Goal: Task Accomplishment & Management: Complete application form

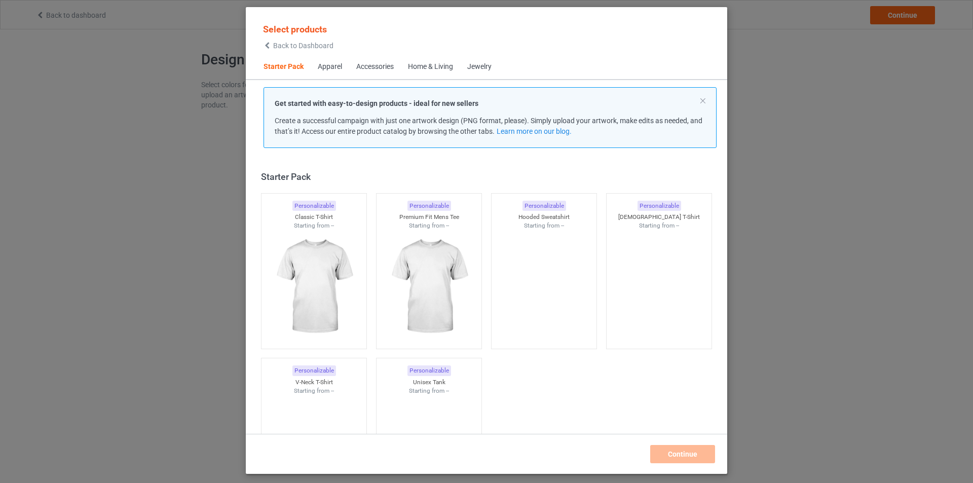
scroll to position [13, 0]
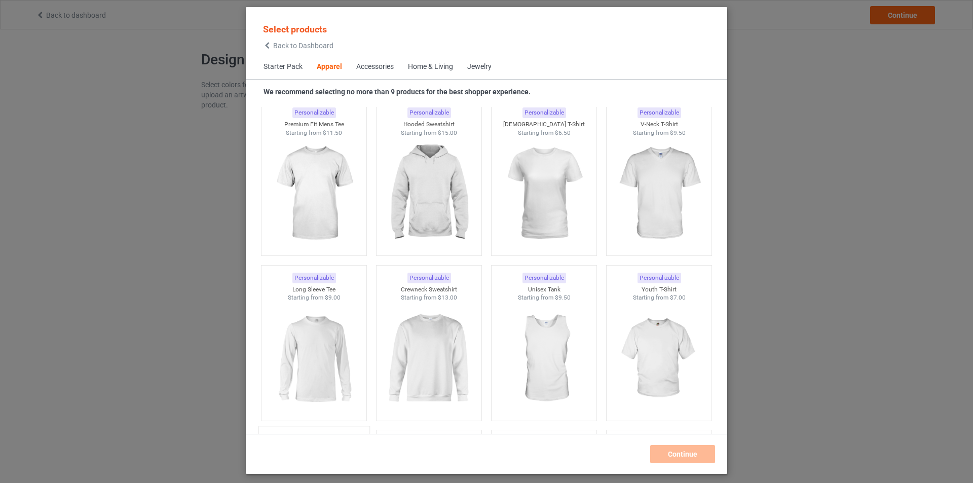
scroll to position [571, 0]
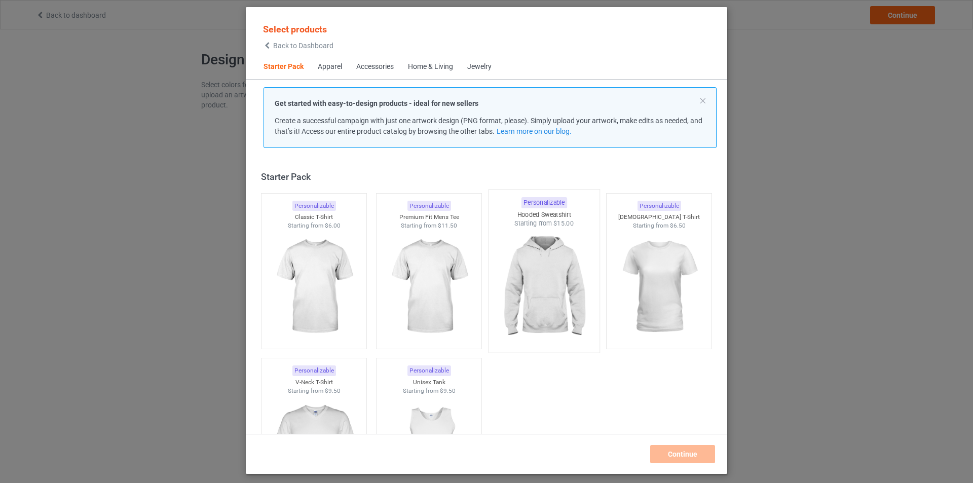
click at [523, 278] on img at bounding box center [543, 287] width 95 height 119
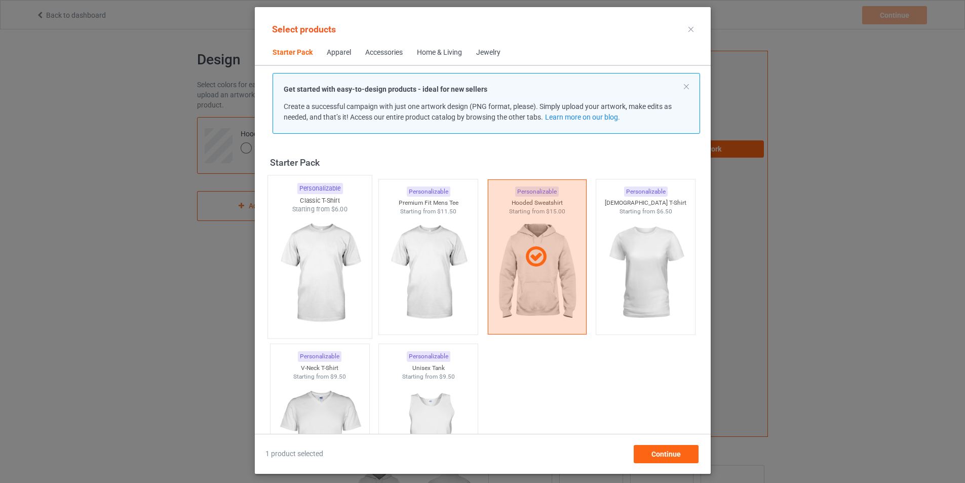
click at [302, 273] on img at bounding box center [319, 273] width 95 height 119
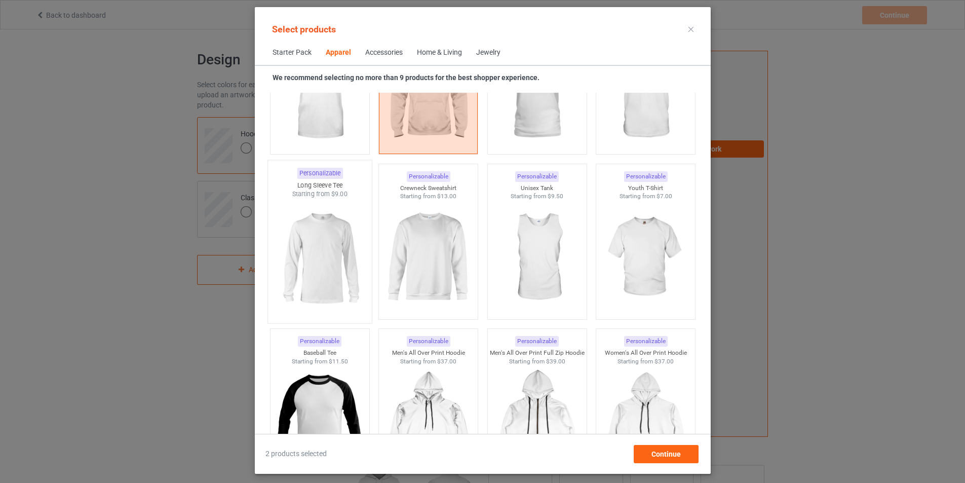
scroll to position [608, 0]
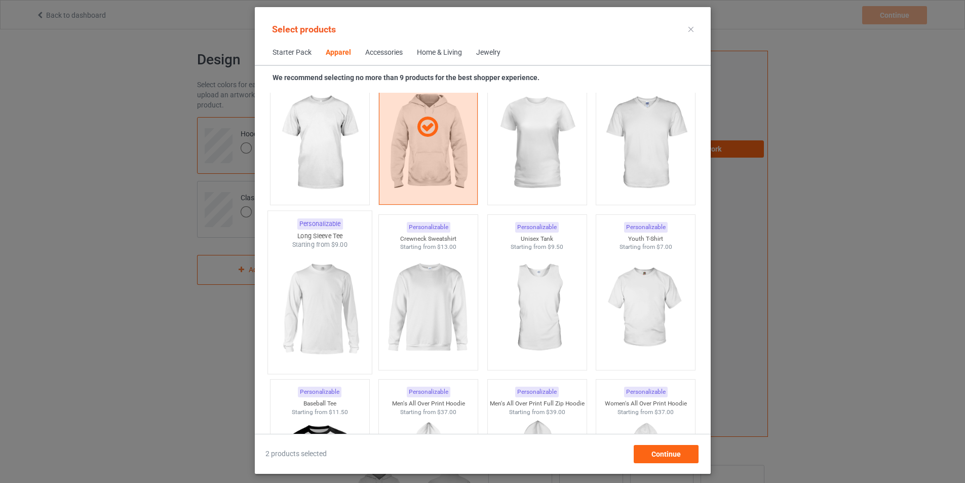
click at [316, 300] on img at bounding box center [319, 308] width 95 height 119
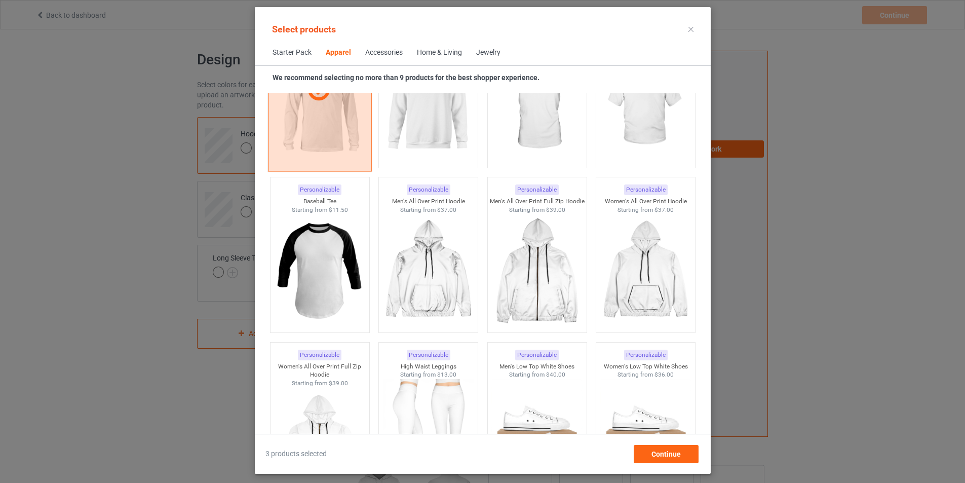
scroll to position [811, 0]
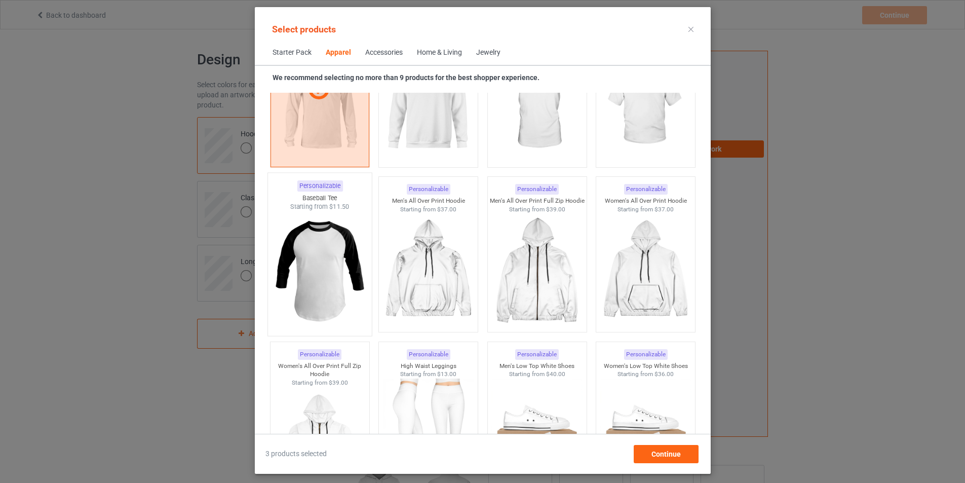
click at [285, 288] on img at bounding box center [319, 270] width 95 height 119
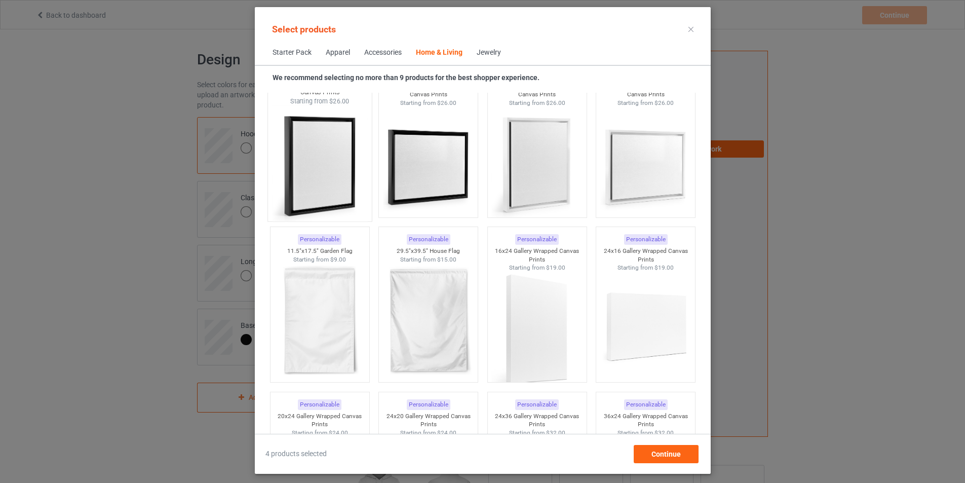
scroll to position [7246, 0]
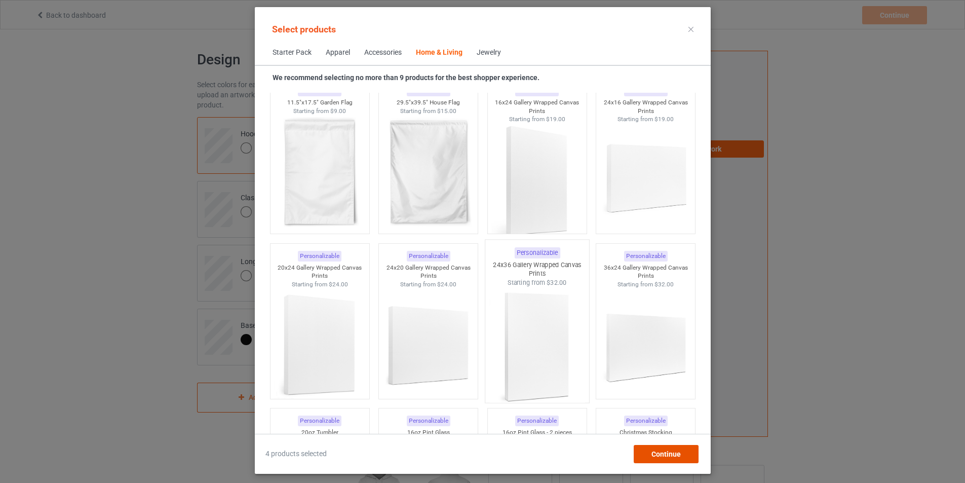
drag, startPoint x: 689, startPoint y: 447, endPoint x: 522, endPoint y: 349, distance: 193.5
click at [545, 357] on div "Select products Starter Pack Apparel Accessories Home & Living Jewelry We recom…" at bounding box center [483, 240] width 456 height 445
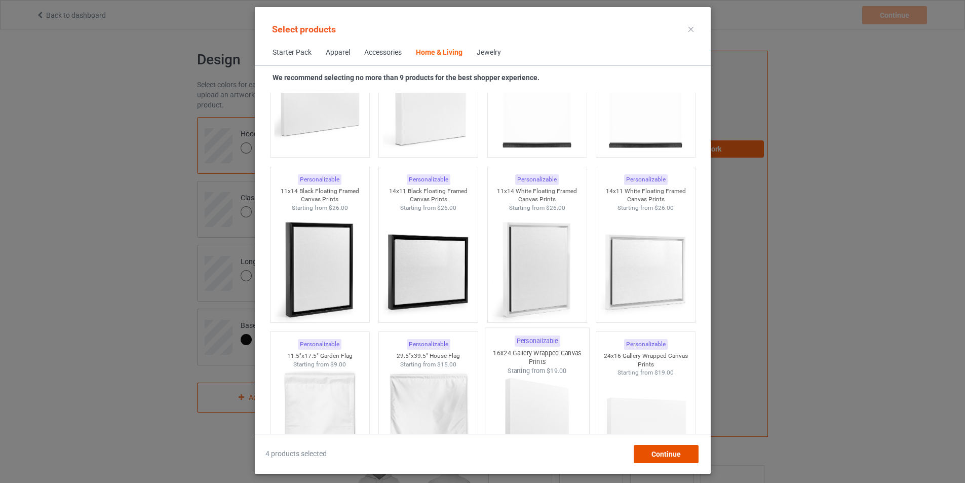
scroll to position [6739, 0]
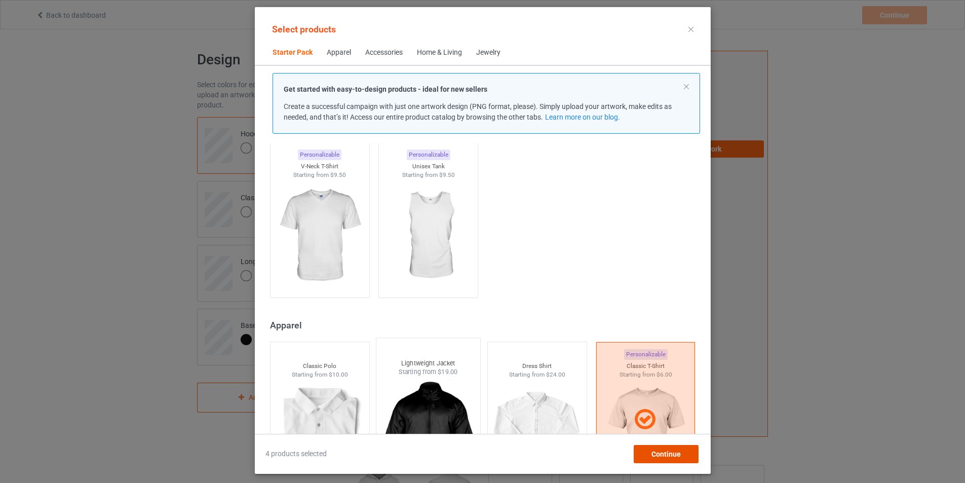
scroll to position [203, 0]
click at [430, 238] on img at bounding box center [428, 235] width 95 height 119
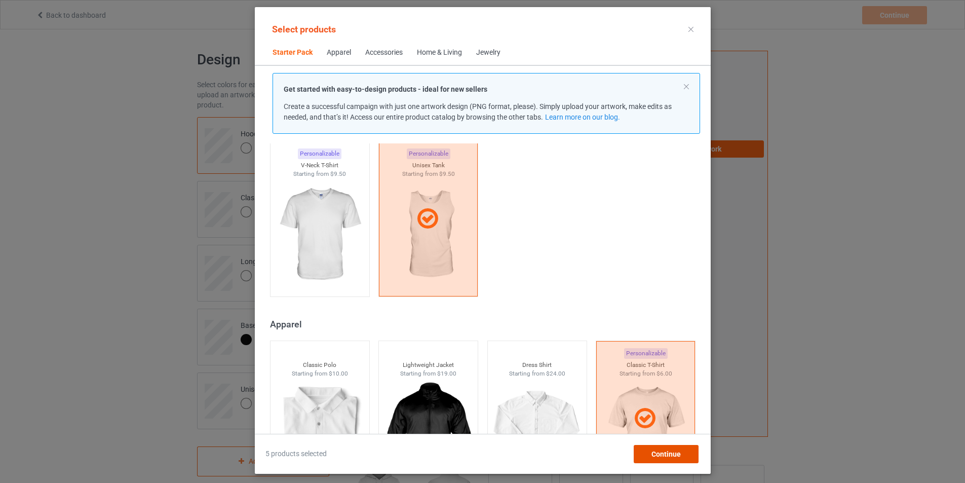
click at [670, 453] on span "Continue" at bounding box center [665, 454] width 29 height 8
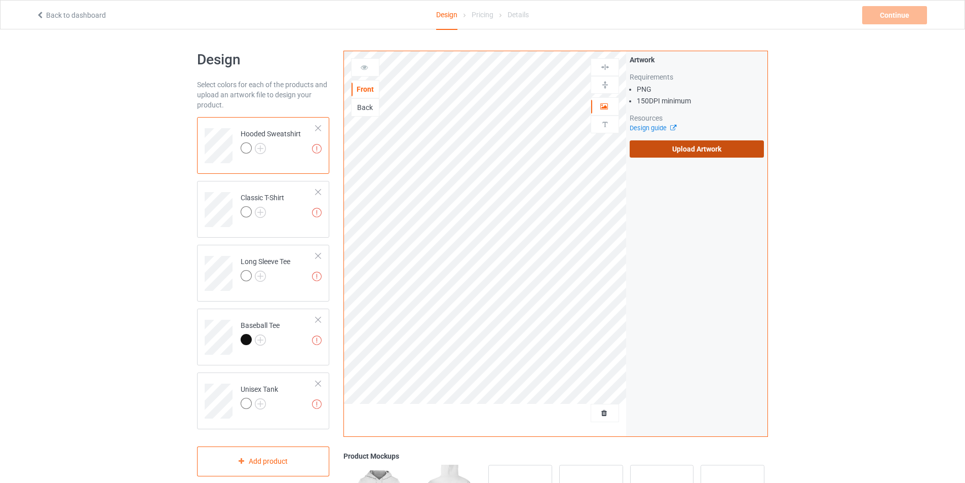
click at [684, 149] on label "Upload Artwork" at bounding box center [697, 148] width 134 height 17
click at [0, 0] on input "Upload Artwork" at bounding box center [0, 0] width 0 height 0
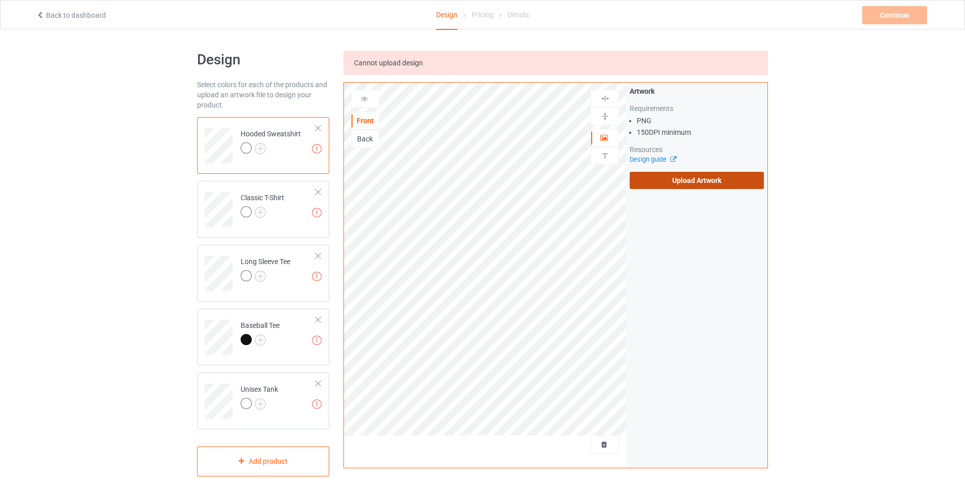
click at [690, 176] on label "Upload Artwork" at bounding box center [697, 180] width 134 height 17
click at [0, 0] on input "Upload Artwork" at bounding box center [0, 0] width 0 height 0
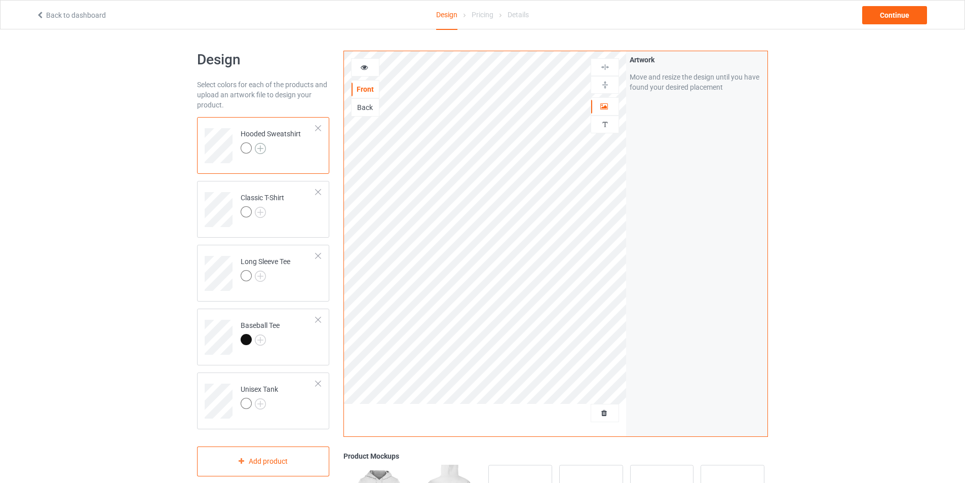
click at [259, 146] on img at bounding box center [260, 148] width 11 height 11
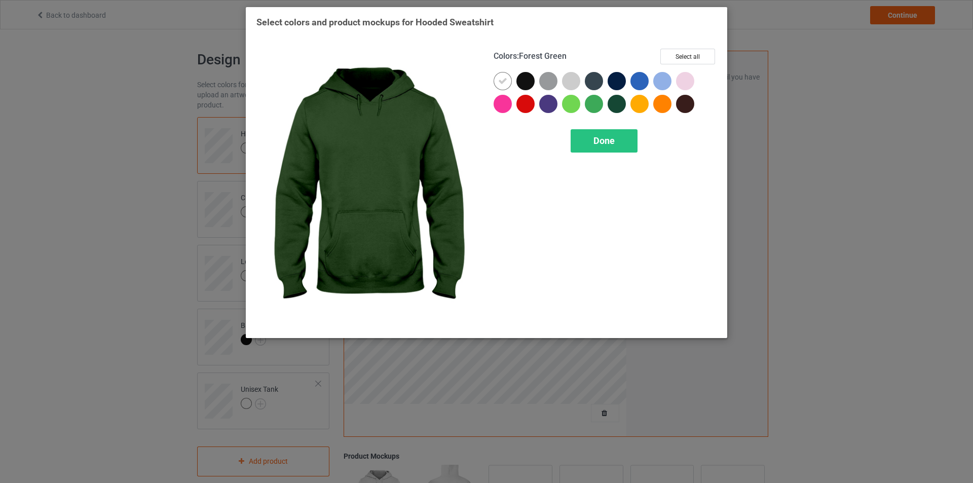
click at [614, 102] on div at bounding box center [617, 104] width 18 height 18
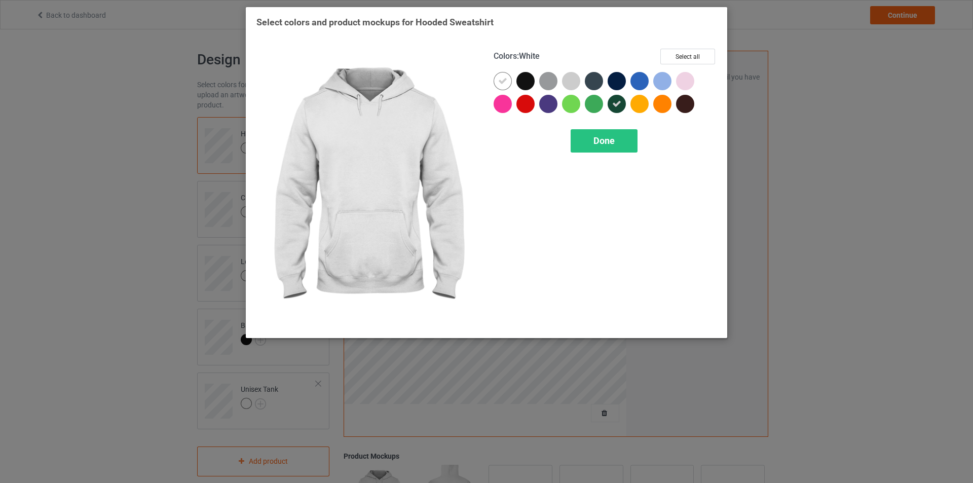
click at [499, 82] on icon at bounding box center [502, 81] width 9 height 9
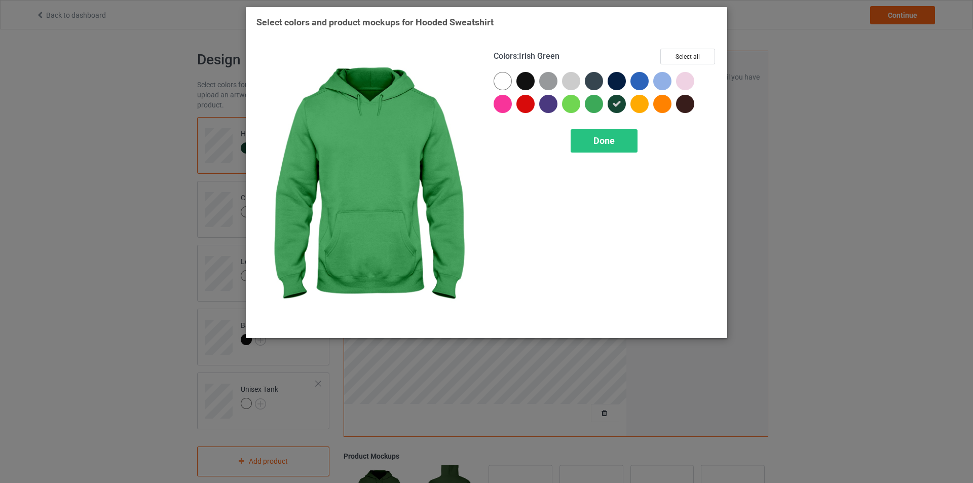
click at [592, 99] on div at bounding box center [594, 104] width 18 height 18
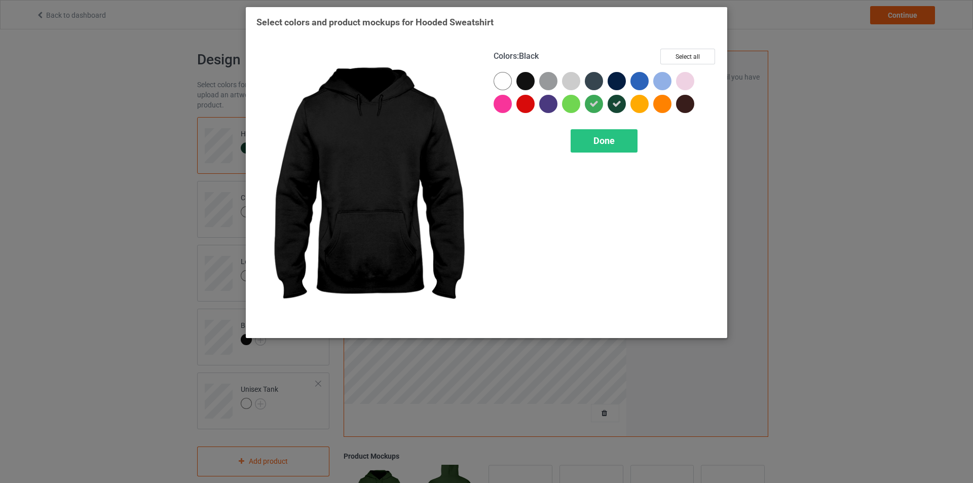
click at [524, 80] on div at bounding box center [525, 81] width 18 height 18
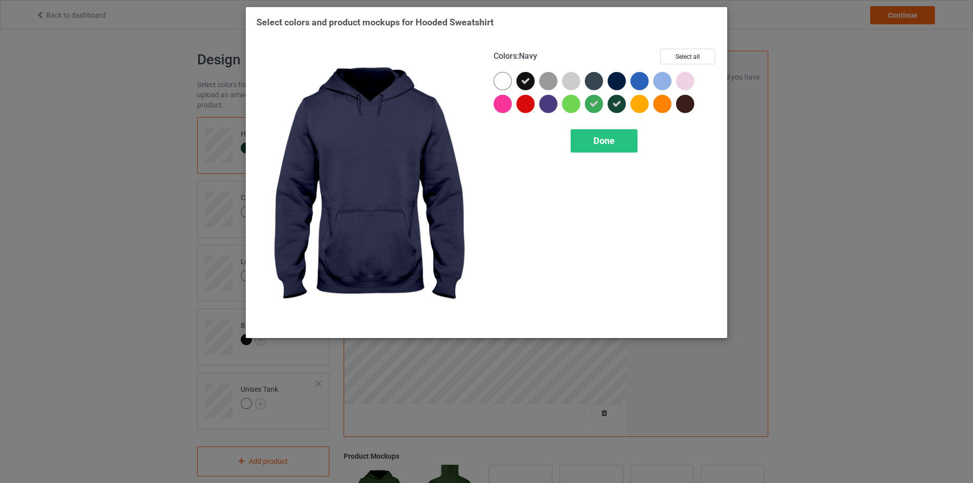
click at [616, 82] on div at bounding box center [617, 81] width 18 height 18
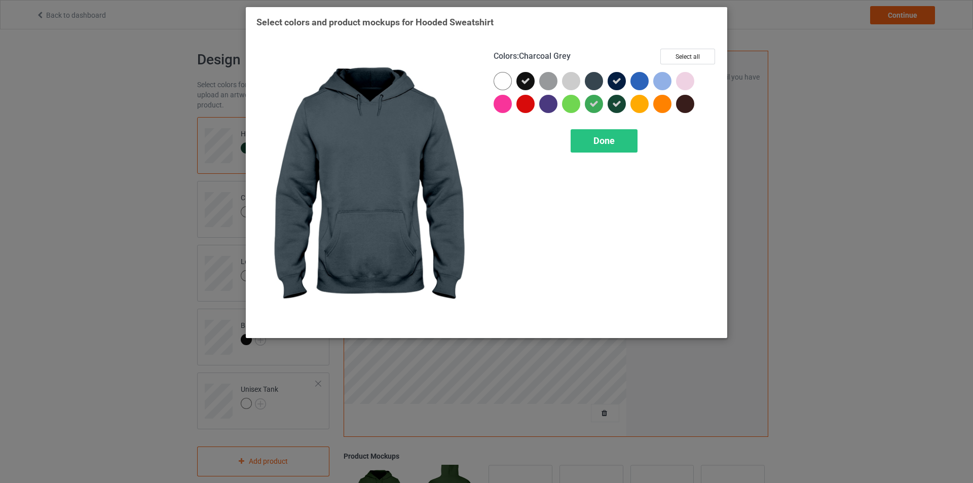
click at [590, 78] on div at bounding box center [594, 81] width 18 height 18
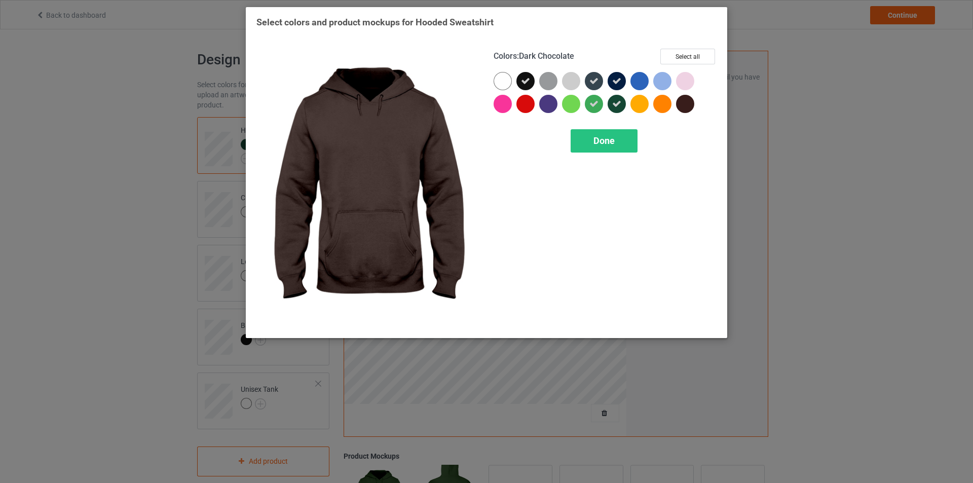
click at [689, 103] on div at bounding box center [685, 104] width 18 height 18
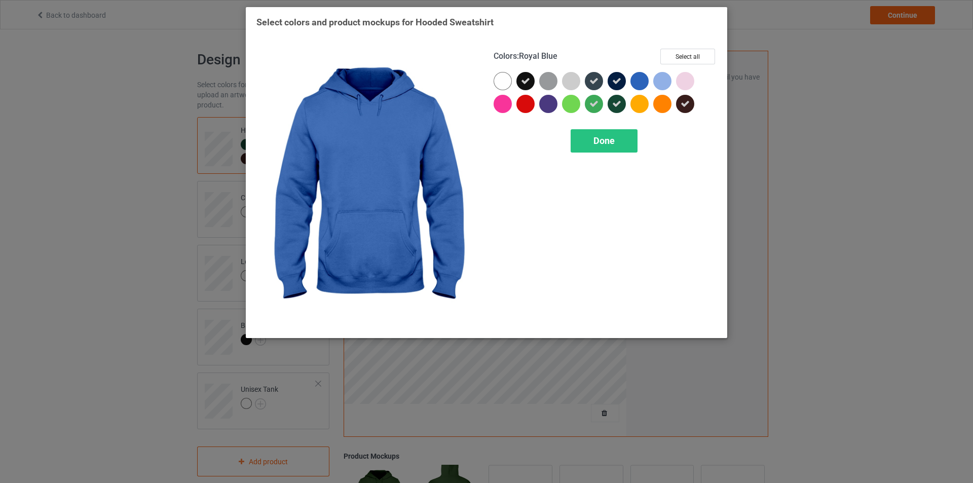
click at [637, 79] on div at bounding box center [639, 81] width 18 height 18
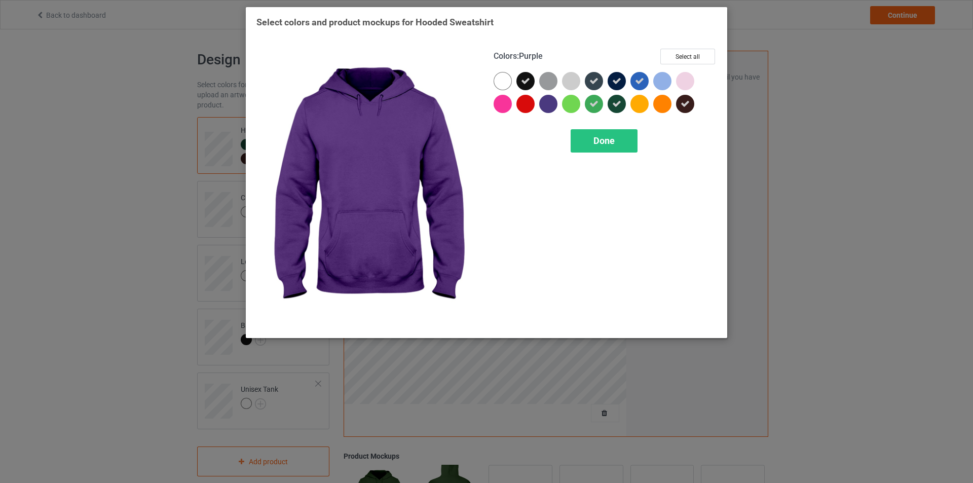
click at [550, 102] on div at bounding box center [548, 104] width 18 height 18
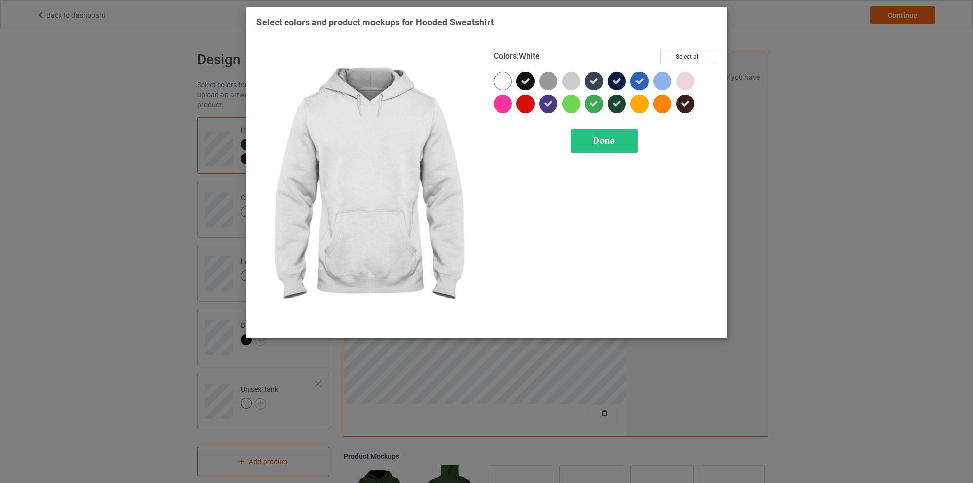
click at [500, 84] on div at bounding box center [503, 81] width 18 height 18
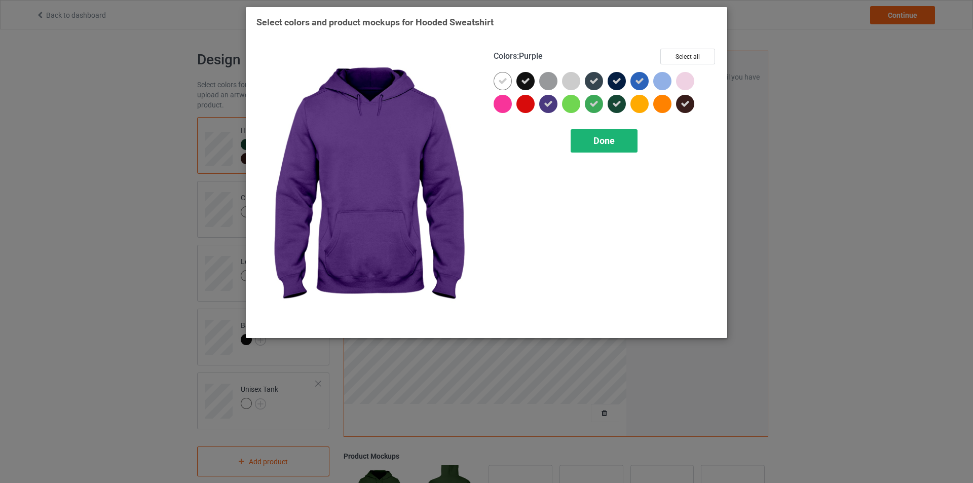
click at [604, 140] on span "Done" at bounding box center [603, 140] width 21 height 11
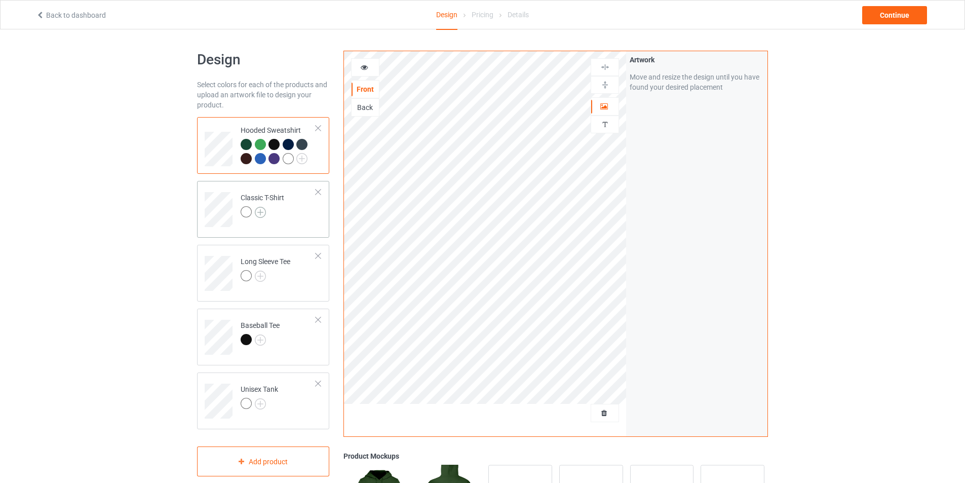
click at [260, 213] on img at bounding box center [260, 212] width 11 height 11
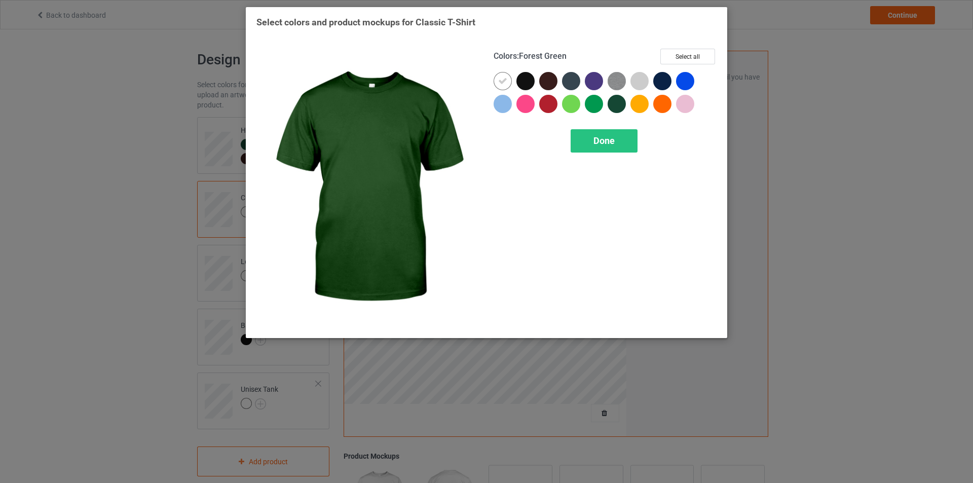
click at [616, 106] on div at bounding box center [617, 104] width 18 height 18
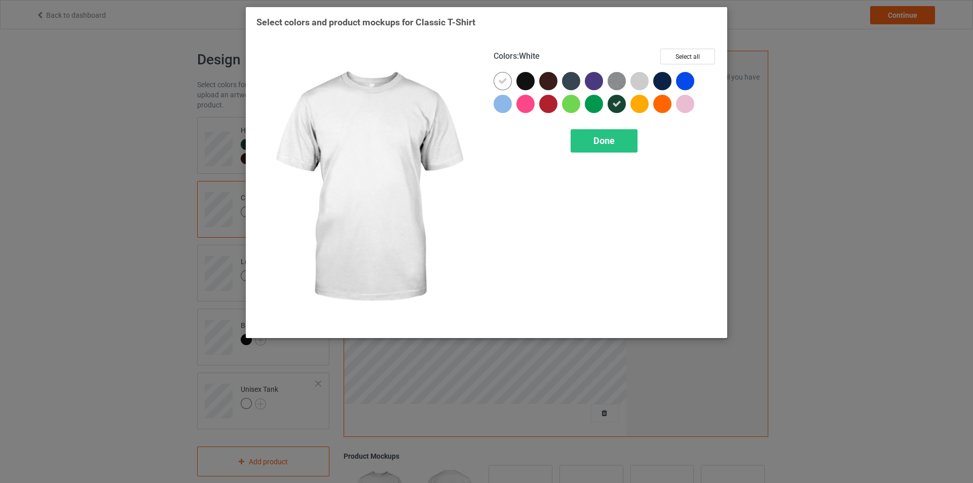
click at [500, 84] on icon at bounding box center [502, 81] width 9 height 9
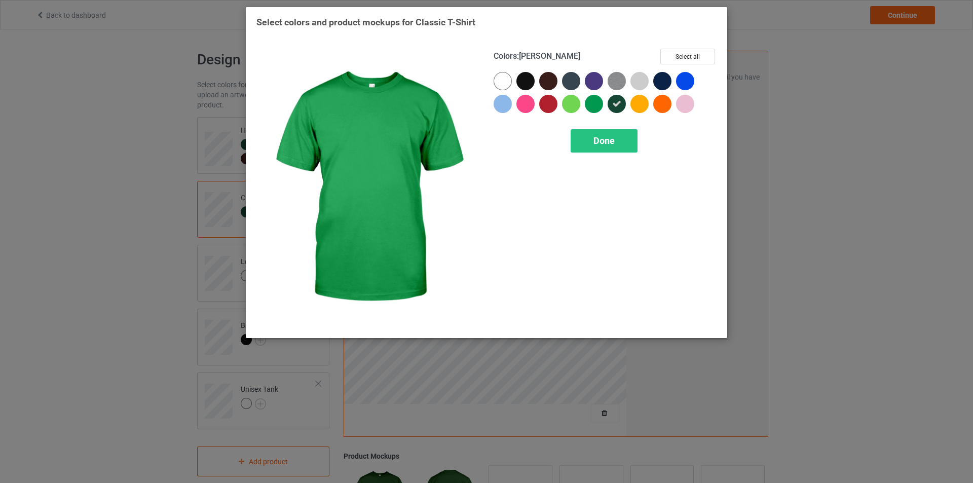
click at [596, 106] on div at bounding box center [594, 104] width 18 height 18
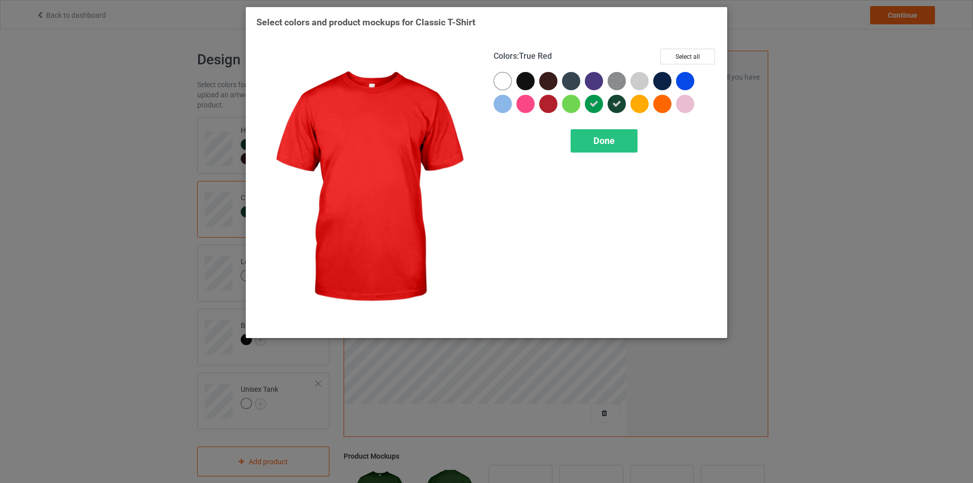
click at [561, 98] on div at bounding box center [550, 106] width 23 height 23
click at [546, 103] on icon at bounding box center [548, 103] width 9 height 9
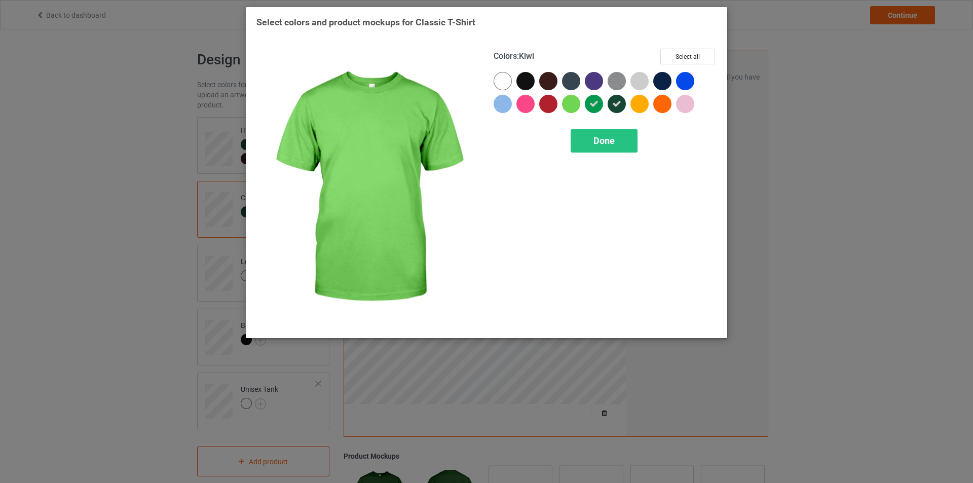
click at [568, 104] on div at bounding box center [571, 104] width 18 height 18
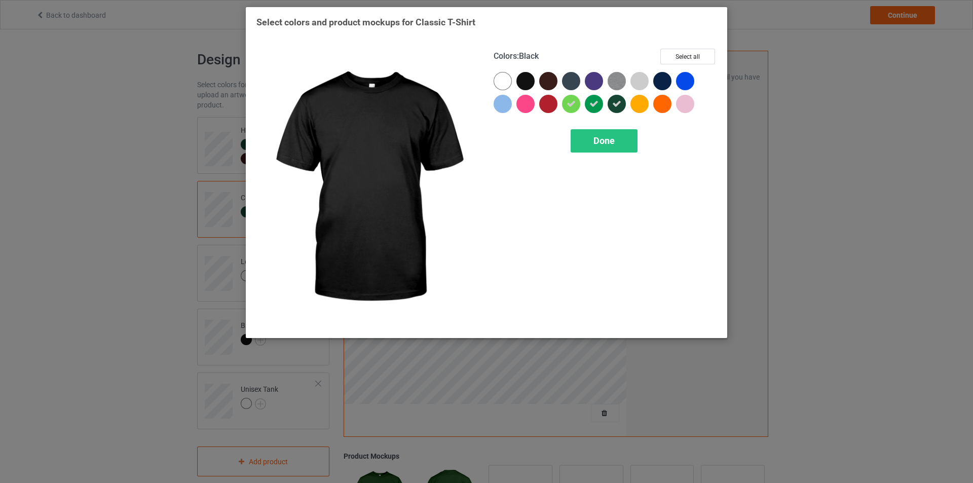
click at [521, 76] on div at bounding box center [525, 81] width 18 height 18
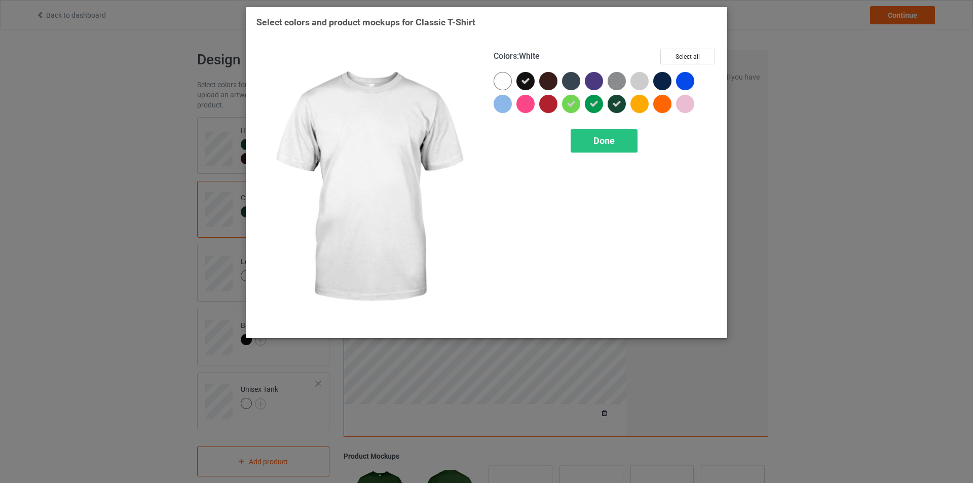
click at [506, 77] on div at bounding box center [503, 81] width 18 height 18
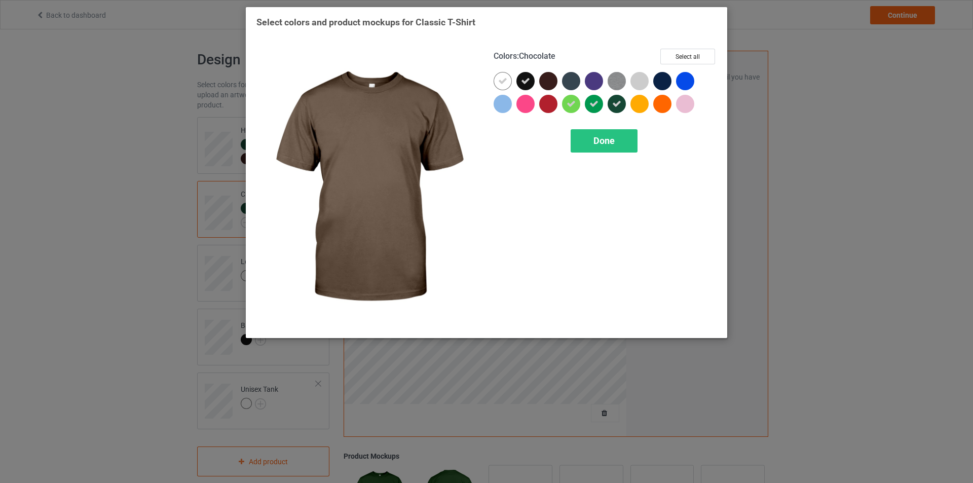
click at [549, 84] on div at bounding box center [548, 81] width 18 height 18
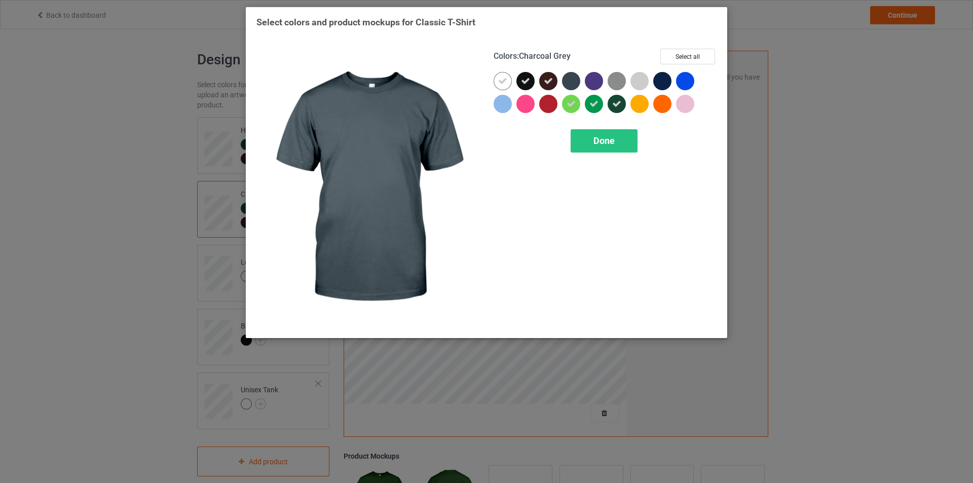
click at [575, 82] on div at bounding box center [571, 81] width 18 height 18
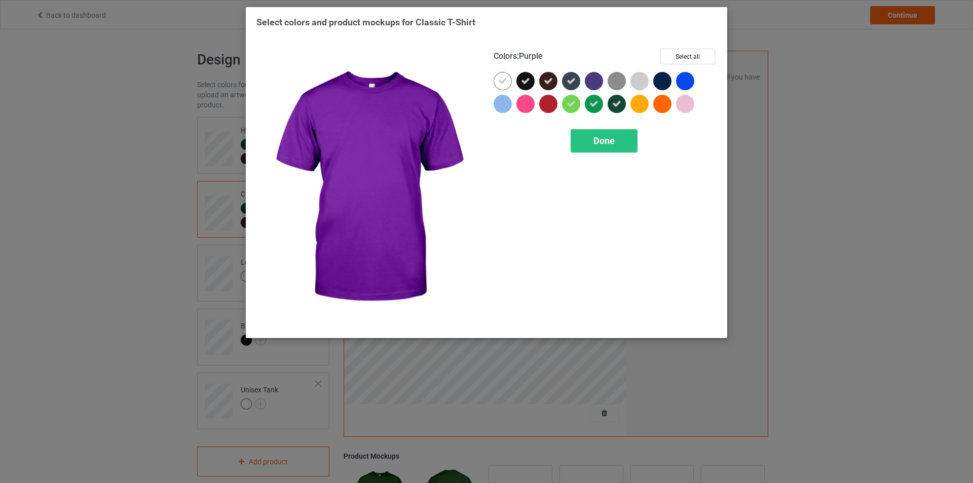
click at [601, 82] on div at bounding box center [594, 81] width 18 height 18
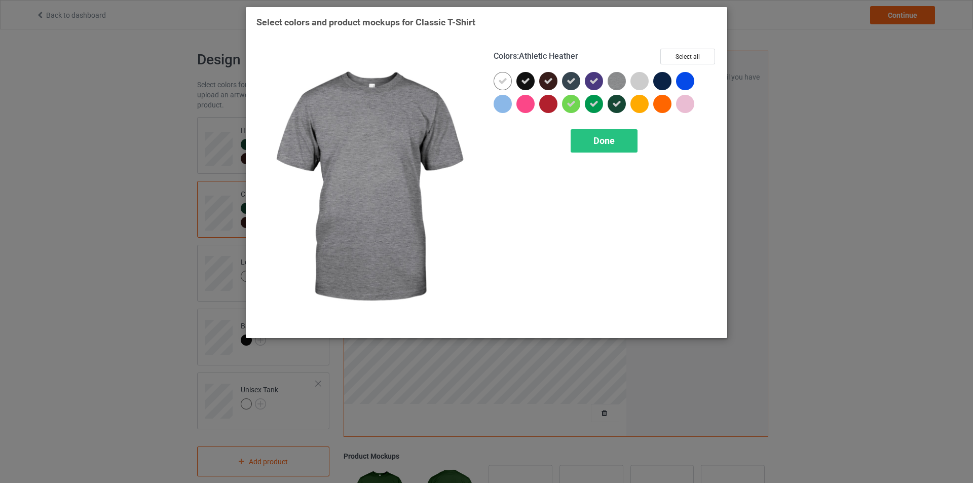
click at [614, 82] on img at bounding box center [617, 81] width 18 height 18
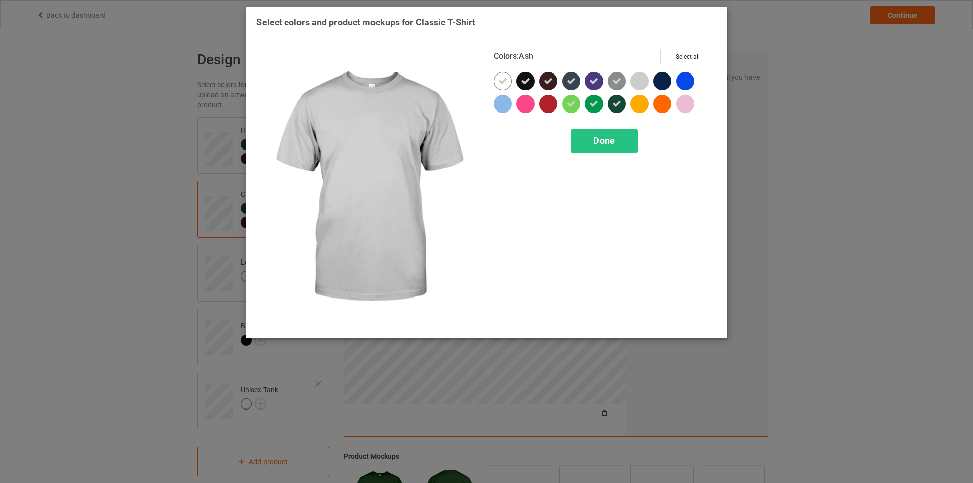
click at [642, 78] on div at bounding box center [639, 81] width 18 height 18
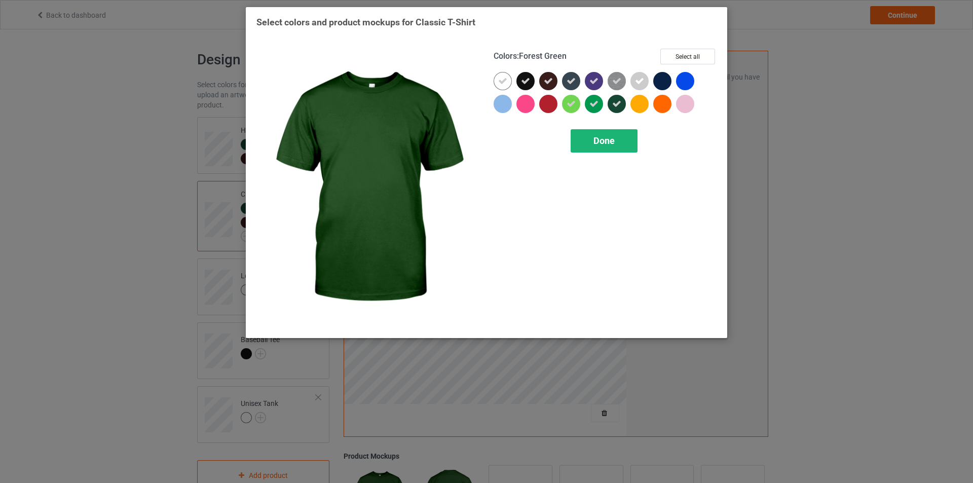
click at [606, 139] on span "Done" at bounding box center [603, 140] width 21 height 11
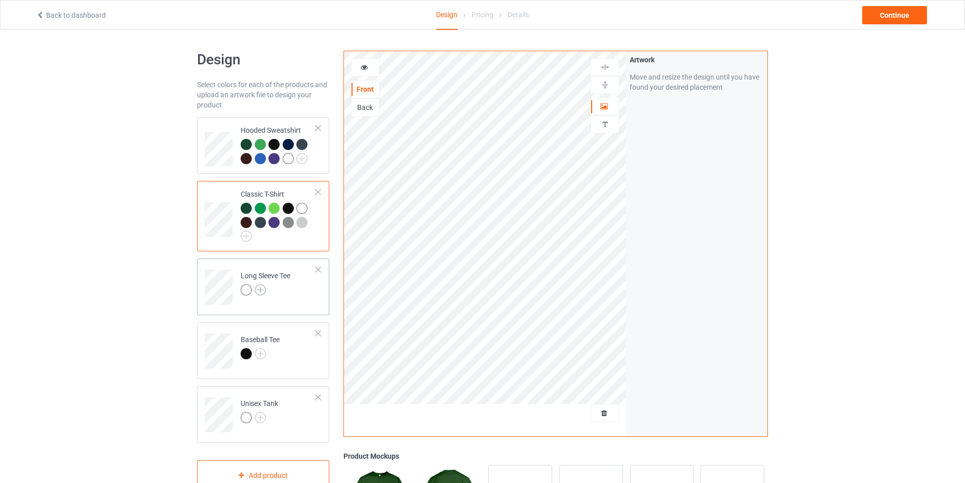
click at [262, 288] on img at bounding box center [260, 289] width 11 height 11
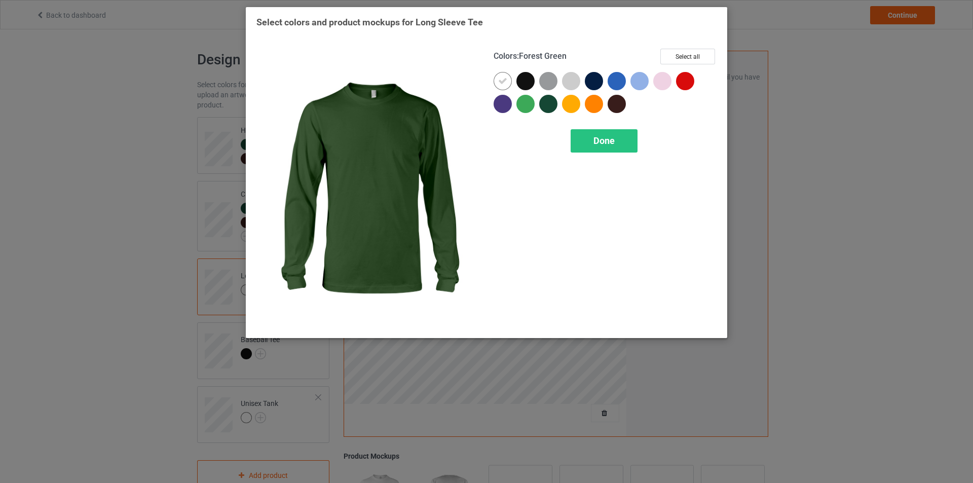
drag, startPoint x: 546, startPoint y: 106, endPoint x: 525, endPoint y: 98, distance: 22.3
click at [547, 106] on div at bounding box center [548, 104] width 18 height 18
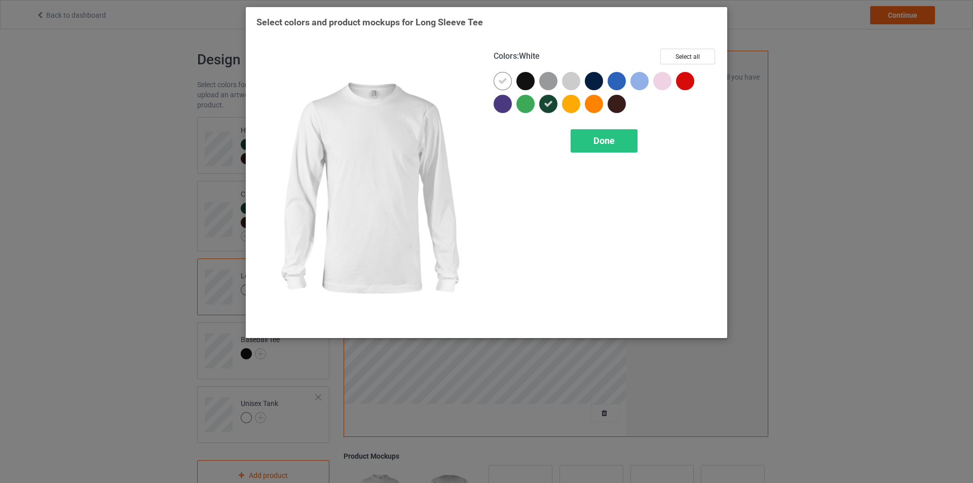
click at [503, 81] on icon at bounding box center [502, 81] width 9 height 9
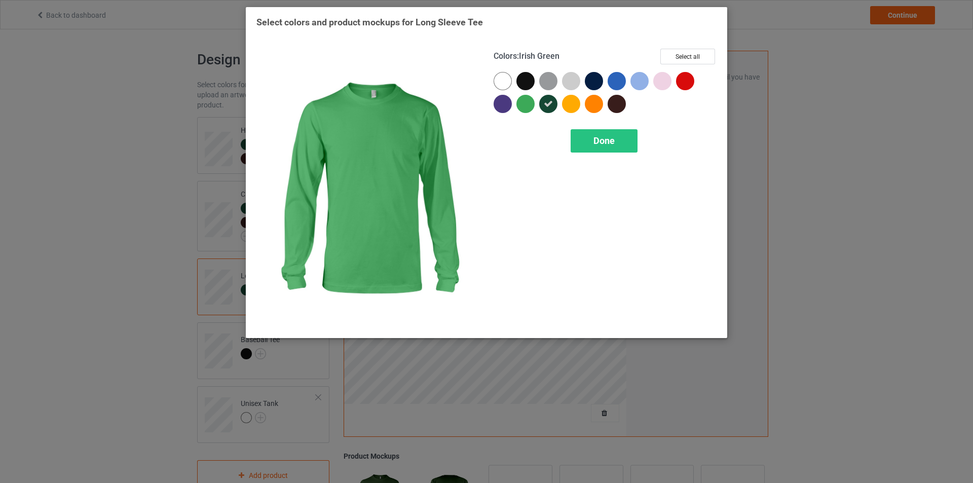
click at [524, 105] on div at bounding box center [525, 104] width 18 height 18
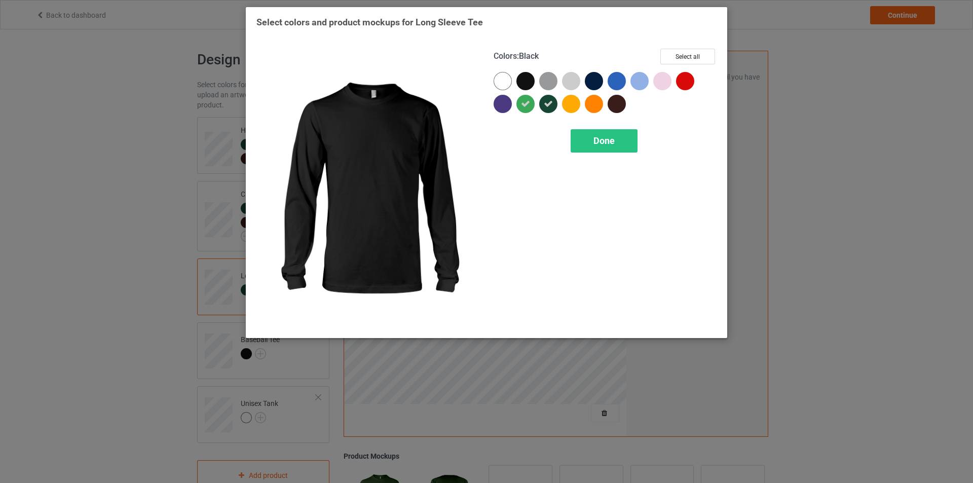
click at [527, 81] on div at bounding box center [525, 81] width 18 height 18
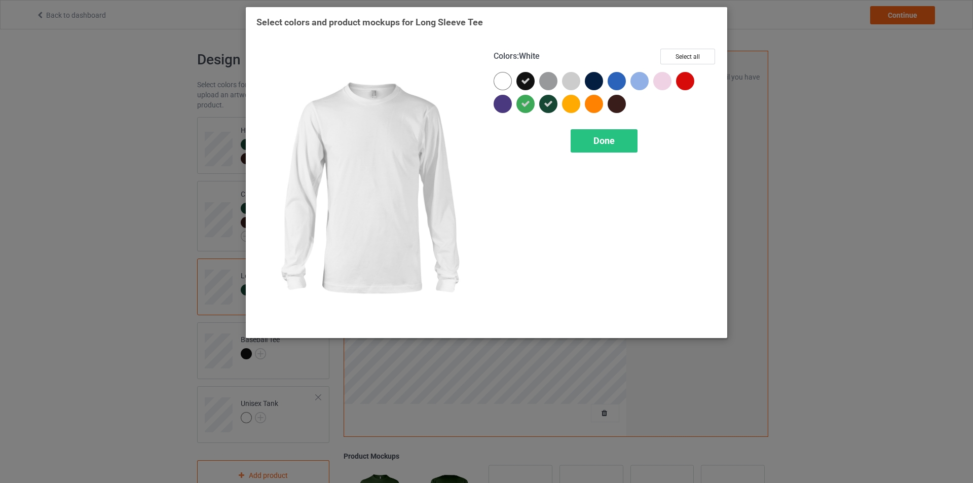
click at [492, 77] on div "Colors : White Select all Done" at bounding box center [604, 188] width 237 height 293
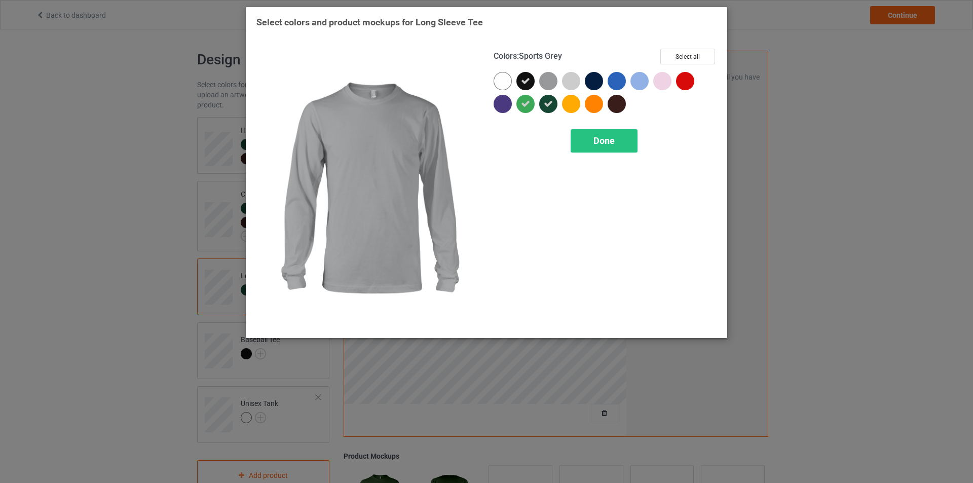
click at [548, 83] on div at bounding box center [548, 81] width 18 height 18
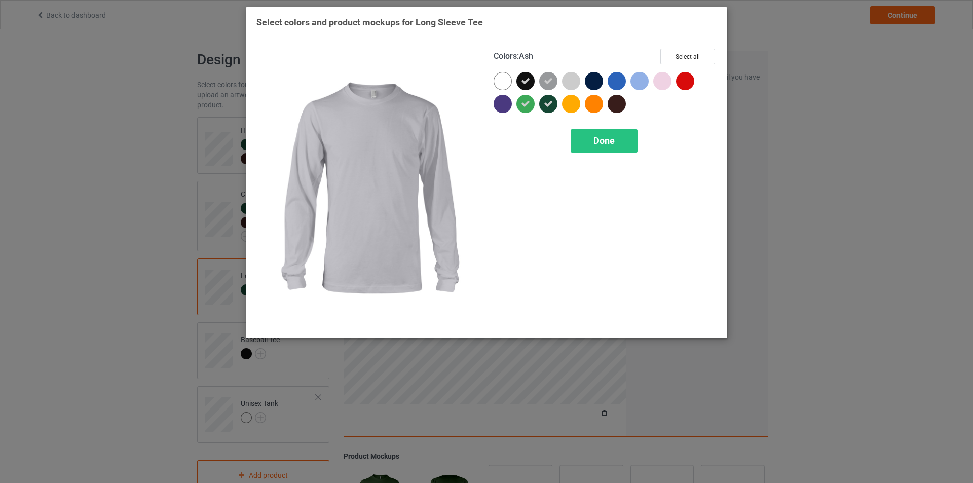
click at [572, 82] on div at bounding box center [571, 81] width 18 height 18
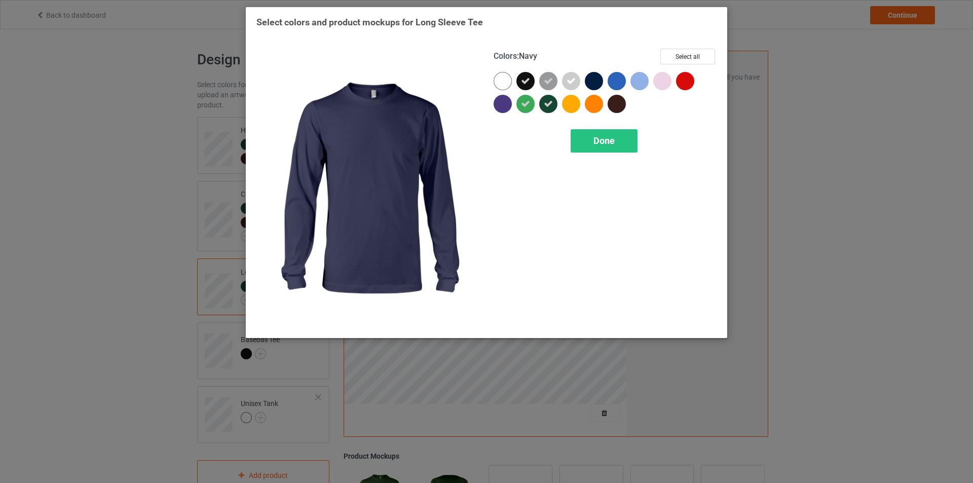
click at [597, 78] on div at bounding box center [594, 81] width 18 height 18
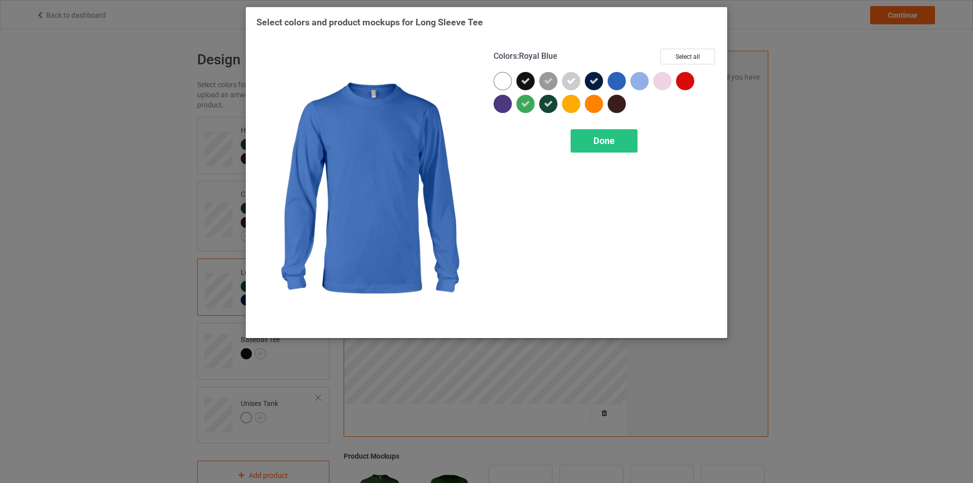
click at [618, 80] on div at bounding box center [617, 81] width 18 height 18
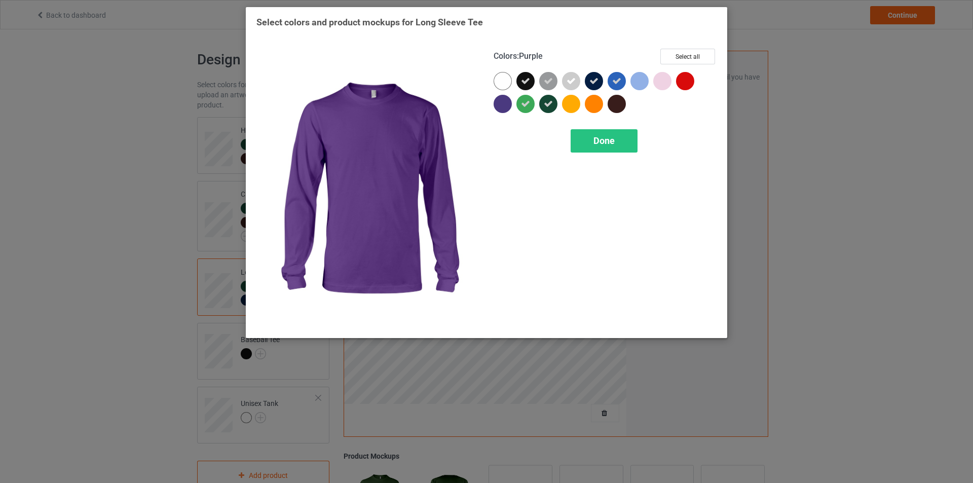
click at [503, 107] on div at bounding box center [503, 104] width 18 height 18
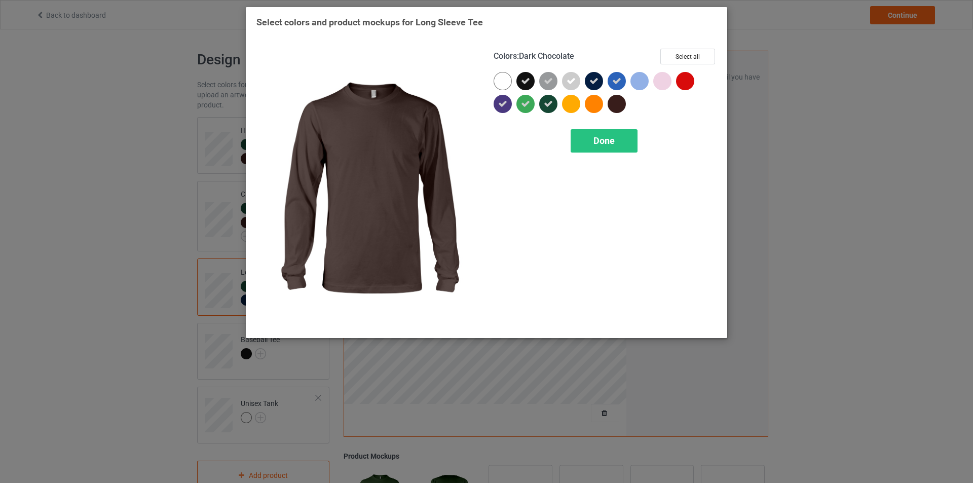
click at [616, 104] on div at bounding box center [617, 104] width 18 height 18
click at [604, 147] on div "Done" at bounding box center [604, 140] width 67 height 23
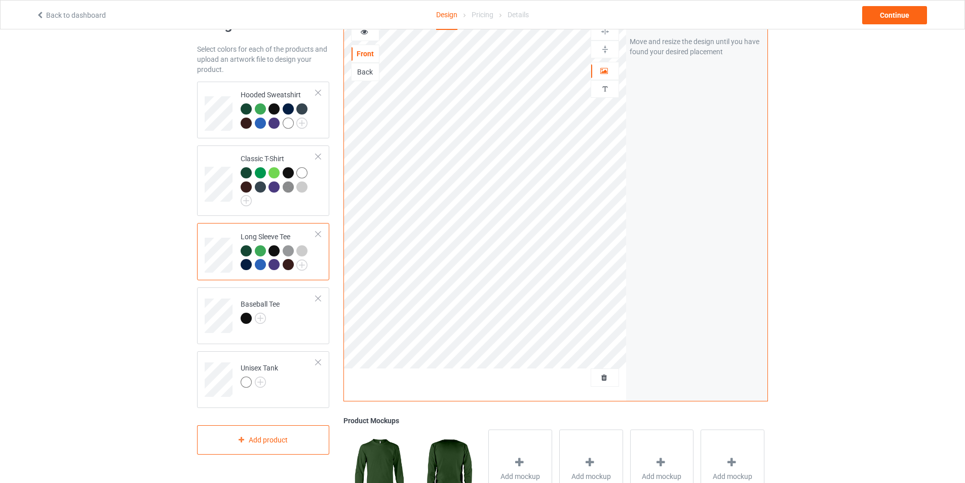
scroll to position [101, 0]
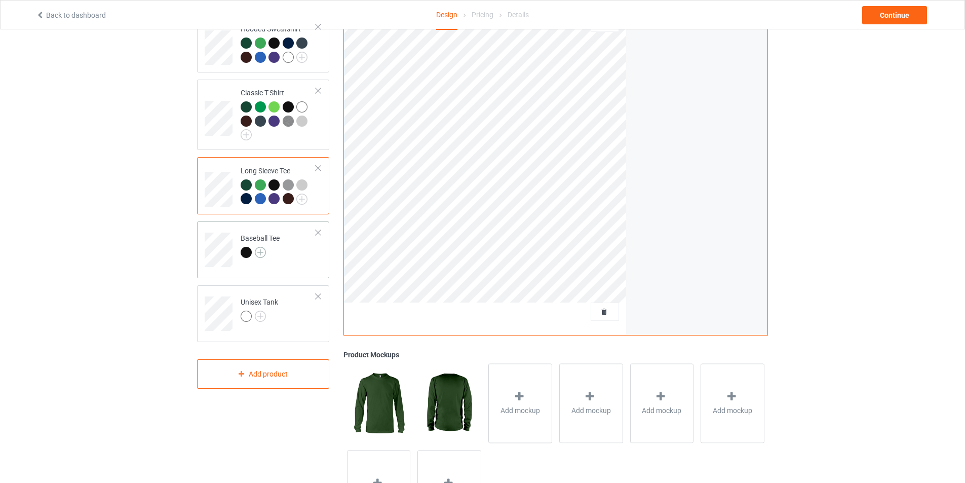
click at [259, 258] on img at bounding box center [260, 252] width 11 height 11
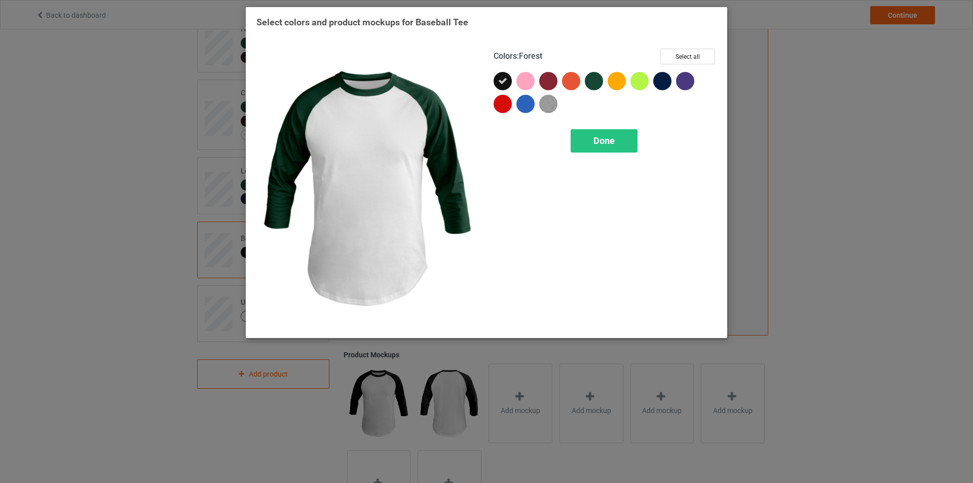
click at [591, 83] on div at bounding box center [594, 81] width 18 height 18
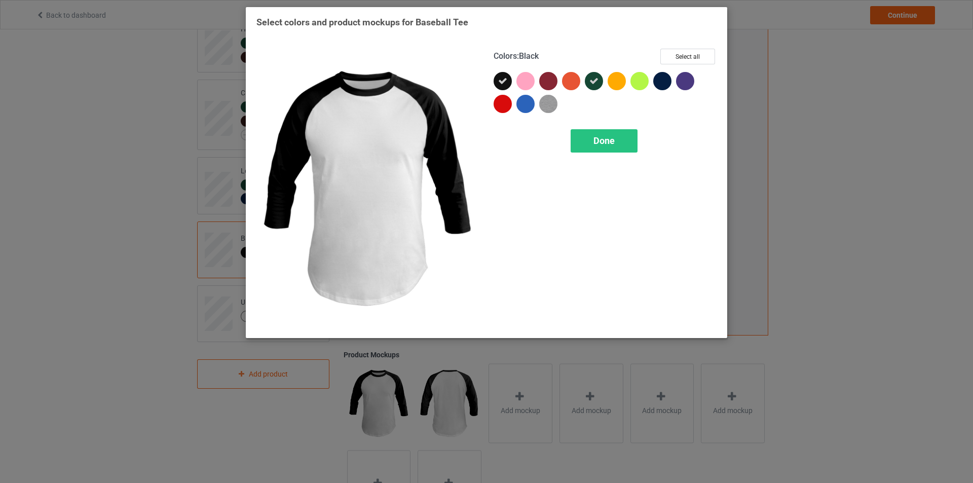
click at [505, 81] on icon at bounding box center [502, 81] width 9 height 9
click at [501, 81] on div at bounding box center [503, 81] width 18 height 18
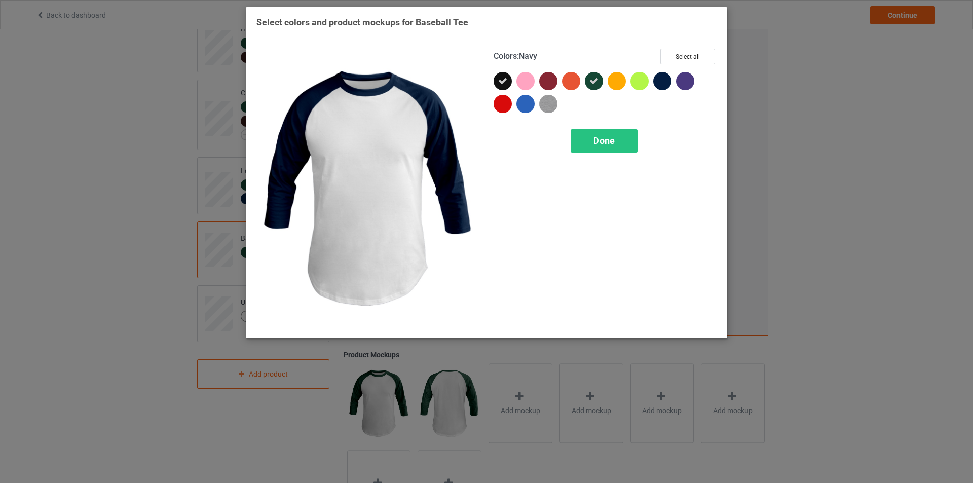
click at [662, 84] on div at bounding box center [662, 81] width 18 height 18
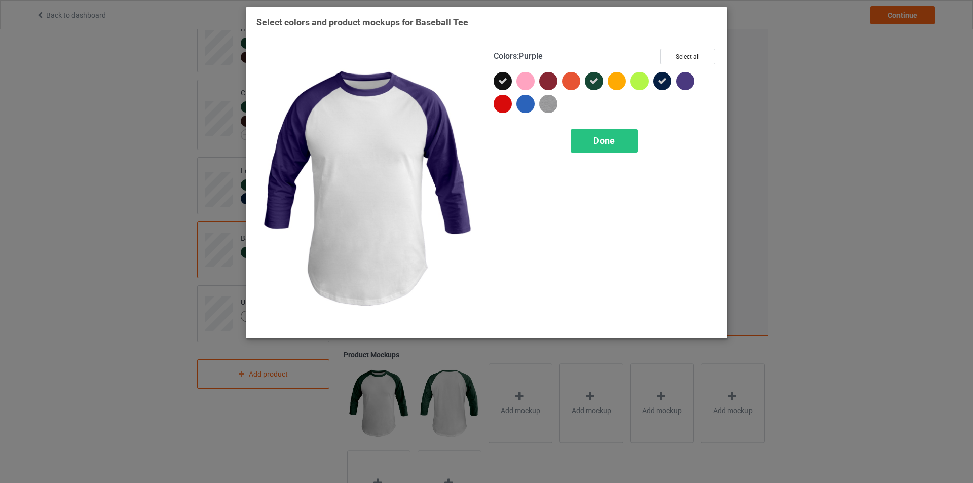
click at [684, 82] on div at bounding box center [685, 81] width 18 height 18
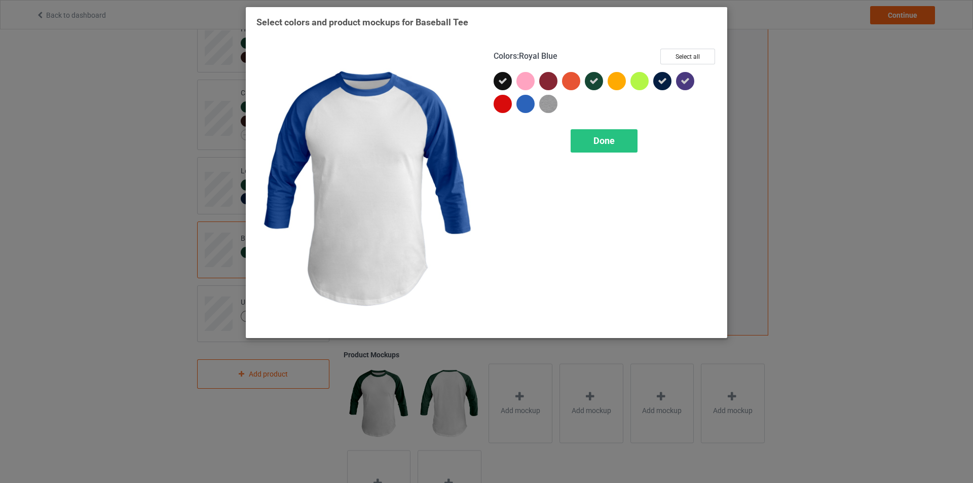
click at [522, 105] on div at bounding box center [525, 104] width 18 height 18
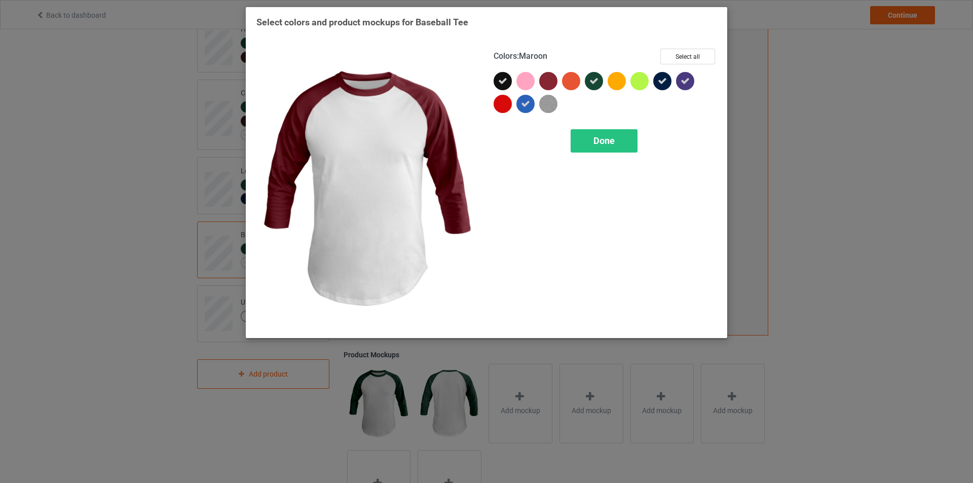
click at [546, 82] on div at bounding box center [548, 81] width 18 height 18
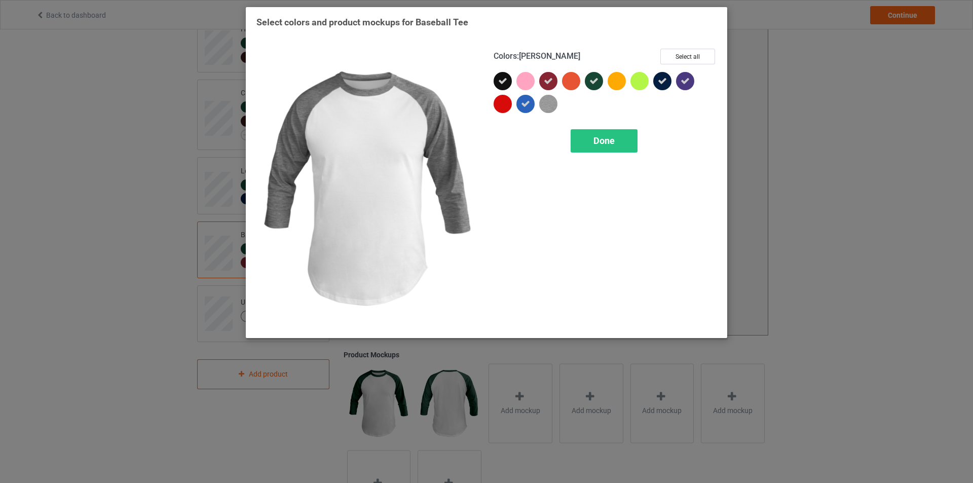
click at [552, 102] on img at bounding box center [548, 104] width 18 height 18
click at [610, 141] on span "Done" at bounding box center [603, 140] width 21 height 11
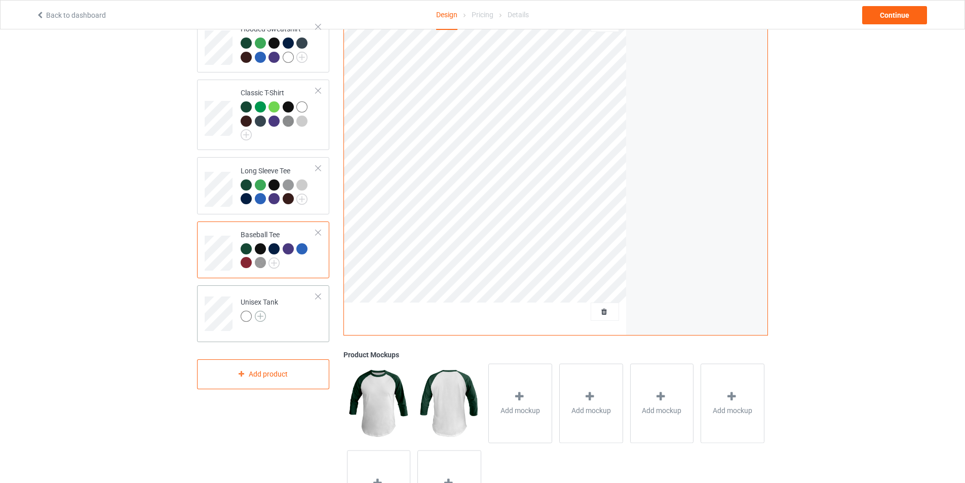
click at [262, 315] on img at bounding box center [260, 316] width 11 height 11
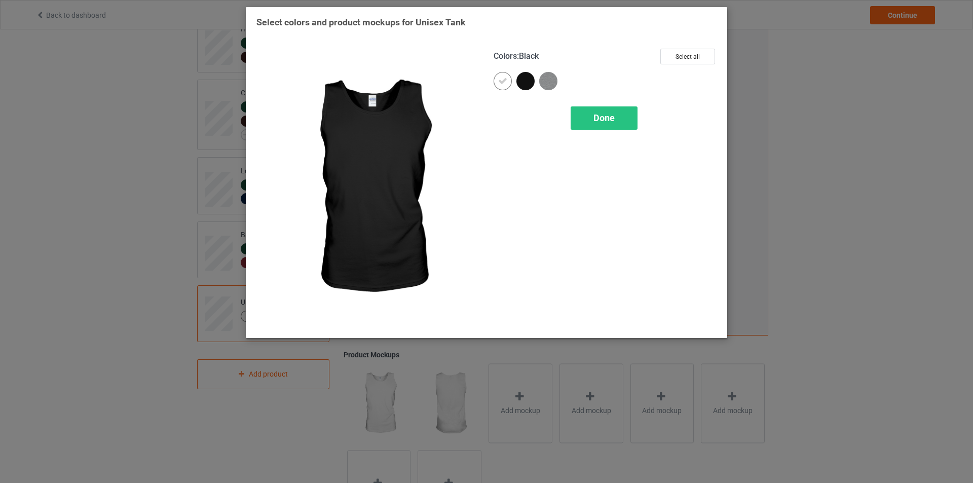
click at [531, 81] on div at bounding box center [525, 81] width 18 height 18
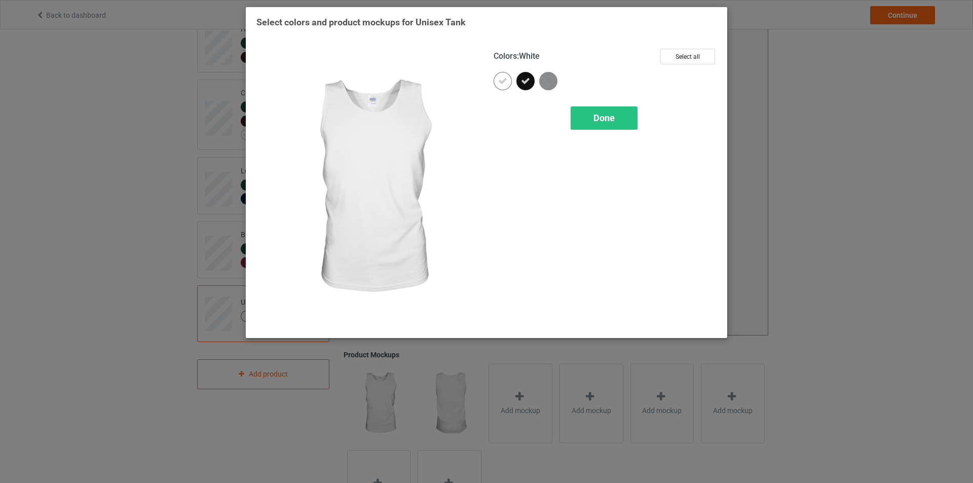
click at [497, 82] on div at bounding box center [503, 81] width 18 height 18
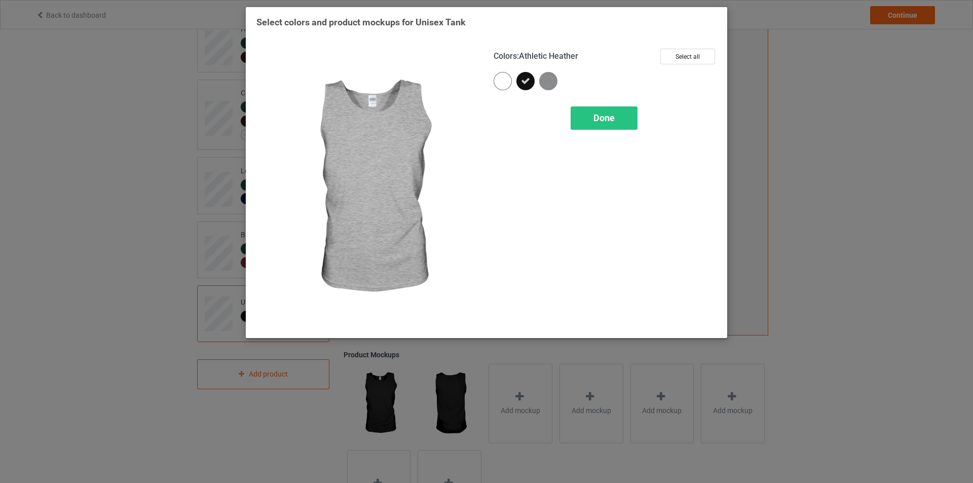
click at [548, 84] on img at bounding box center [548, 81] width 18 height 18
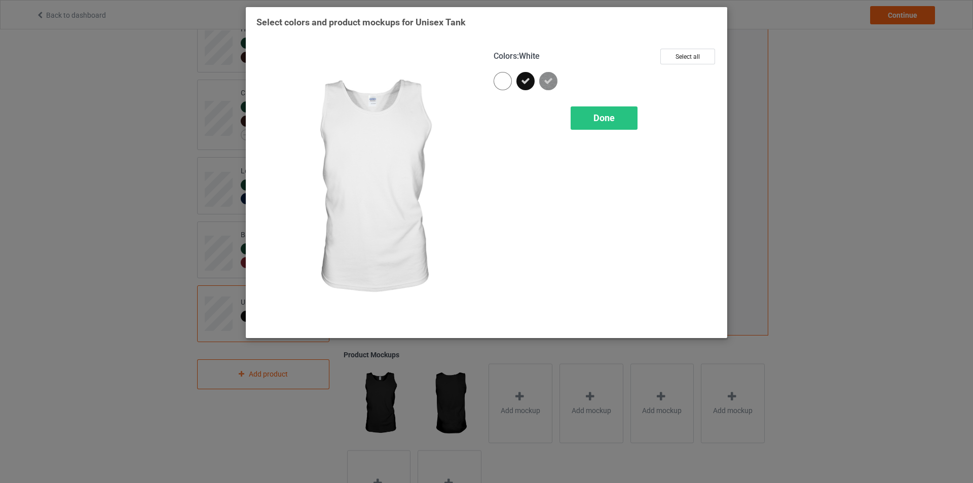
click at [497, 83] on div at bounding box center [503, 81] width 18 height 18
click at [597, 116] on span "Done" at bounding box center [603, 117] width 21 height 11
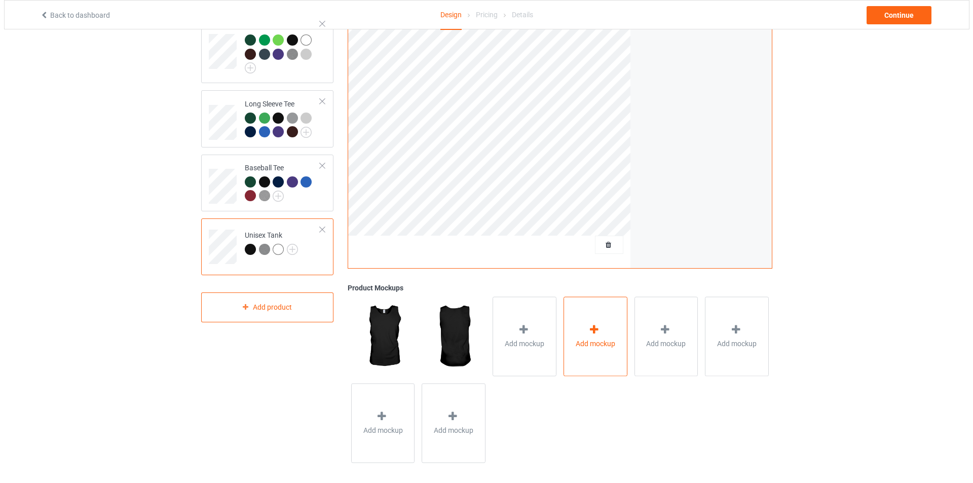
scroll to position [174, 0]
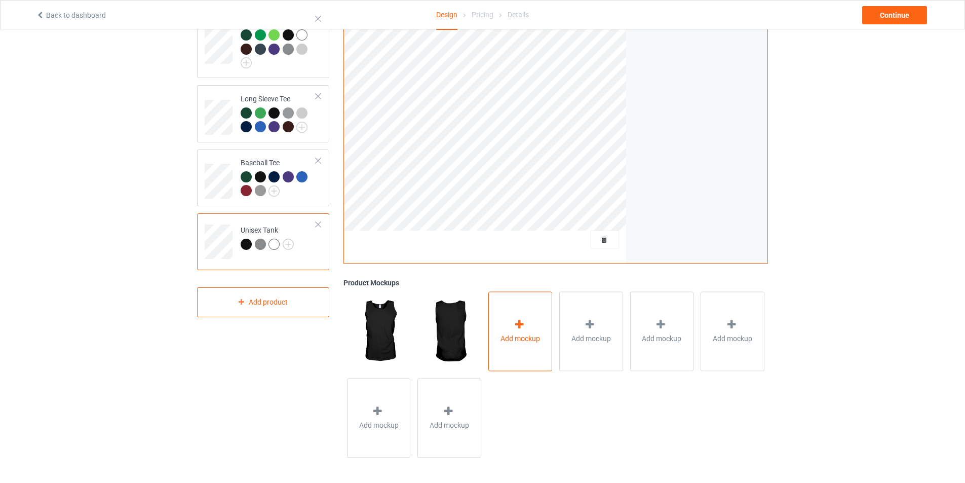
click at [525, 316] on div "Add mockup" at bounding box center [520, 331] width 64 height 80
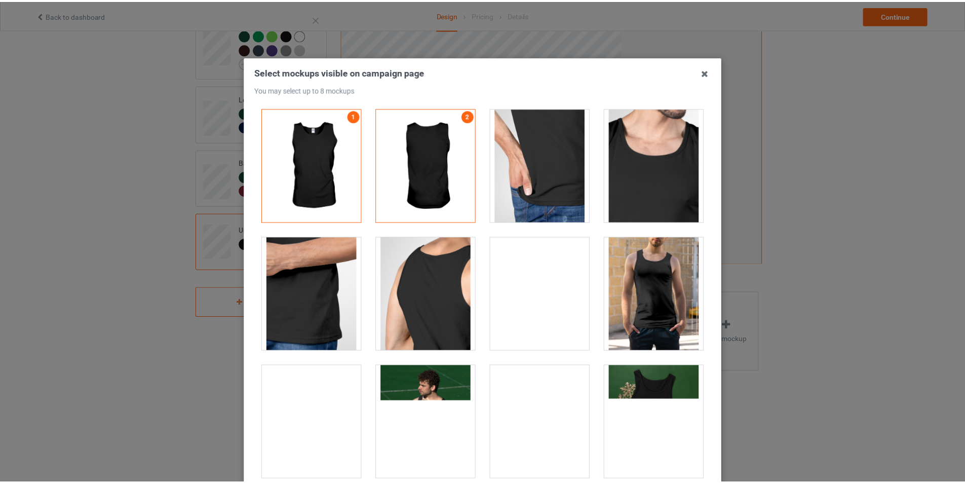
scroll to position [0, 0]
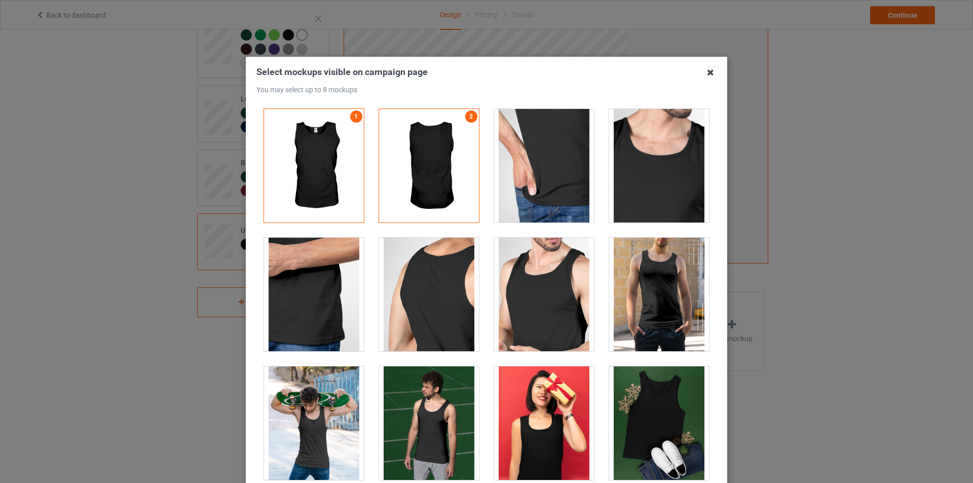
click at [706, 74] on icon at bounding box center [710, 72] width 16 height 16
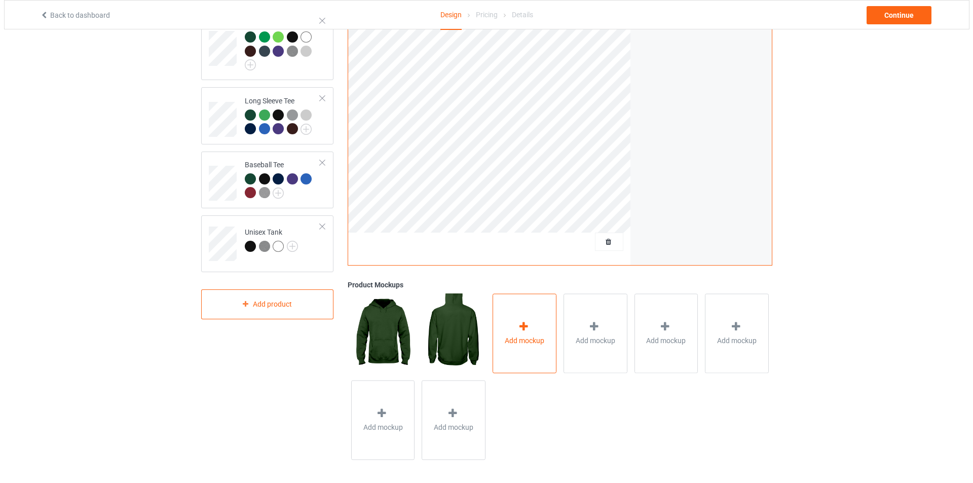
scroll to position [174, 0]
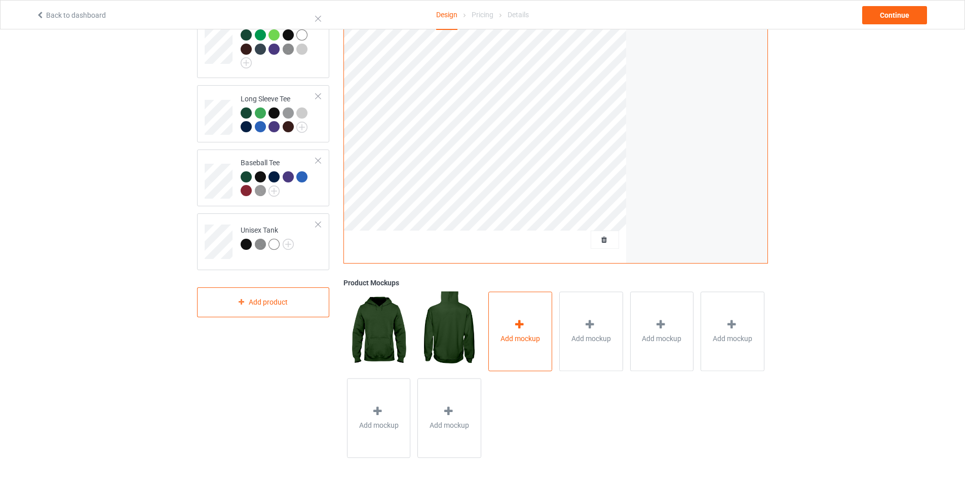
click at [514, 330] on div at bounding box center [520, 326] width 14 height 15
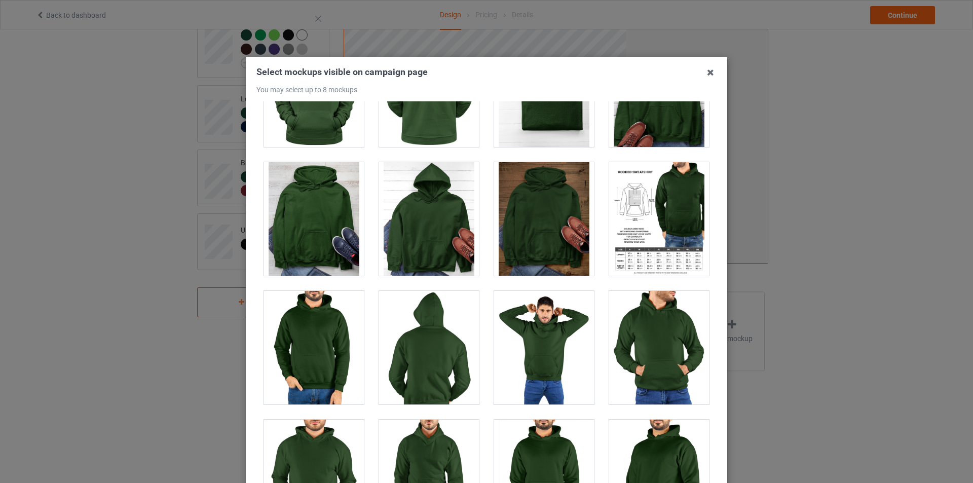
scroll to position [4928, 0]
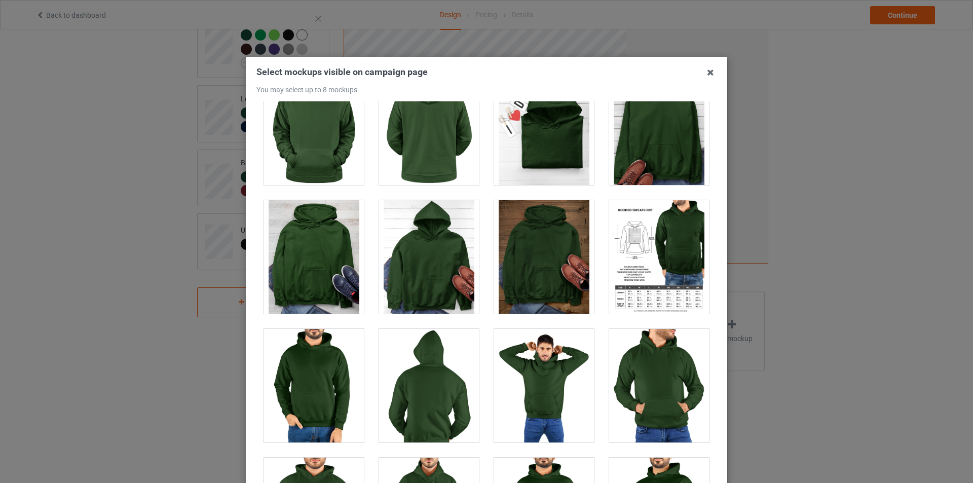
click at [523, 261] on div at bounding box center [544, 257] width 100 height 114
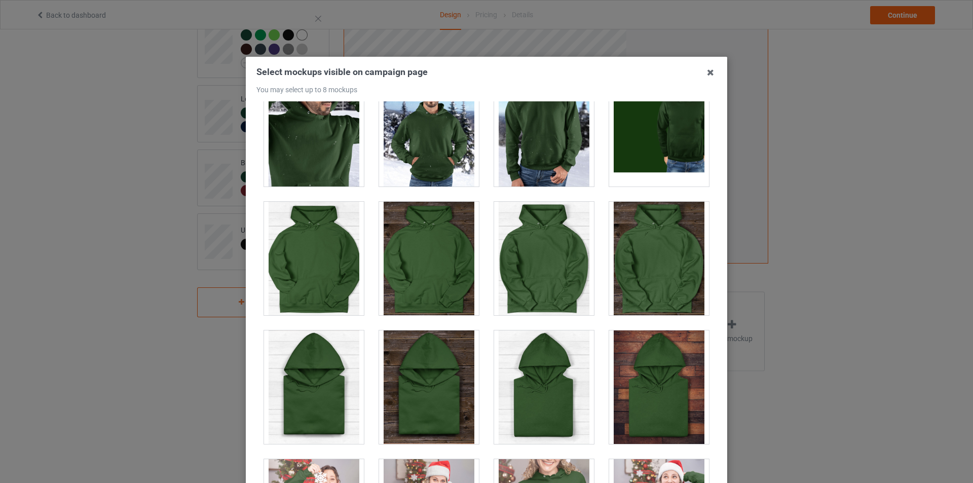
scroll to position [6094, 0]
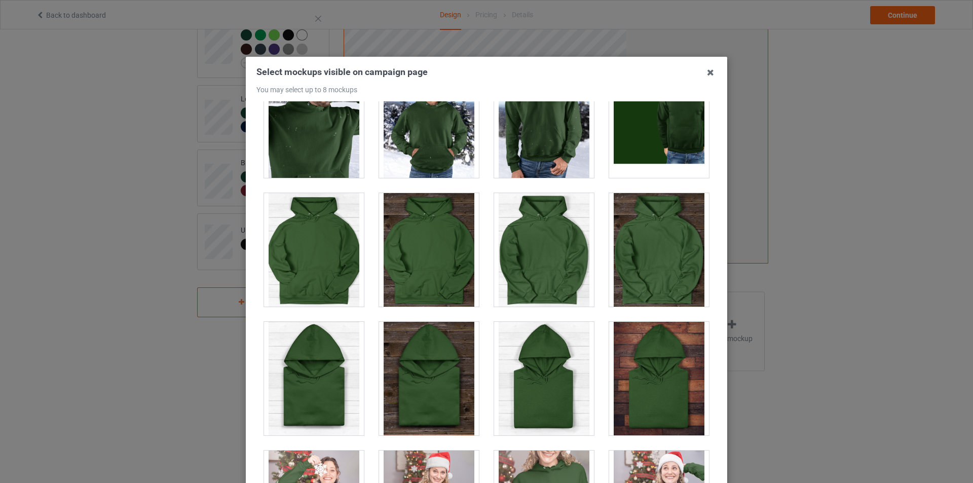
click at [421, 396] on div at bounding box center [429, 379] width 100 height 114
click at [649, 401] on div at bounding box center [659, 379] width 100 height 114
click at [423, 247] on div at bounding box center [429, 250] width 100 height 114
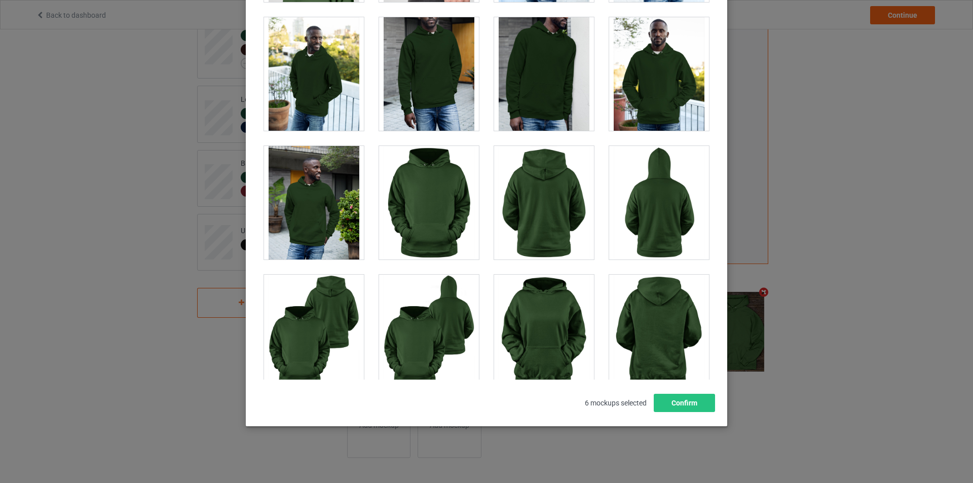
scroll to position [1064, 0]
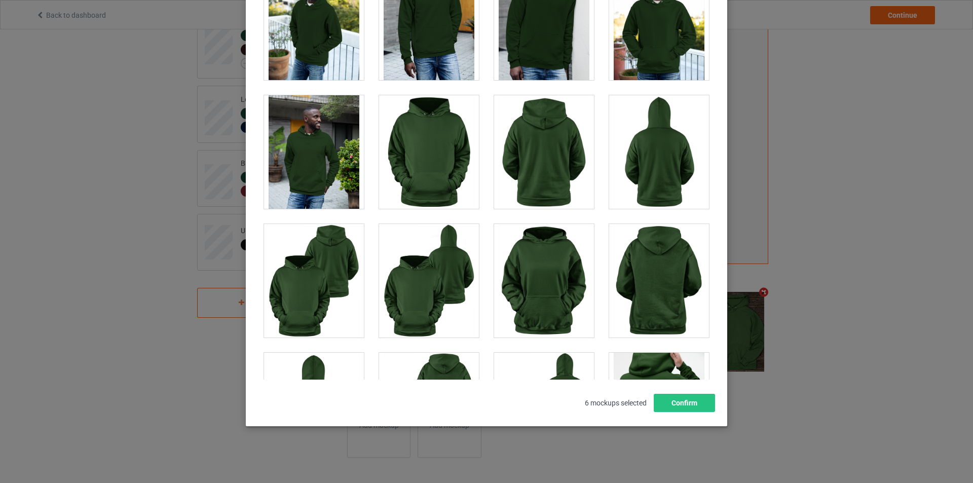
click at [420, 176] on div at bounding box center [429, 152] width 100 height 114
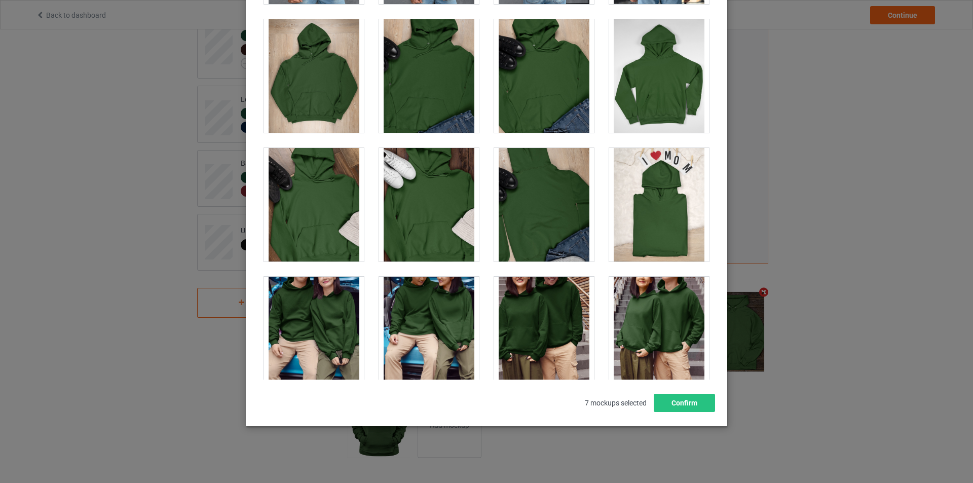
scroll to position [4307, 0]
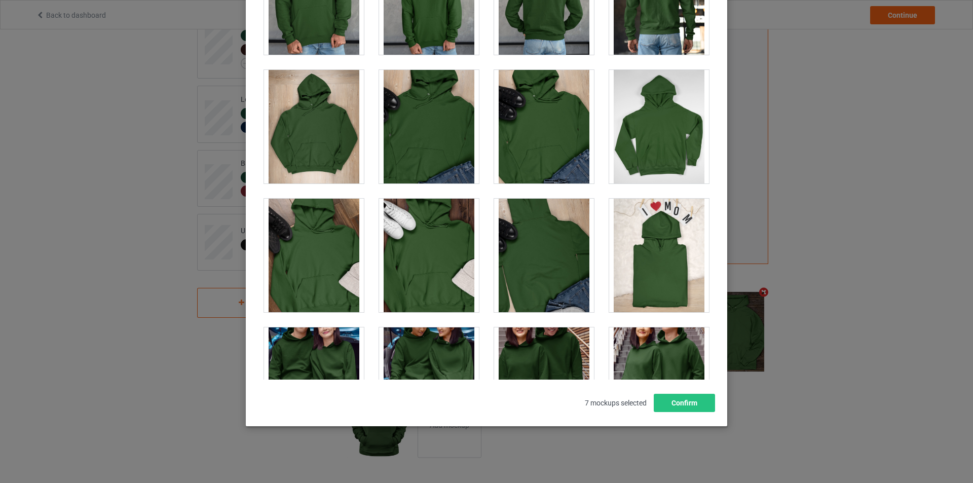
click at [428, 273] on div at bounding box center [429, 256] width 100 height 114
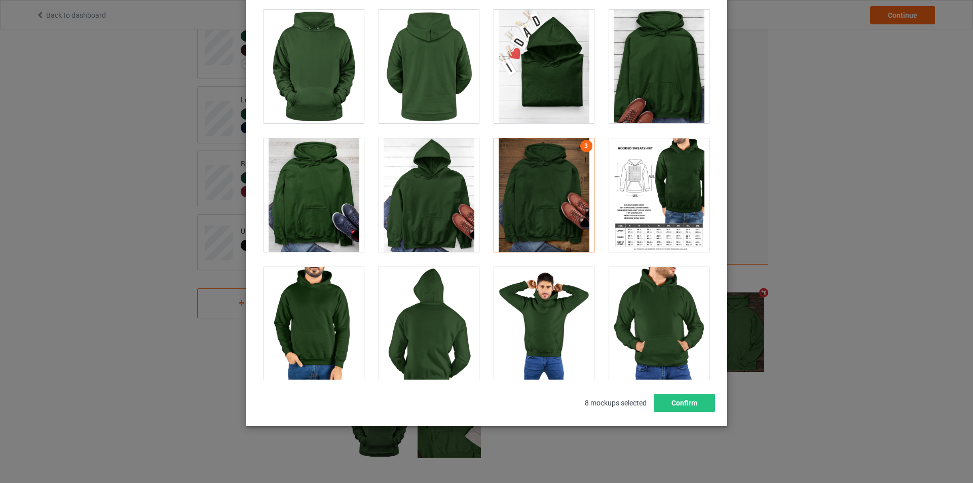
scroll to position [4865, 0]
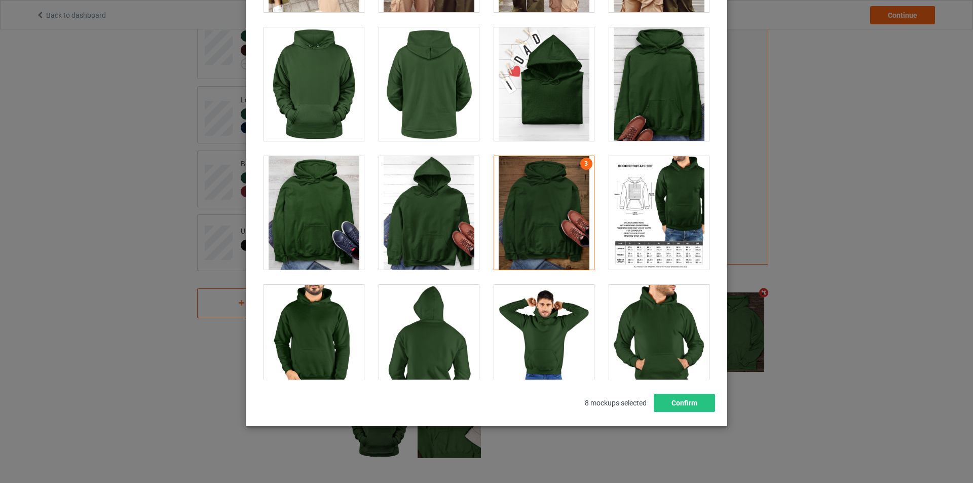
click at [646, 102] on div at bounding box center [659, 84] width 100 height 114
click at [646, 89] on div at bounding box center [659, 84] width 100 height 114
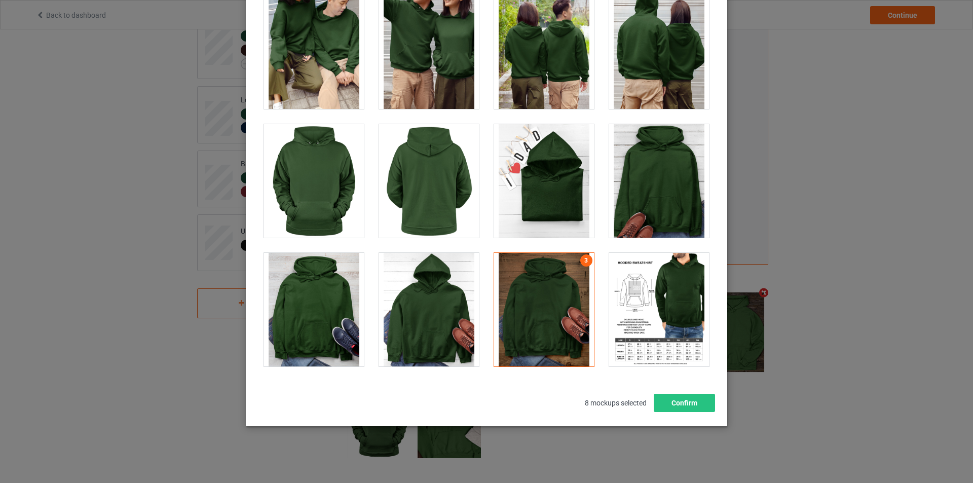
scroll to position [4763, 0]
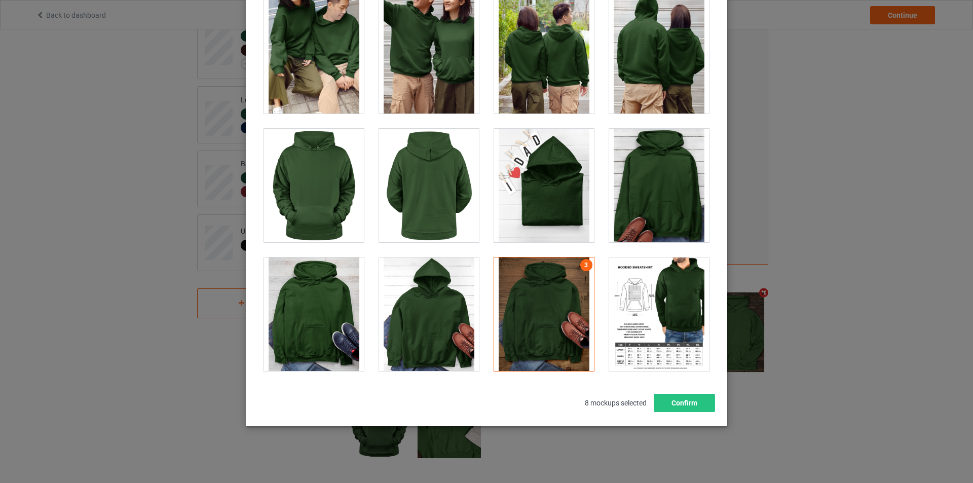
click at [633, 174] on div at bounding box center [659, 186] width 100 height 114
click at [424, 308] on div at bounding box center [429, 314] width 100 height 114
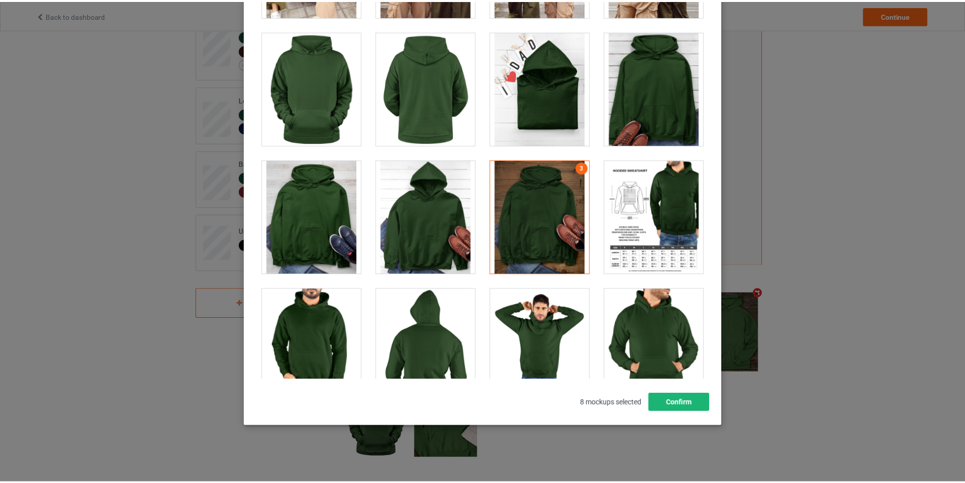
scroll to position [4865, 0]
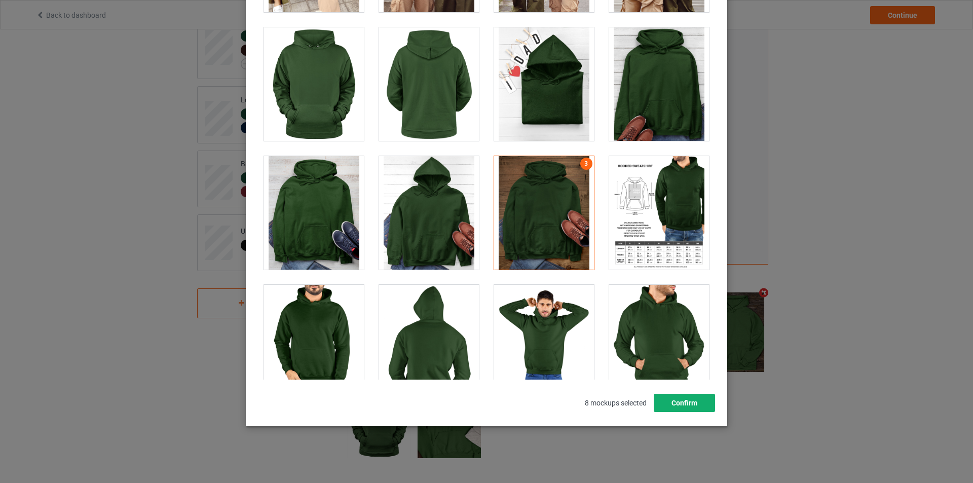
click at [677, 401] on button "Confirm" at bounding box center [684, 403] width 61 height 18
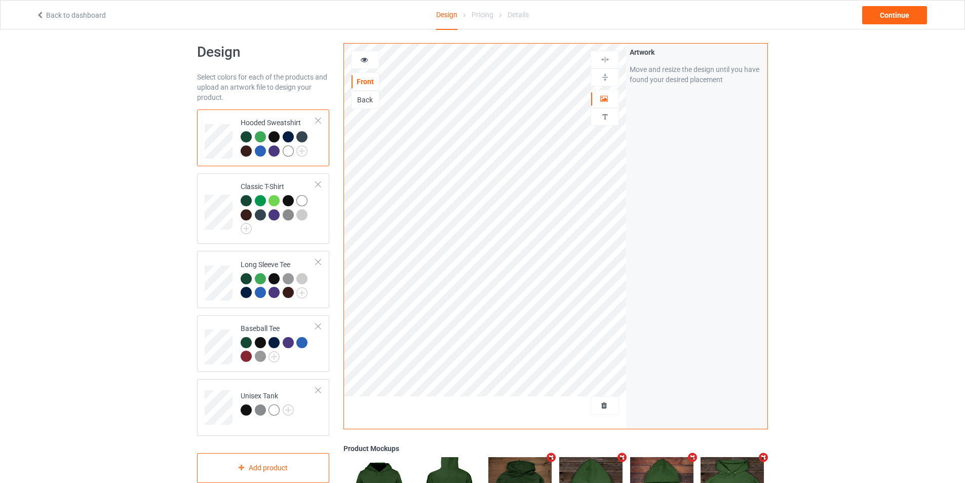
scroll to position [0, 0]
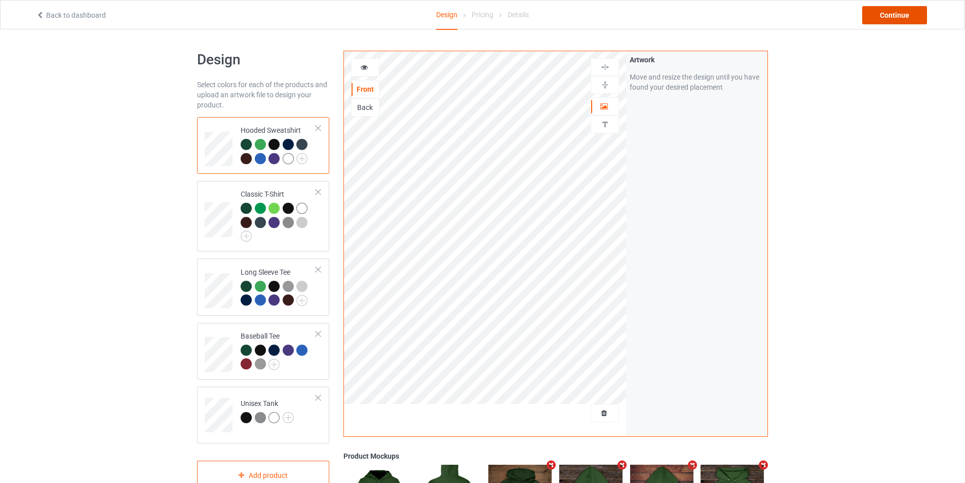
click at [894, 20] on div "Continue" at bounding box center [894, 15] width 65 height 18
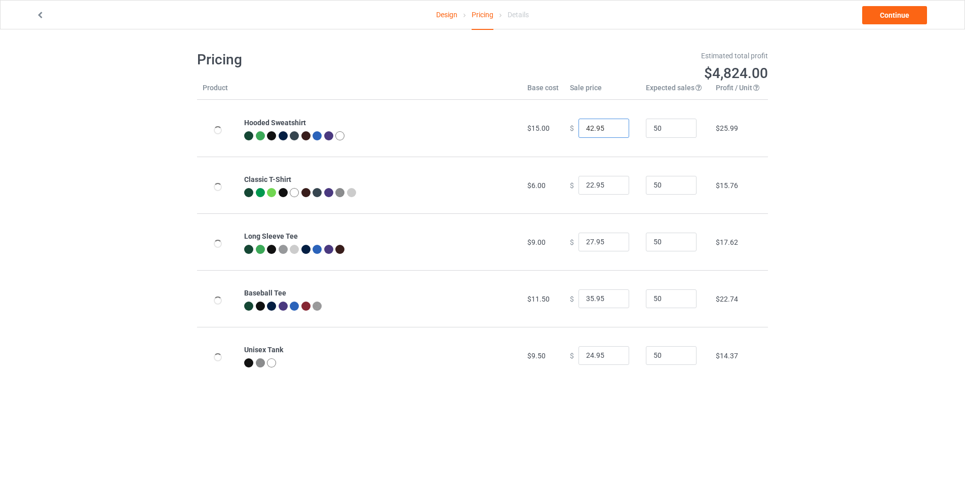
click at [588, 129] on input "42.95" at bounding box center [604, 128] width 51 height 19
type input "44.95"
click at [878, 248] on div "Design Pricing Details Continue Pricing Estimated total profit $4,917.00 Produc…" at bounding box center [482, 216] width 965 height 375
click at [586, 183] on input "22.95" at bounding box center [604, 185] width 51 height 19
type input "24.95"
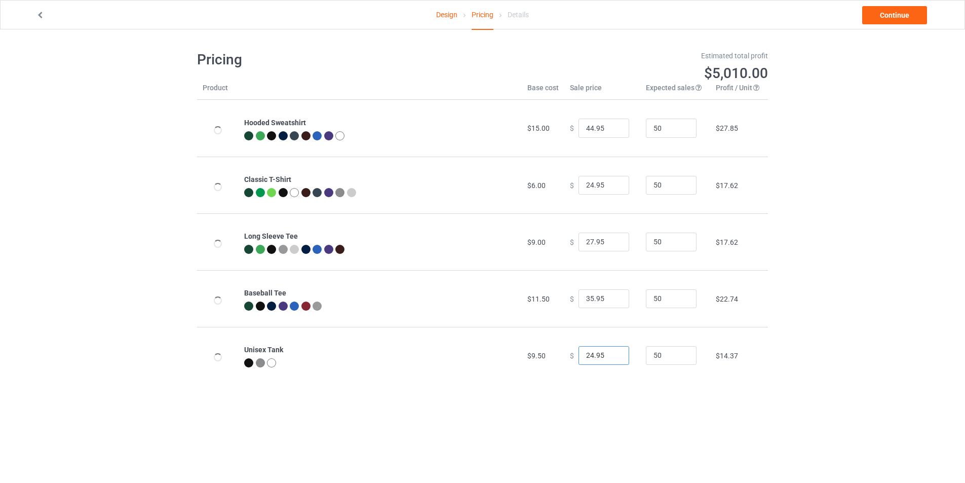
click at [587, 351] on input "24.95" at bounding box center [604, 355] width 51 height 19
type input "29.95"
click at [842, 336] on div "Design Pricing Details Continue Pricing Estimated total profit $5,242.50 Produc…" at bounding box center [482, 216] width 965 height 375
click at [585, 240] on input "27.95" at bounding box center [604, 242] width 51 height 19
type input "29.95"
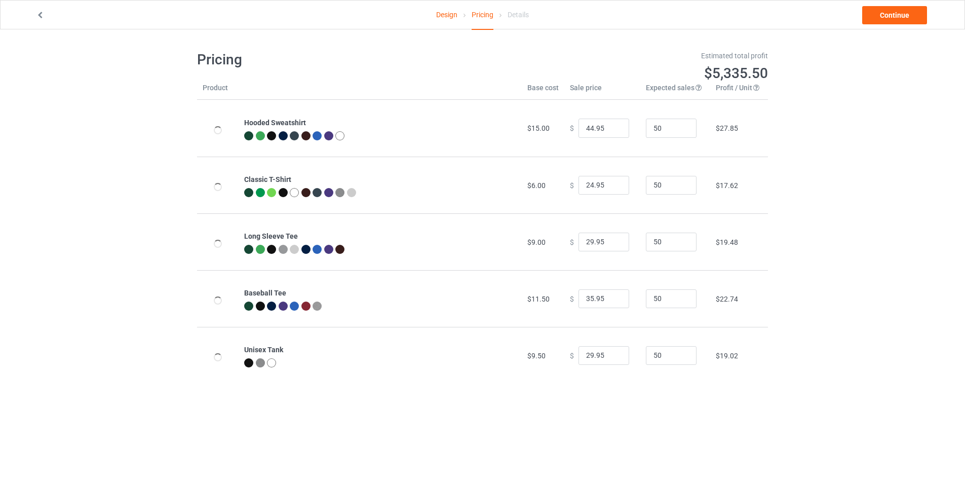
click at [874, 280] on div "Design Pricing Details Continue Pricing Estimated total profit $5,335.50 Produc…" at bounding box center [482, 216] width 965 height 375
click at [890, 12] on link "Continue" at bounding box center [894, 15] width 65 height 18
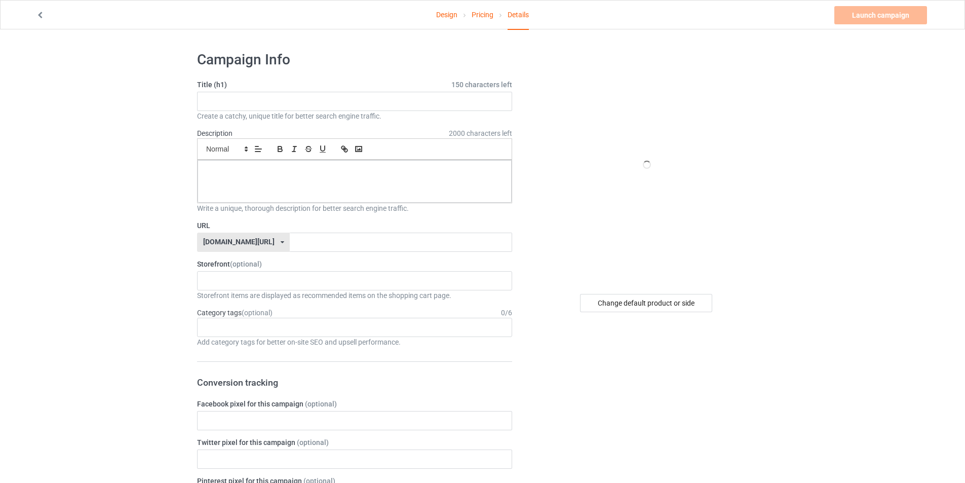
click at [233, 242] on div "[DOMAIN_NAME][URL]" at bounding box center [238, 241] width 71 height 7
click at [299, 99] on input "text" at bounding box center [354, 101] width 315 height 19
paste input "[PERSON_NAME]"
type input "[PERSON_NAME]"
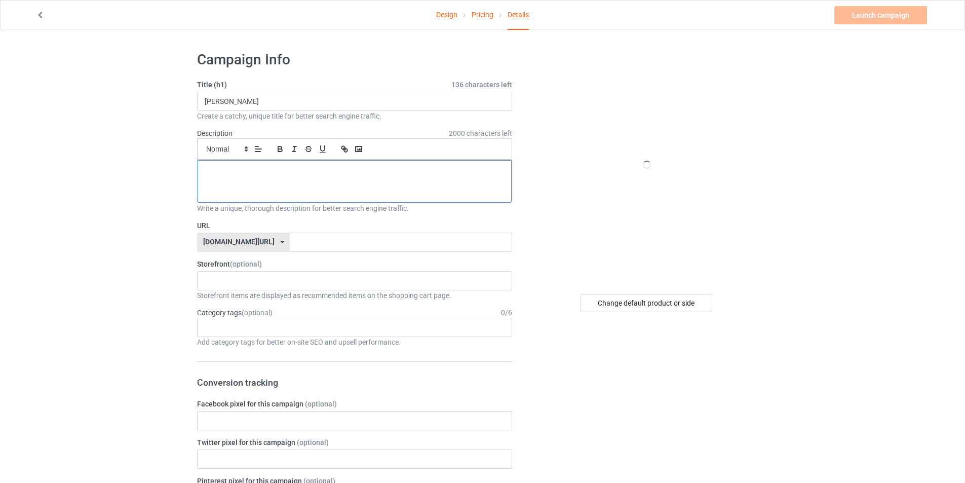
click at [245, 174] on p at bounding box center [355, 172] width 298 height 10
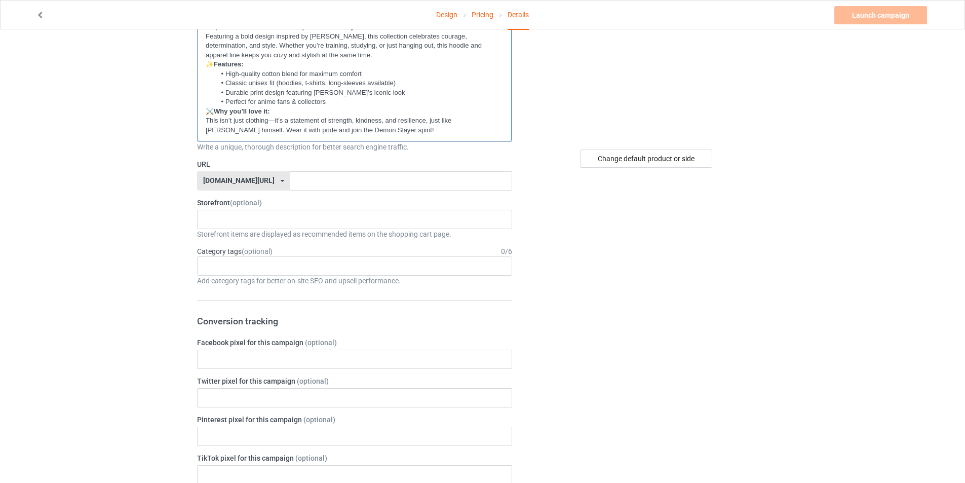
scroll to position [152, 0]
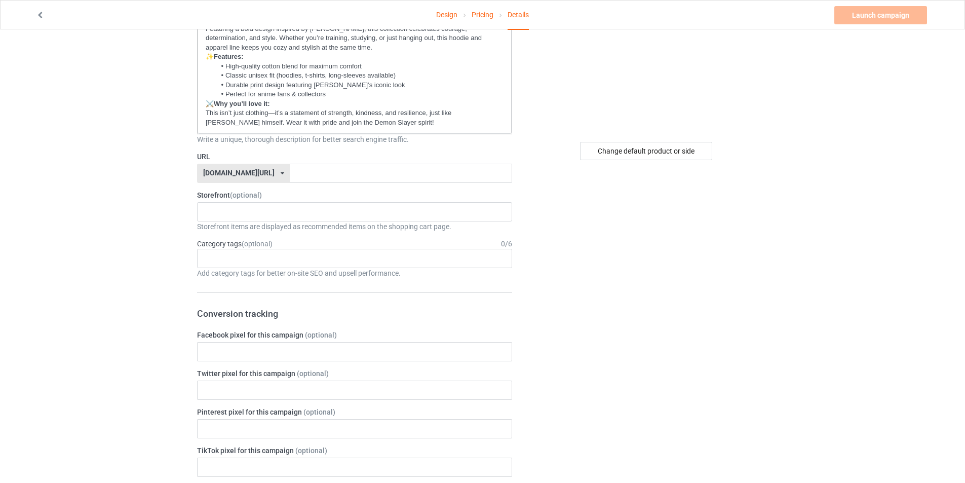
click at [250, 174] on div "[DOMAIN_NAME][URL] [DOMAIN_NAME][URL] 587d0d41cee36fd012c64a69" at bounding box center [243, 173] width 93 height 19
click at [290, 171] on input "text" at bounding box center [401, 173] width 222 height 19
paste input "[PERSON_NAME]"
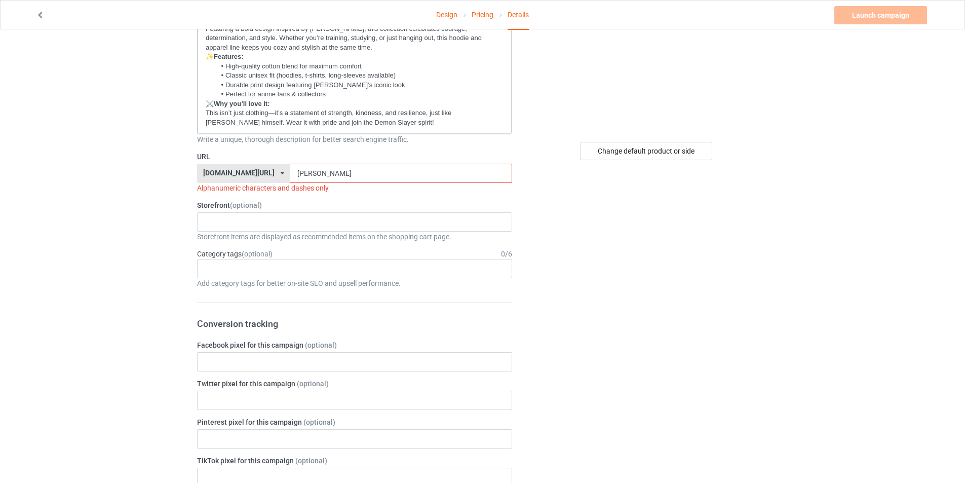
click at [291, 172] on input "[PERSON_NAME]" at bounding box center [401, 173] width 222 height 19
click at [633, 258] on div "Change default product or side" at bounding box center [647, 449] width 256 height 1115
click at [334, 177] on input "TanjiroKamado" at bounding box center [401, 173] width 222 height 19
click at [290, 170] on input "TanjiroKamado" at bounding box center [401, 173] width 222 height 19
click at [324, 170] on input "TanjiroKamado" at bounding box center [401, 173] width 222 height 19
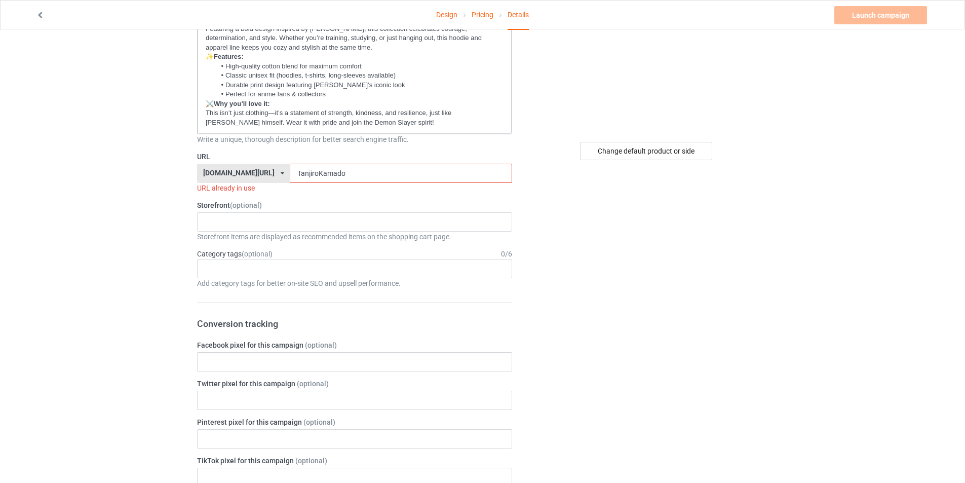
click at [290, 172] on input "TanjiroKamado" at bounding box center [401, 173] width 222 height 19
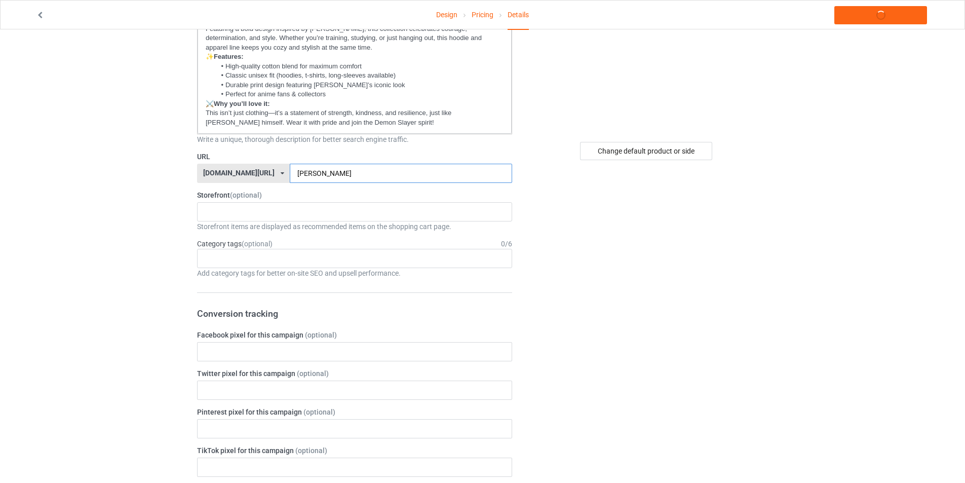
type input "[PERSON_NAME]"
click at [637, 288] on div "Change default product or side" at bounding box center [647, 444] width 256 height 1105
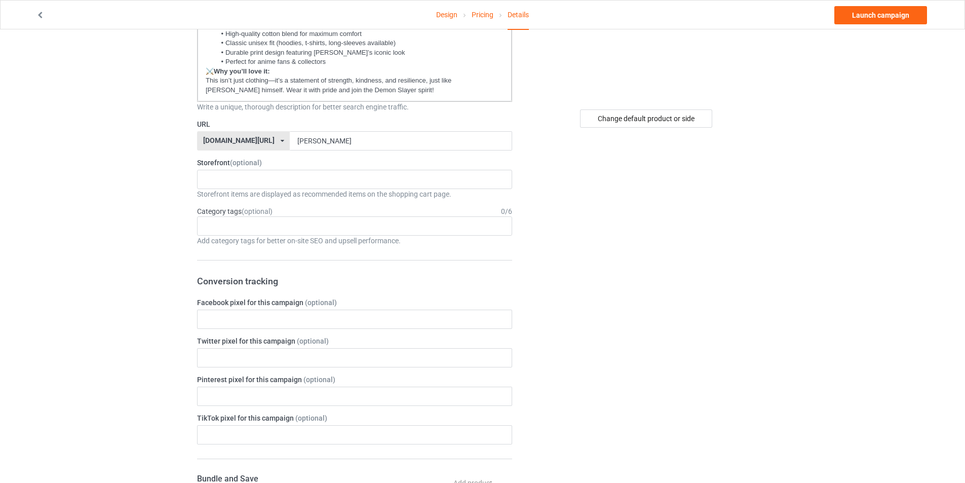
scroll to position [203, 0]
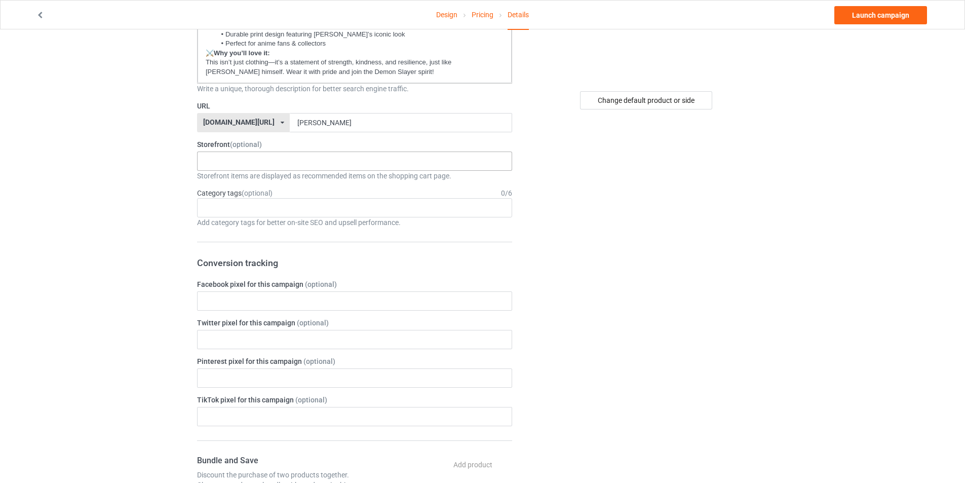
click at [309, 155] on div "Moonlight Blades a 68ac49b6297206002f803fec 68ac48ecd8ff3a002e0861de" at bounding box center [354, 161] width 315 height 19
click at [272, 183] on div "Moonlight Blades" at bounding box center [355, 179] width 314 height 19
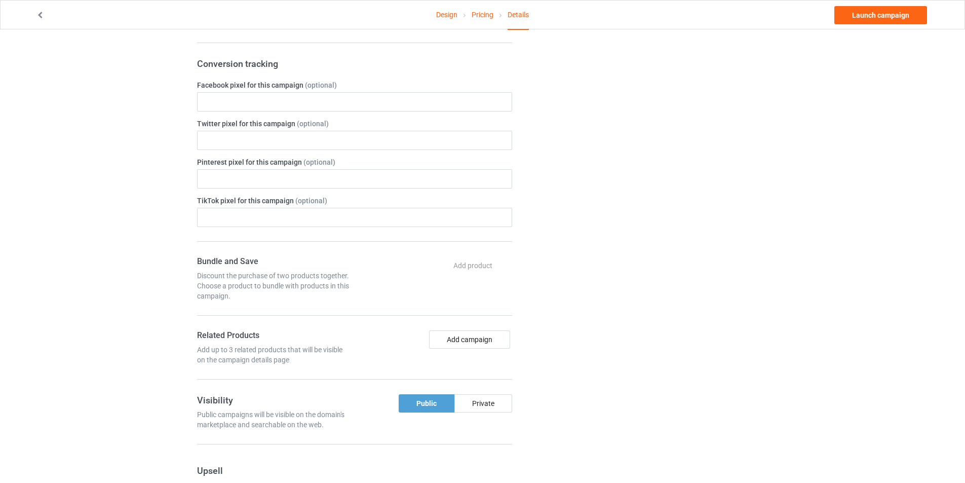
scroll to position [405, 0]
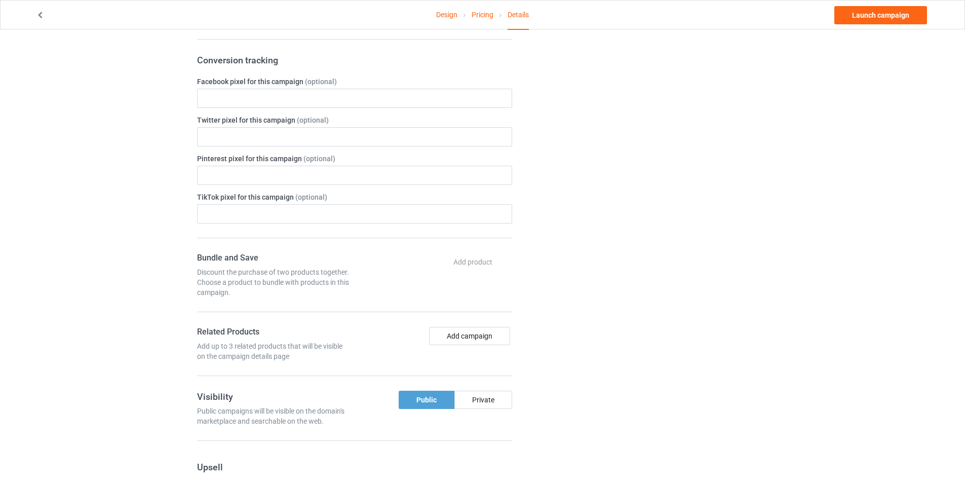
click at [662, 326] on div "Change default product or side" at bounding box center [647, 190] width 256 height 1105
click at [495, 404] on div "Private" at bounding box center [484, 400] width 58 height 18
click at [431, 401] on div "Public" at bounding box center [426, 400] width 55 height 18
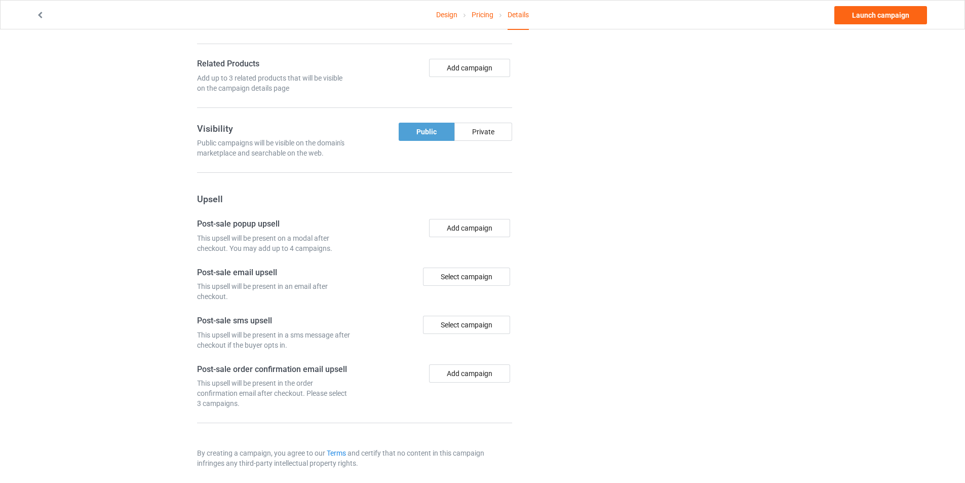
scroll to position [680, 0]
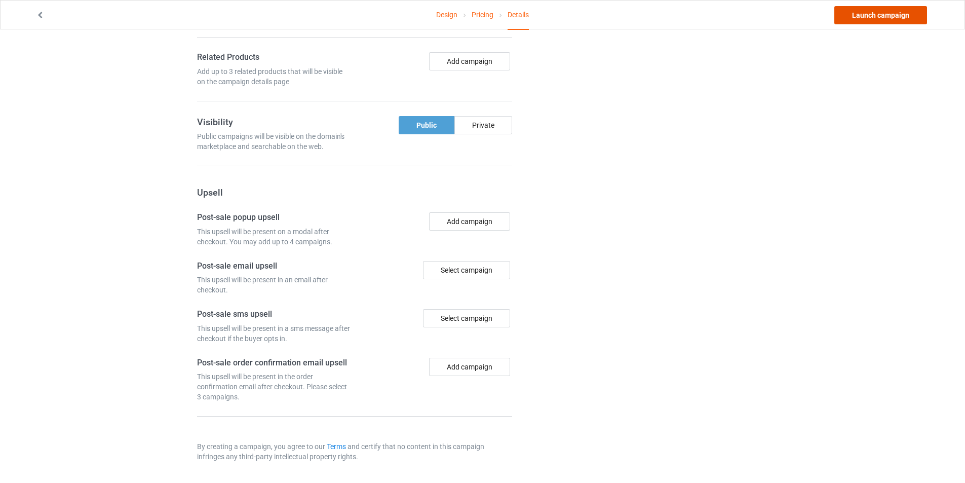
click at [877, 22] on link "Launch campaign" at bounding box center [881, 15] width 93 height 18
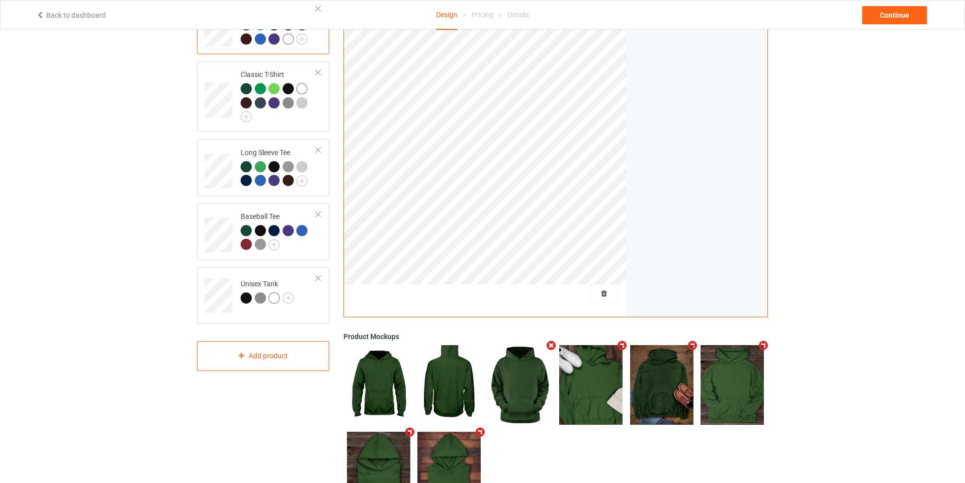
scroll to position [152, 0]
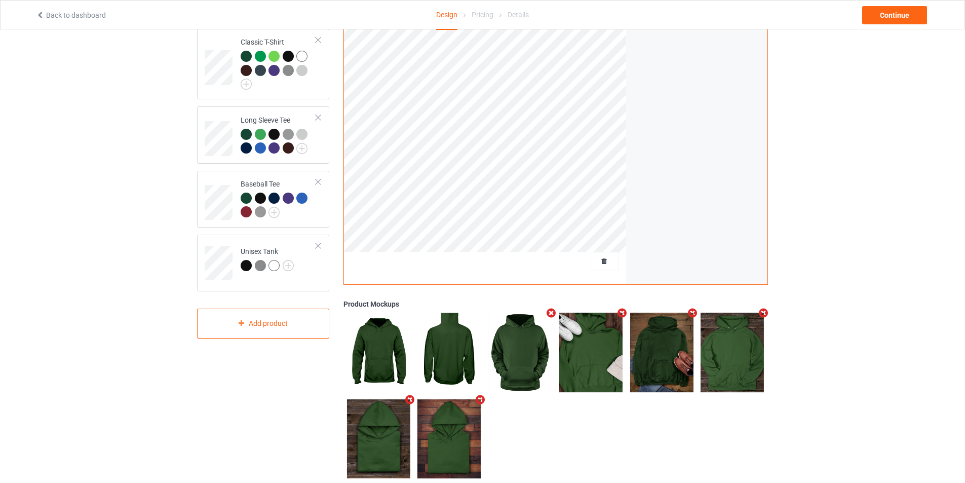
click at [665, 422] on div at bounding box center [556, 395] width 425 height 173
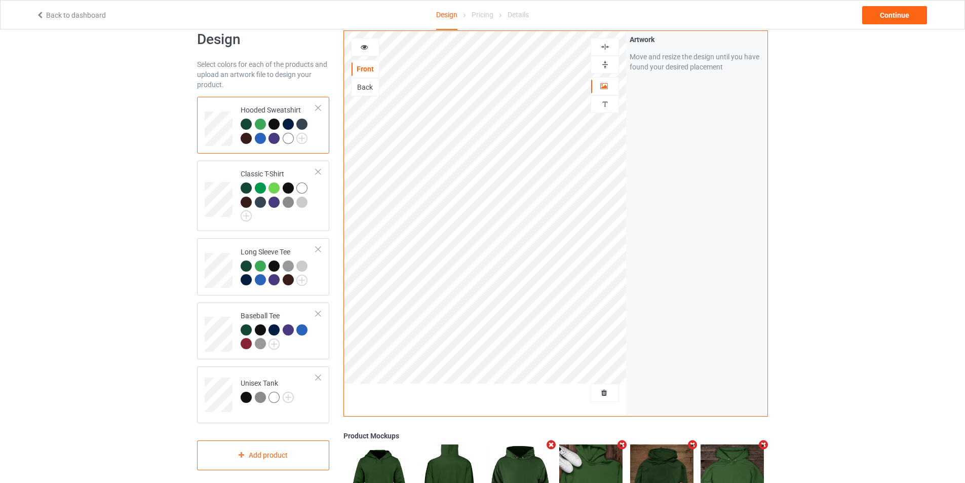
scroll to position [0, 0]
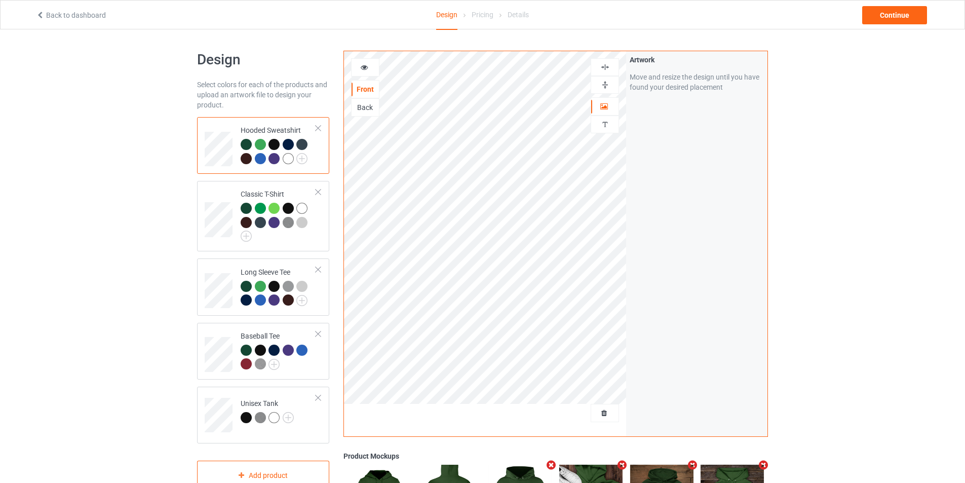
click at [366, 68] on icon at bounding box center [364, 65] width 9 height 7
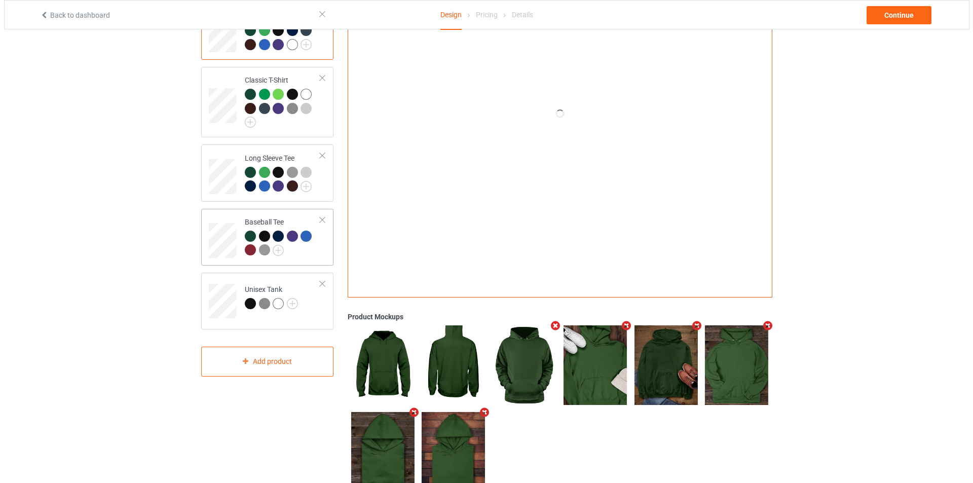
scroll to position [96, 0]
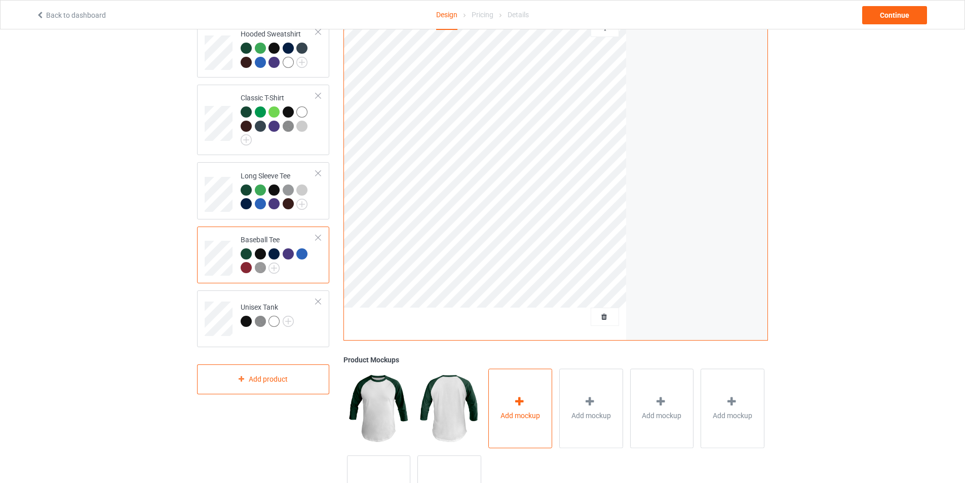
click at [510, 399] on div "Add mockup" at bounding box center [520, 408] width 64 height 80
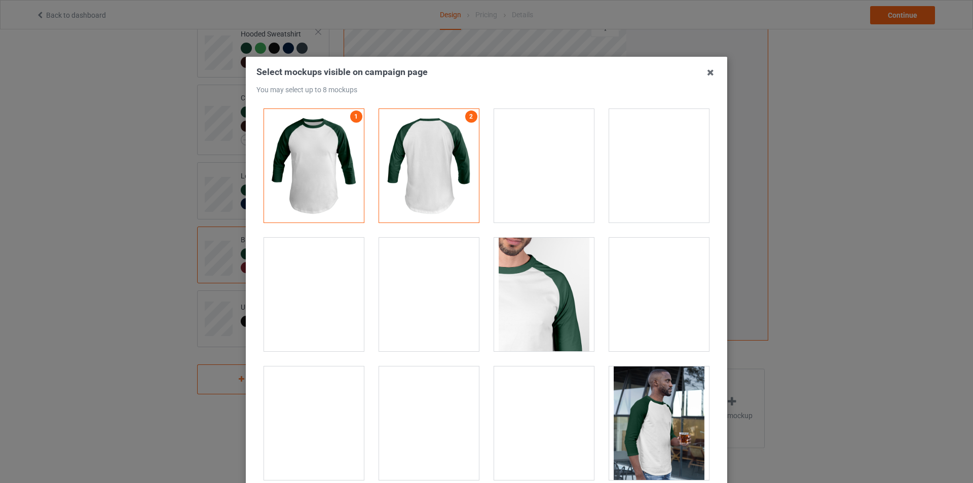
drag, startPoint x: 708, startPoint y: 72, endPoint x: 714, endPoint y: 85, distance: 13.8
click at [708, 72] on icon at bounding box center [710, 72] width 16 height 16
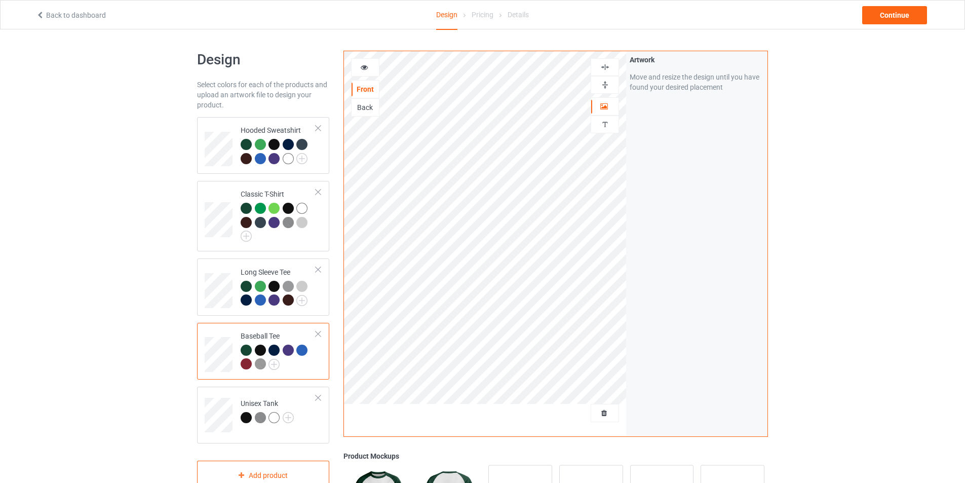
click at [361, 66] on icon at bounding box center [364, 65] width 9 height 7
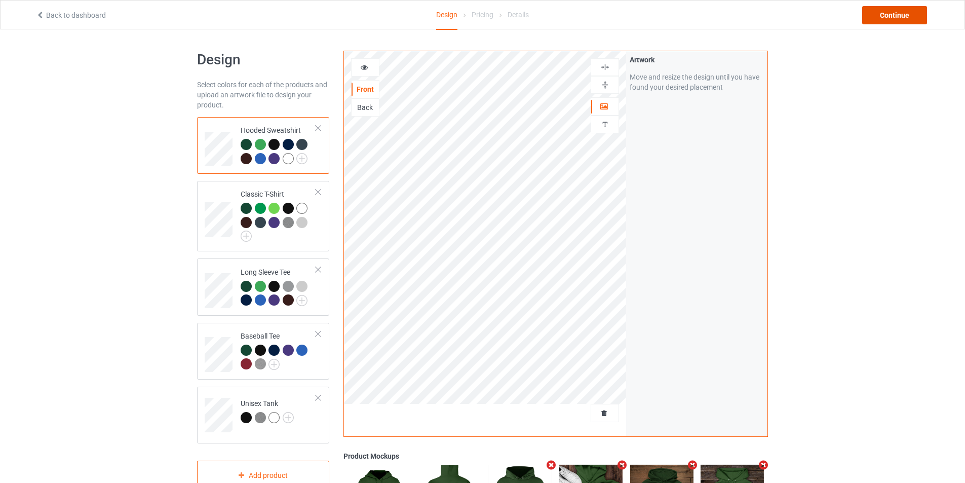
click at [900, 13] on div "Continue" at bounding box center [894, 15] width 65 height 18
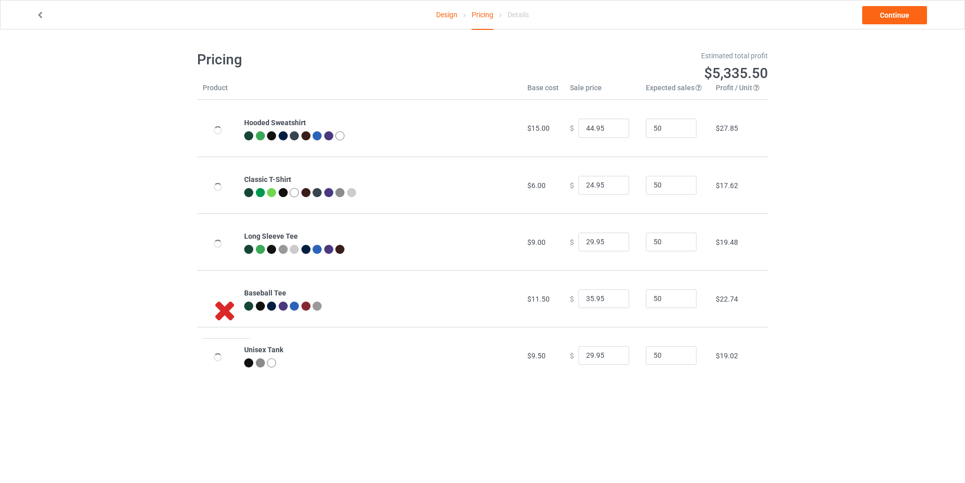
click at [443, 16] on link "Design" at bounding box center [446, 15] width 21 height 28
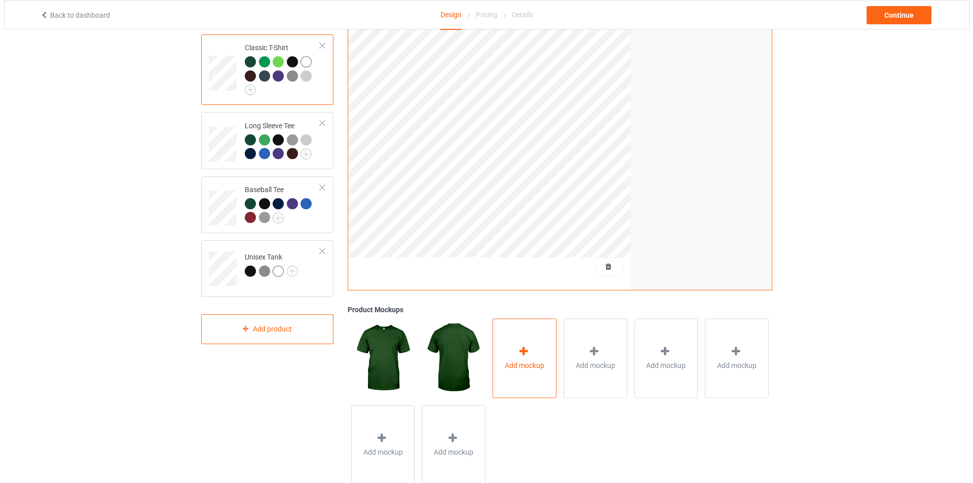
scroll to position [152, 0]
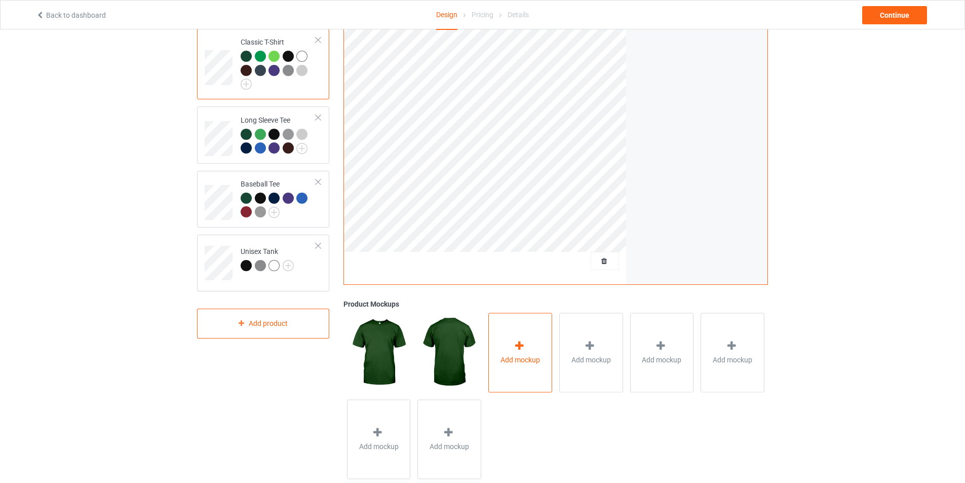
click at [529, 345] on div "Add mockup" at bounding box center [520, 353] width 64 height 80
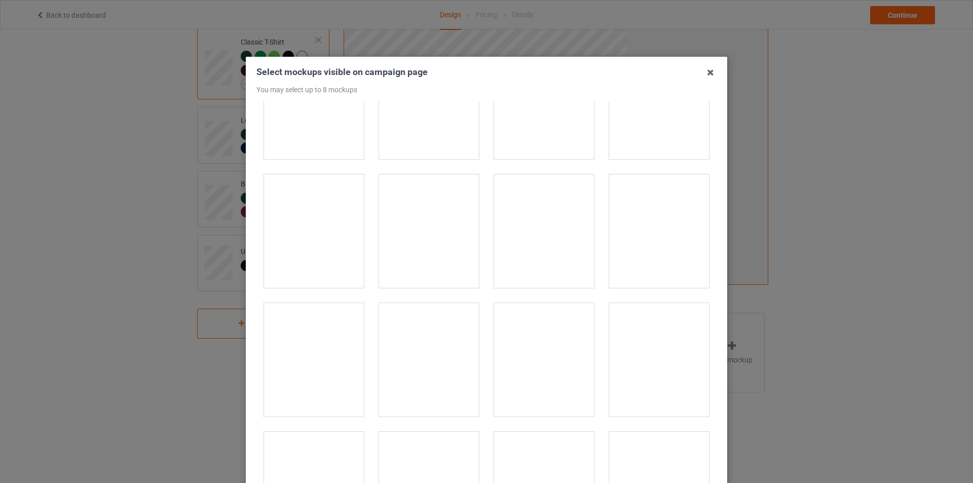
scroll to position [8412, 0]
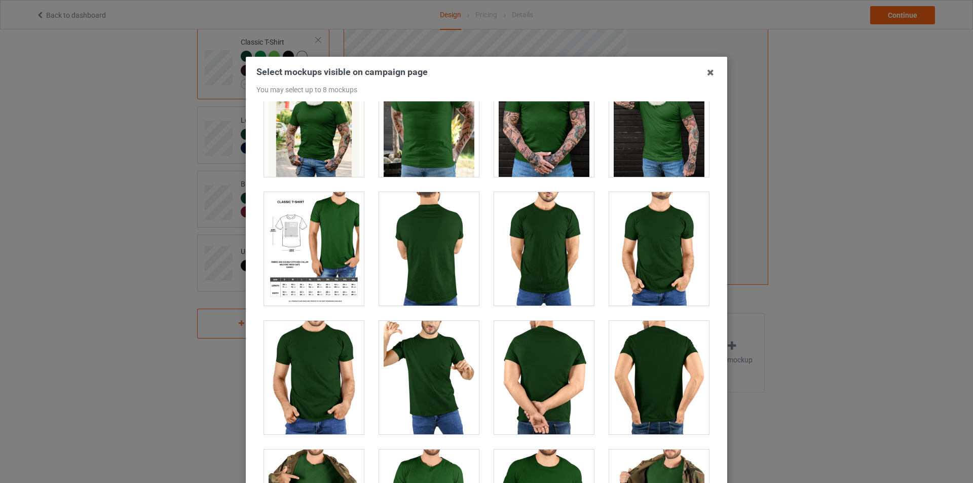
click at [304, 282] on div at bounding box center [314, 249] width 100 height 114
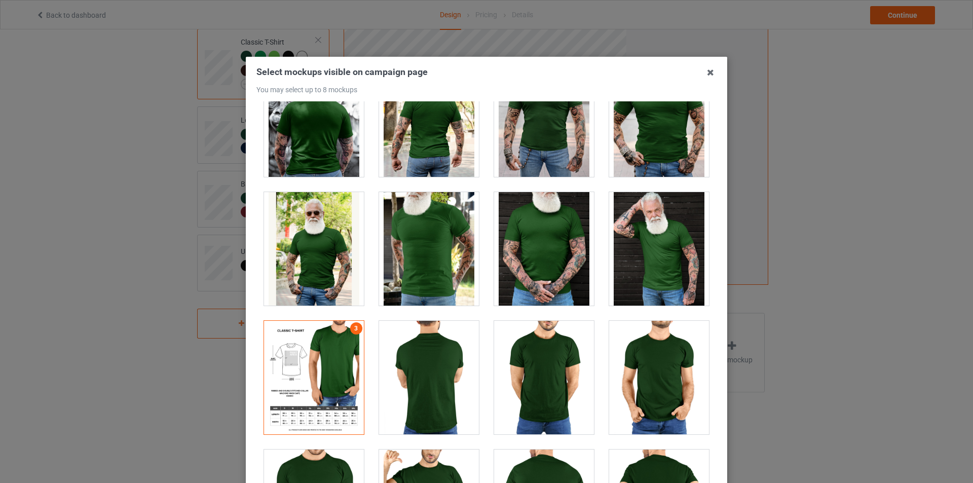
scroll to position [8260, 0]
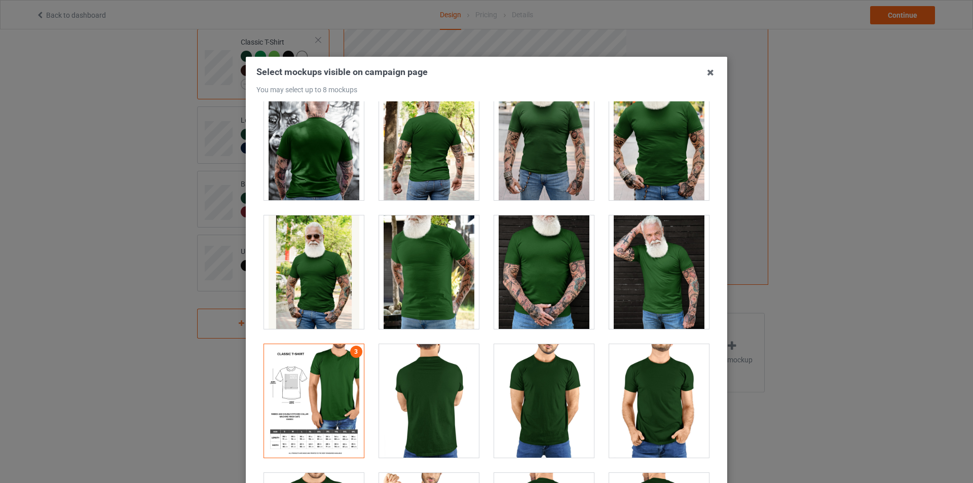
click at [322, 363] on div at bounding box center [314, 401] width 100 height 114
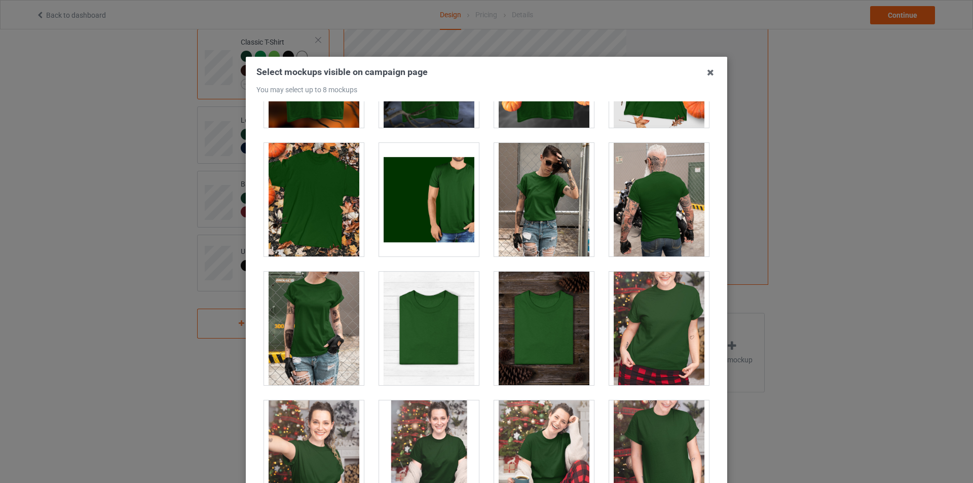
scroll to position [10134, 0]
click at [542, 327] on div at bounding box center [544, 328] width 100 height 114
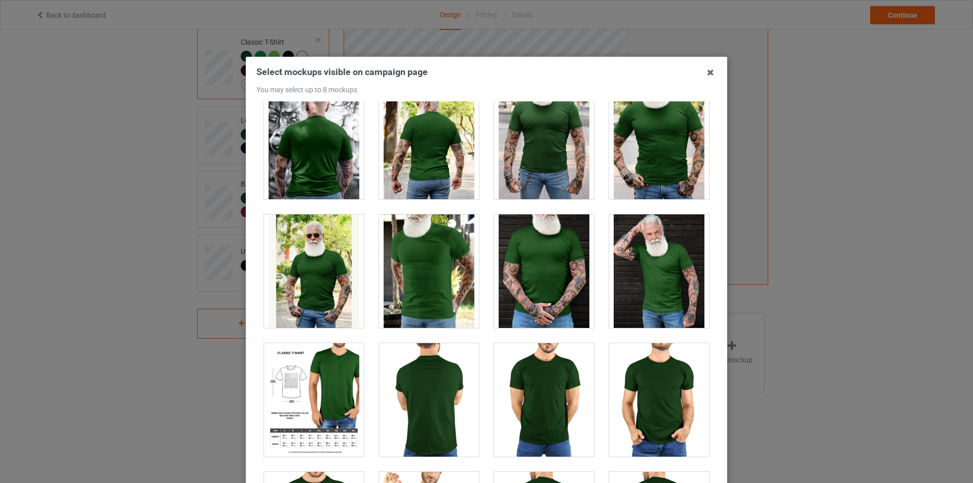
scroll to position [8260, 0]
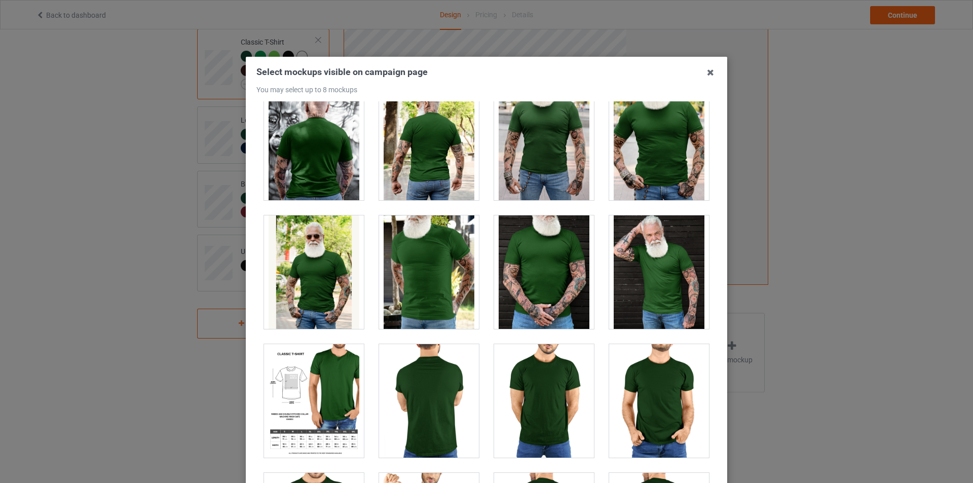
click at [309, 378] on div at bounding box center [314, 401] width 100 height 114
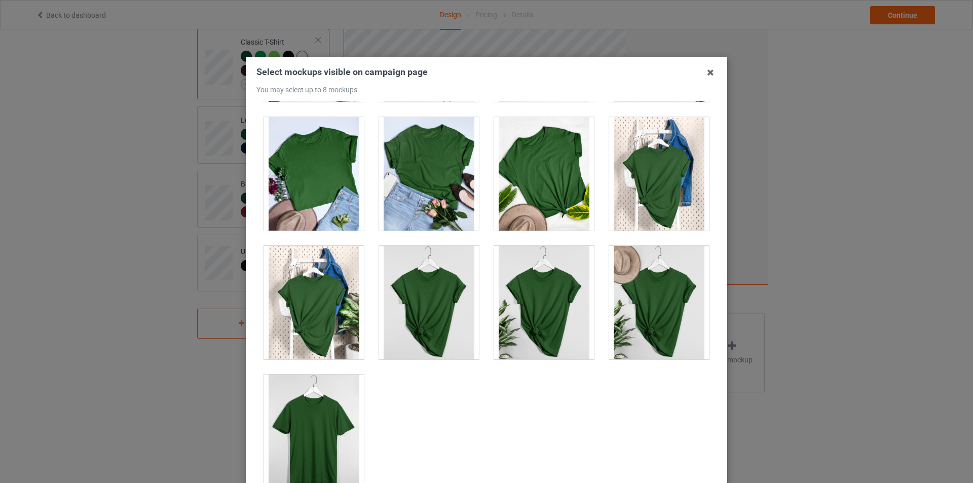
scroll to position [14415, 0]
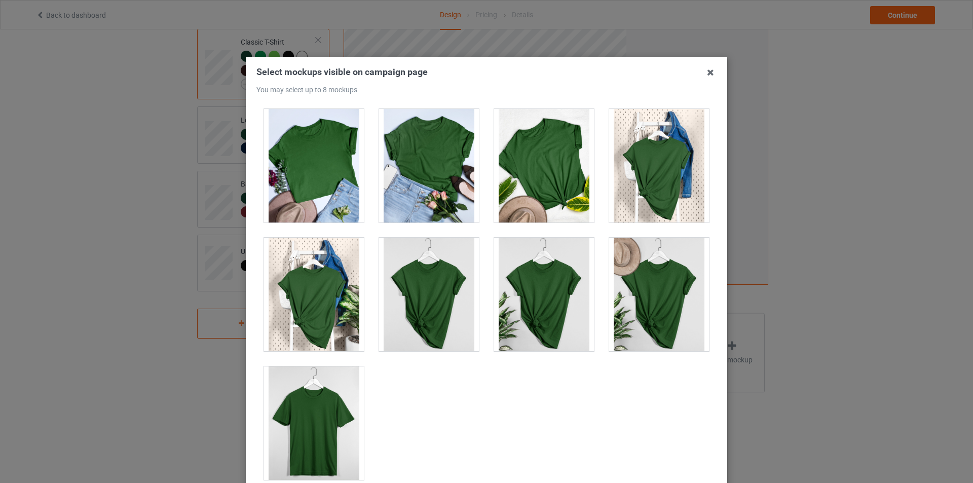
click at [814, 188] on div "Select mockups visible on campaign page You may select up to 8 mockups 1 2 4 3 …" at bounding box center [486, 241] width 973 height 483
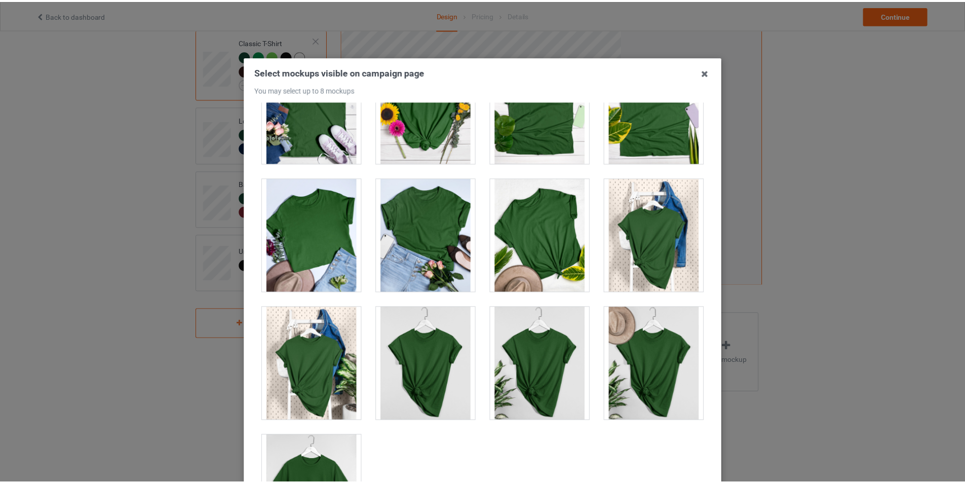
scroll to position [14162, 0]
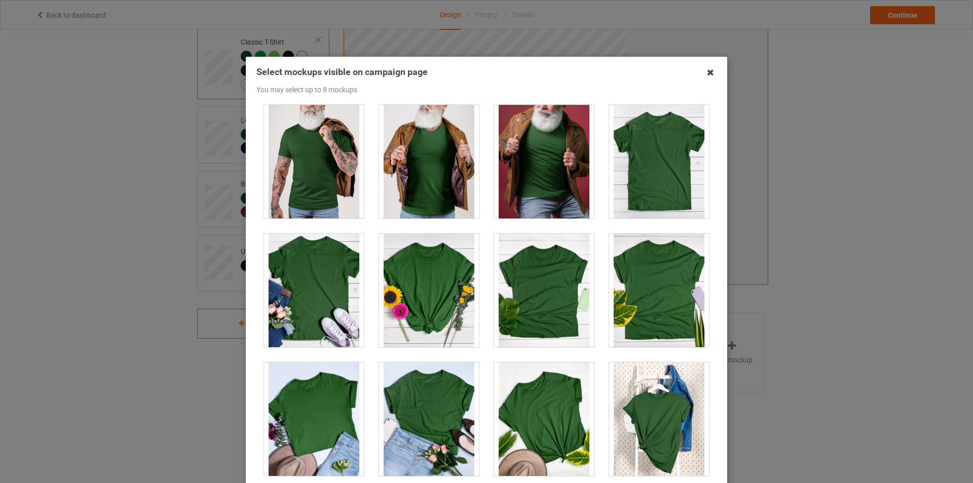
click at [707, 69] on icon at bounding box center [710, 72] width 16 height 16
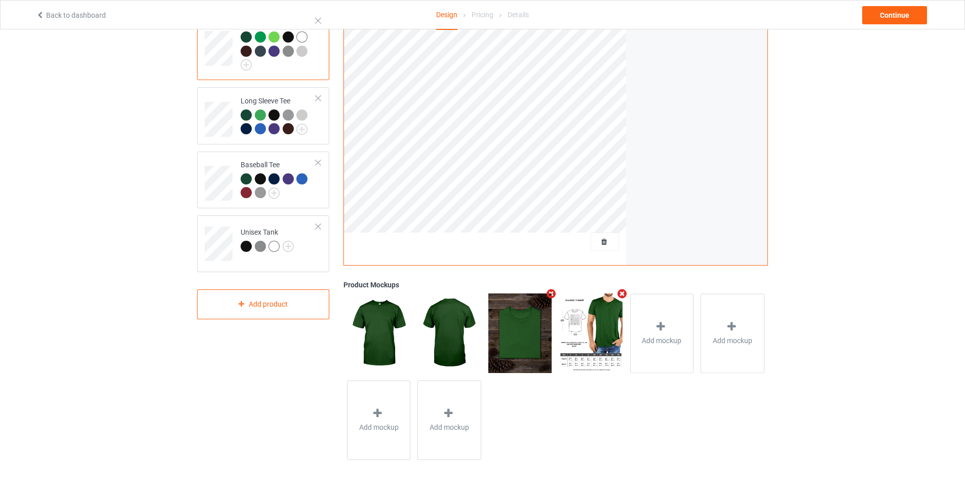
scroll to position [174, 0]
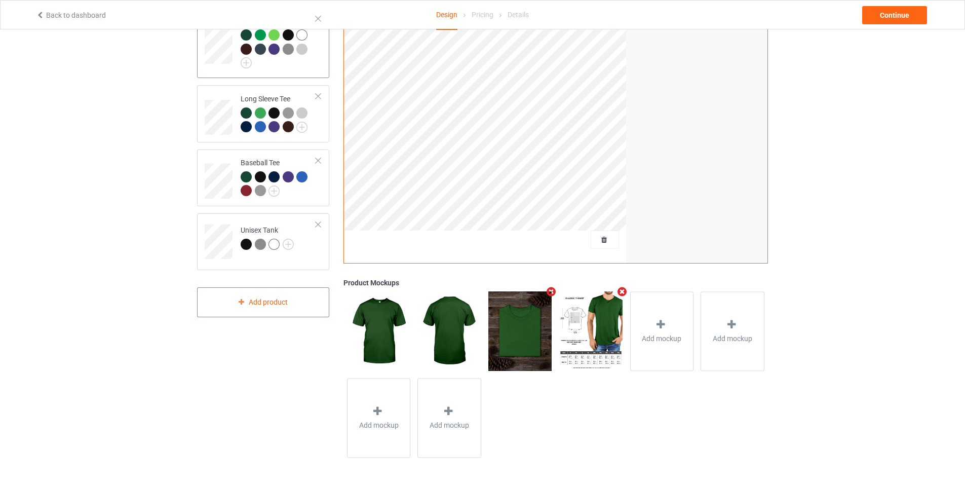
click at [368, 311] on img at bounding box center [378, 330] width 63 height 79
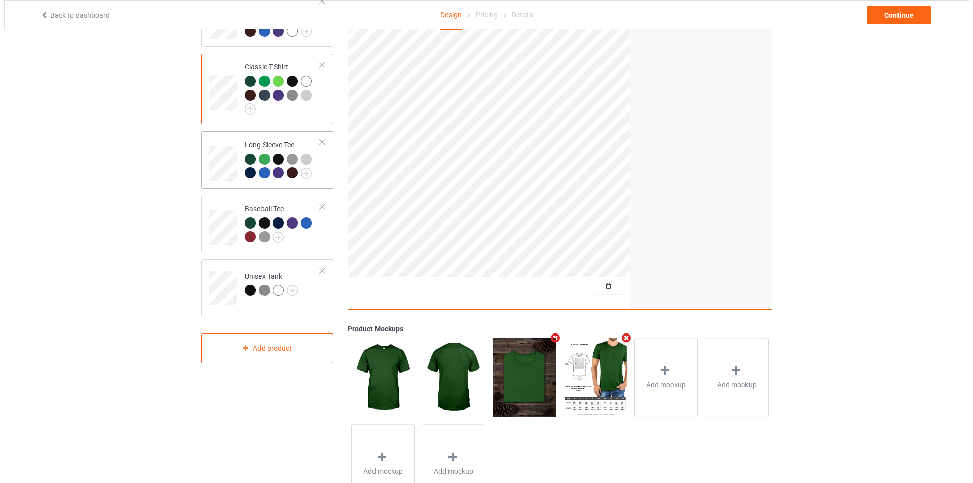
scroll to position [72, 0]
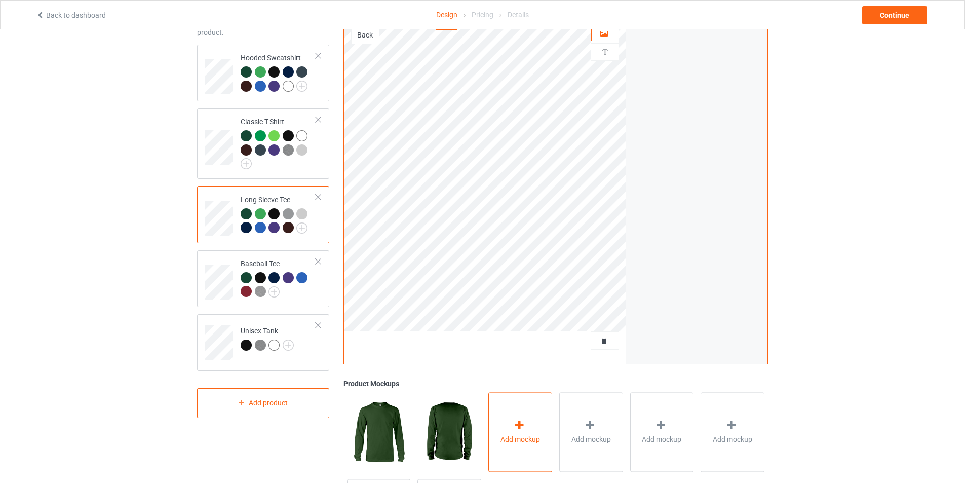
click at [525, 424] on icon at bounding box center [519, 425] width 13 height 11
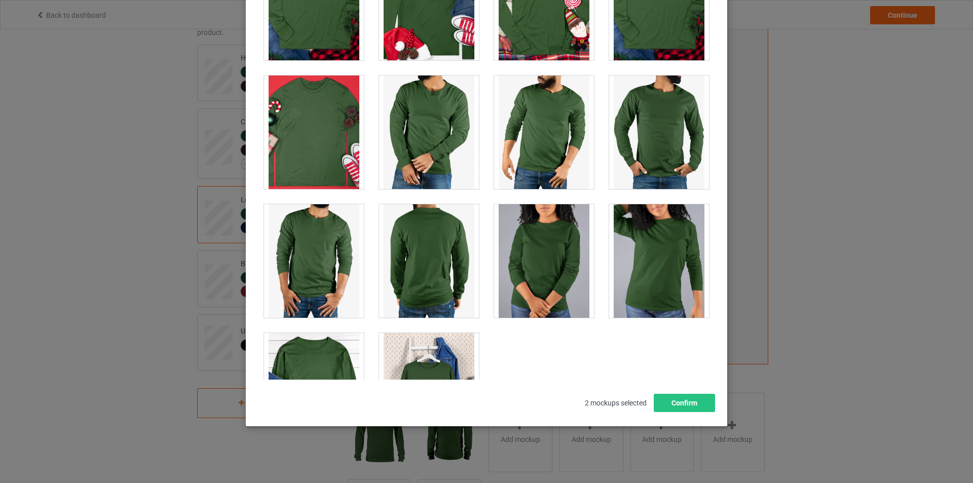
scroll to position [2703, 0]
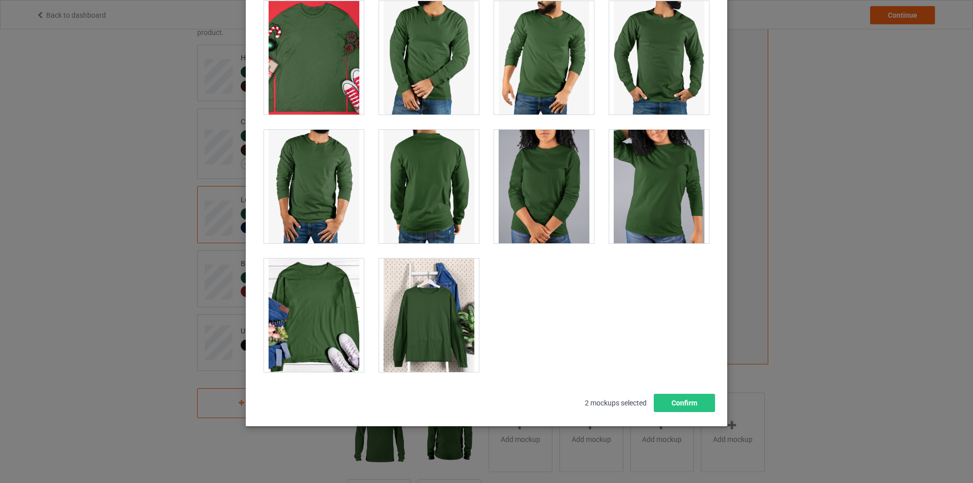
click at [449, 314] on div at bounding box center [429, 315] width 100 height 114
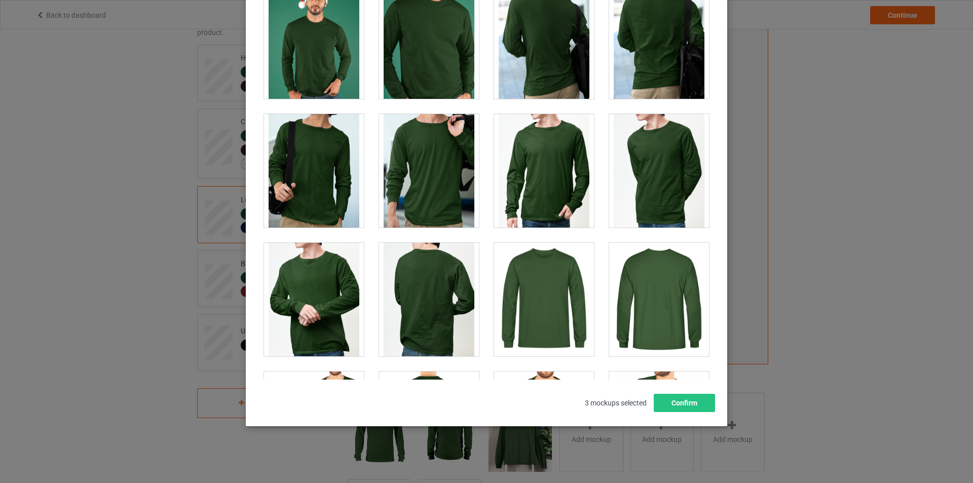
scroll to position [1993, 0]
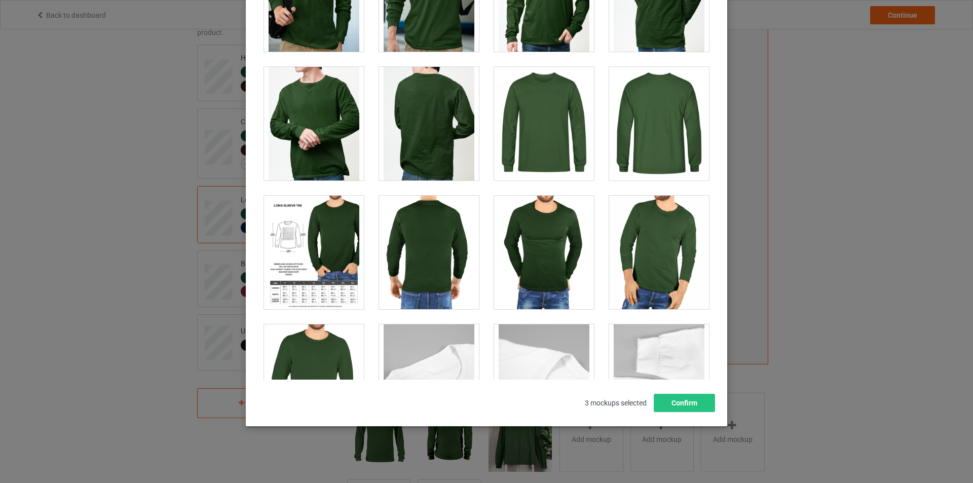
click at [321, 255] on div at bounding box center [314, 253] width 100 height 114
click at [688, 400] on button "Confirm" at bounding box center [684, 403] width 61 height 18
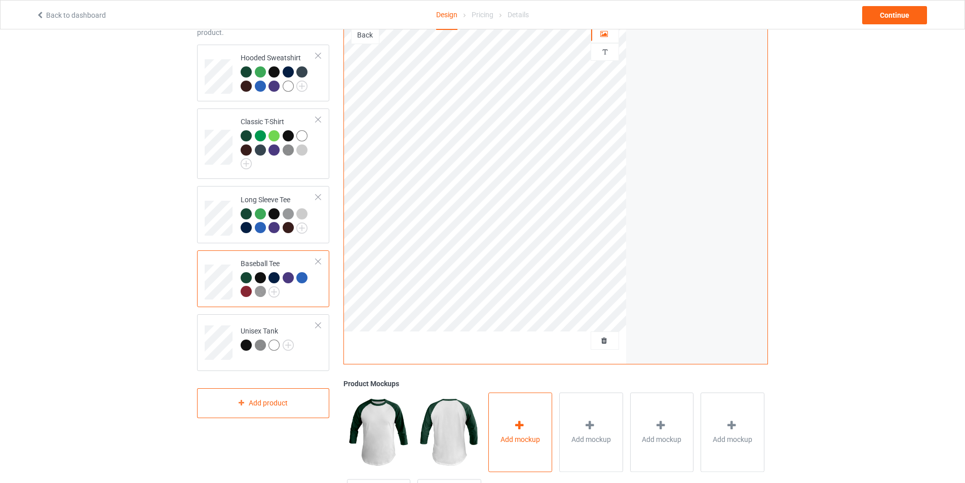
click at [541, 431] on div "Add mockup" at bounding box center [520, 432] width 64 height 80
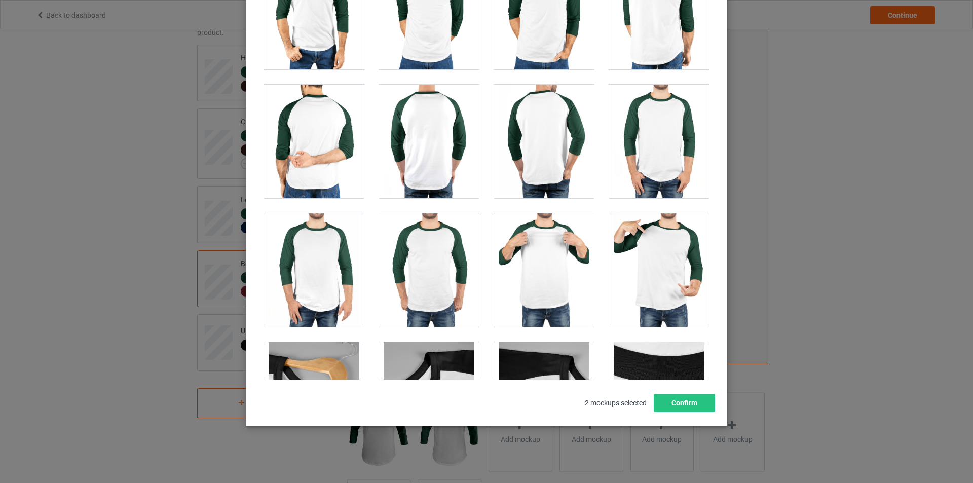
scroll to position [800, 0]
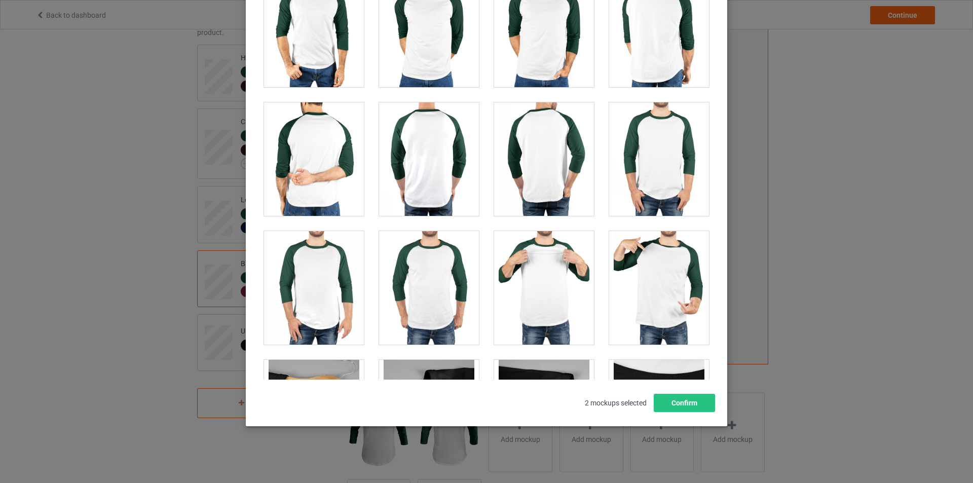
click at [541, 280] on div at bounding box center [544, 288] width 100 height 114
click at [668, 291] on div at bounding box center [659, 288] width 100 height 114
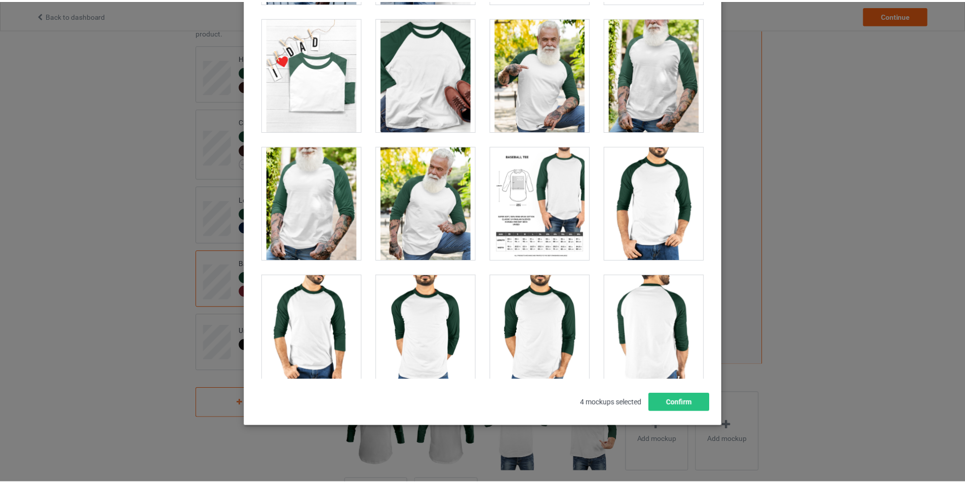
scroll to position [496, 0]
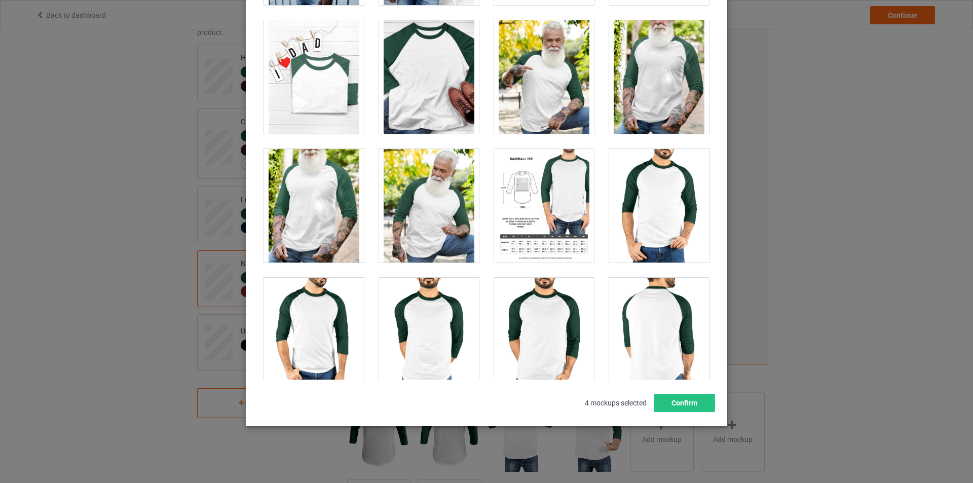
click at [546, 195] on div at bounding box center [544, 206] width 100 height 114
drag, startPoint x: 525, startPoint y: 188, endPoint x: 492, endPoint y: 157, distance: 45.9
click at [526, 188] on div at bounding box center [544, 206] width 100 height 114
click at [430, 99] on div at bounding box center [429, 77] width 100 height 114
click at [531, 224] on div at bounding box center [544, 206] width 100 height 114
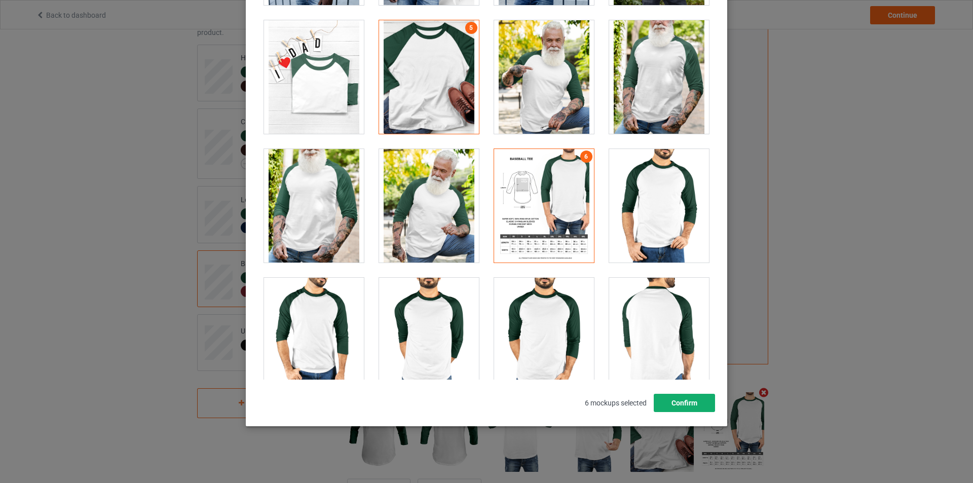
click at [674, 403] on button "Confirm" at bounding box center [684, 403] width 61 height 18
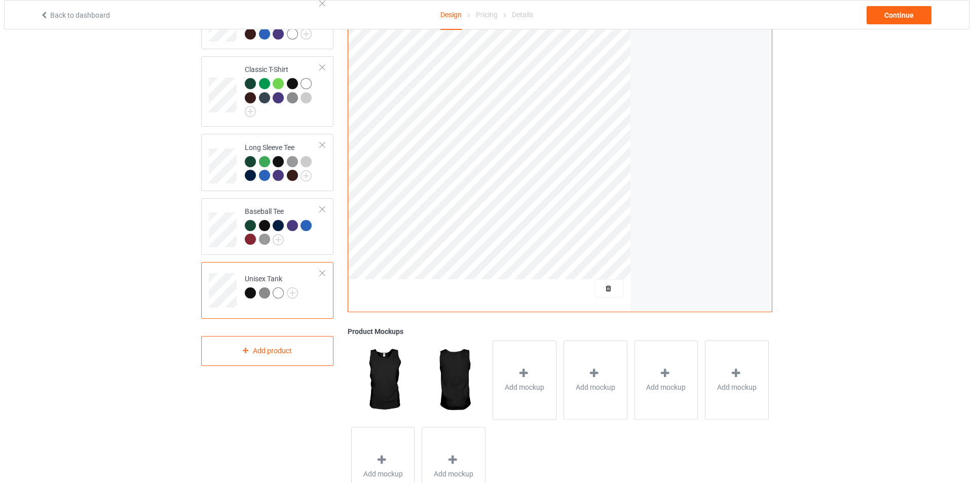
scroll to position [174, 0]
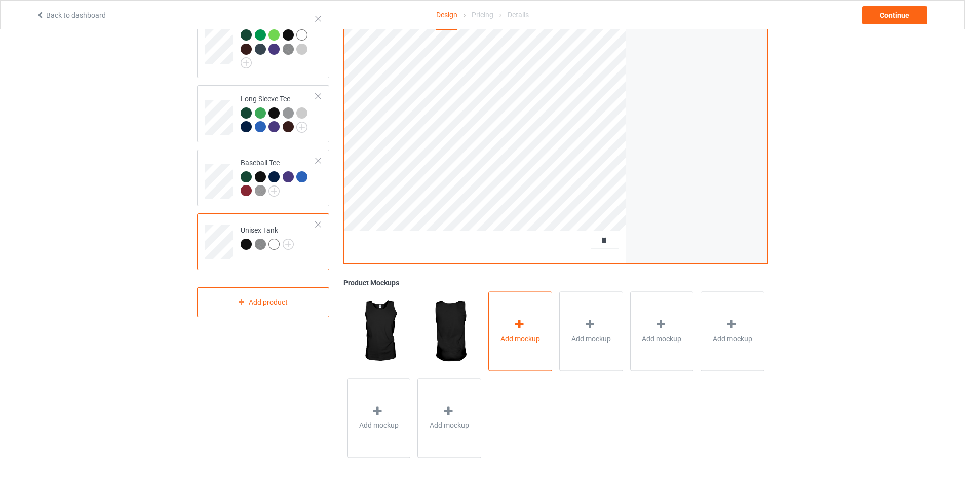
click at [503, 331] on div "Add mockup" at bounding box center [520, 331] width 64 height 80
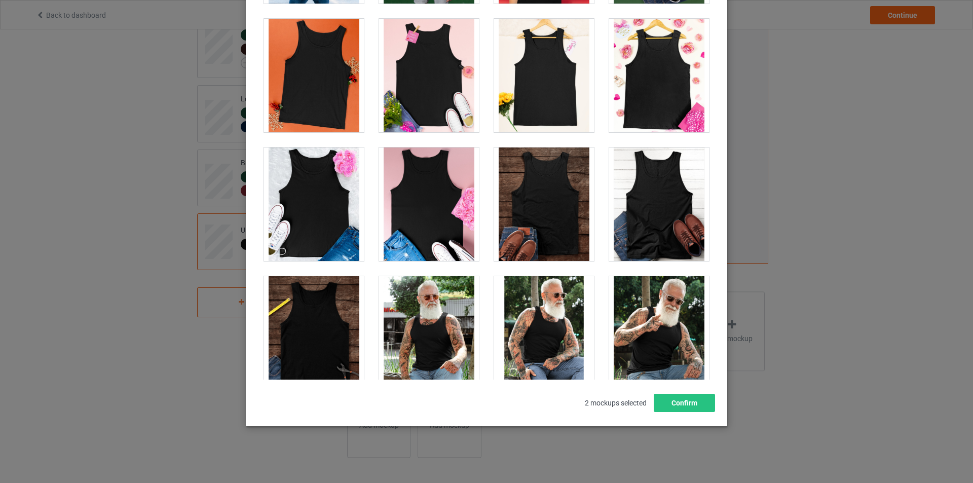
scroll to position [368, 0]
click at [309, 336] on div at bounding box center [314, 334] width 100 height 114
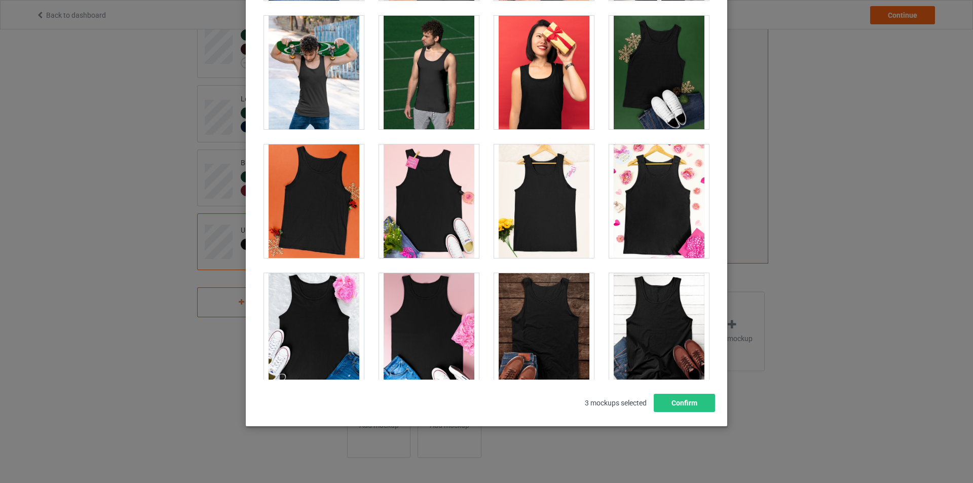
scroll to position [216, 0]
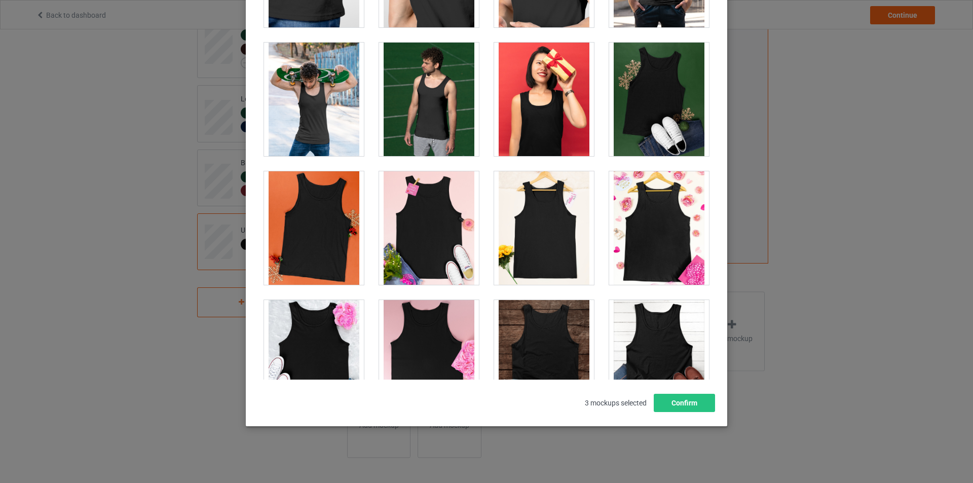
click at [646, 102] on div at bounding box center [659, 100] width 100 height 114
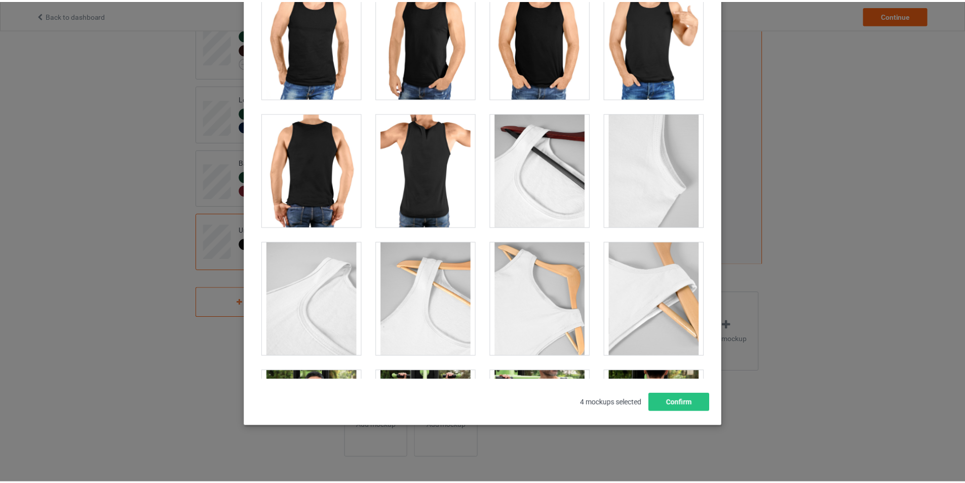
scroll to position [1229, 0]
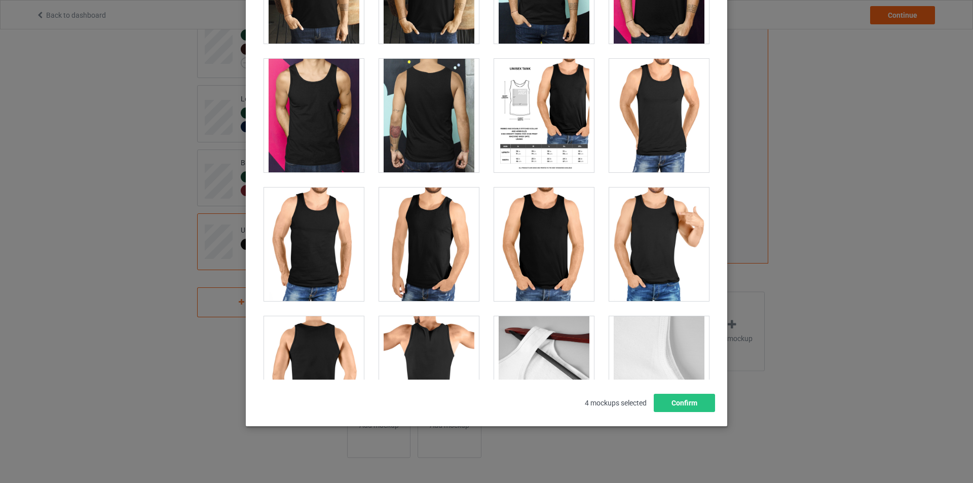
click at [561, 123] on div at bounding box center [544, 116] width 100 height 114
click at [691, 395] on button "Confirm" at bounding box center [684, 403] width 61 height 18
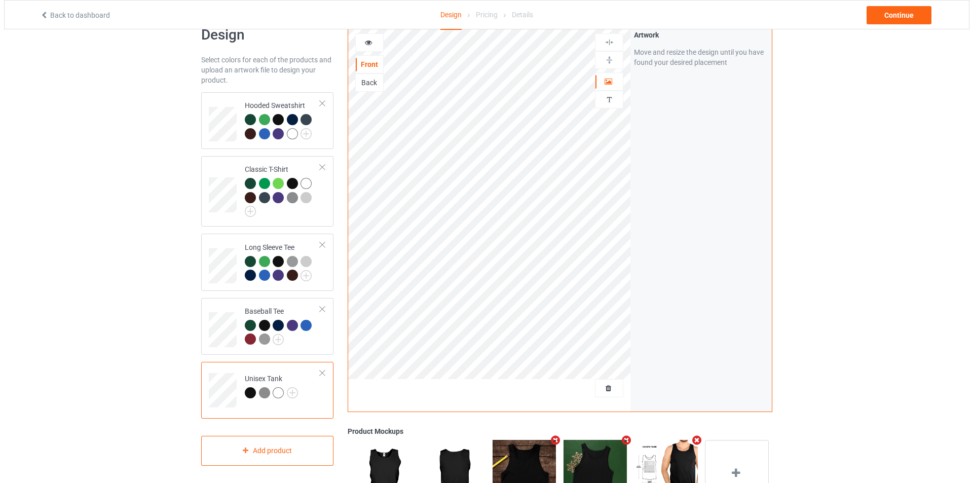
scroll to position [0, 0]
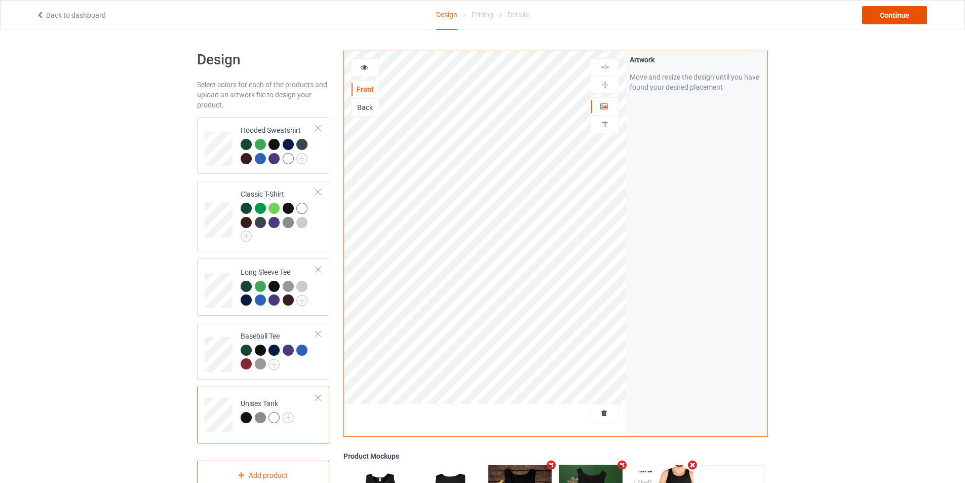
click at [900, 20] on div "Continue" at bounding box center [894, 15] width 65 height 18
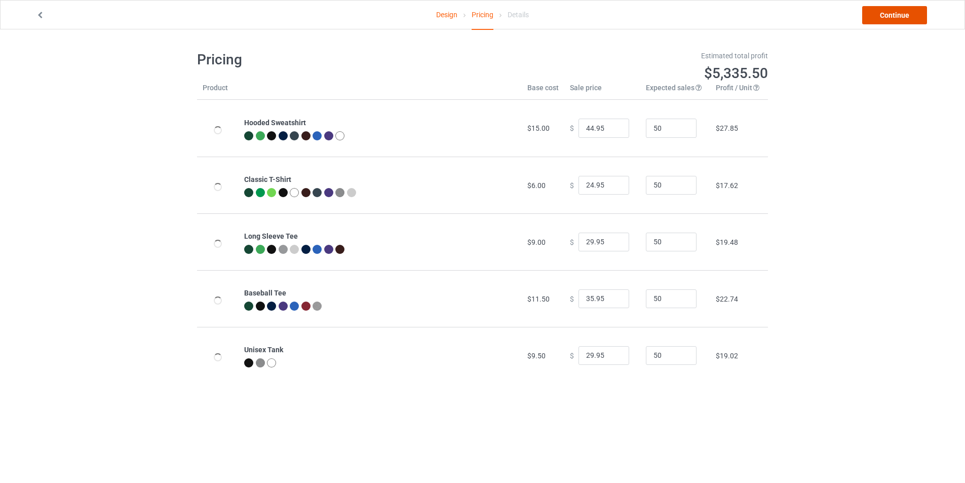
click at [897, 20] on link "Continue" at bounding box center [894, 15] width 65 height 18
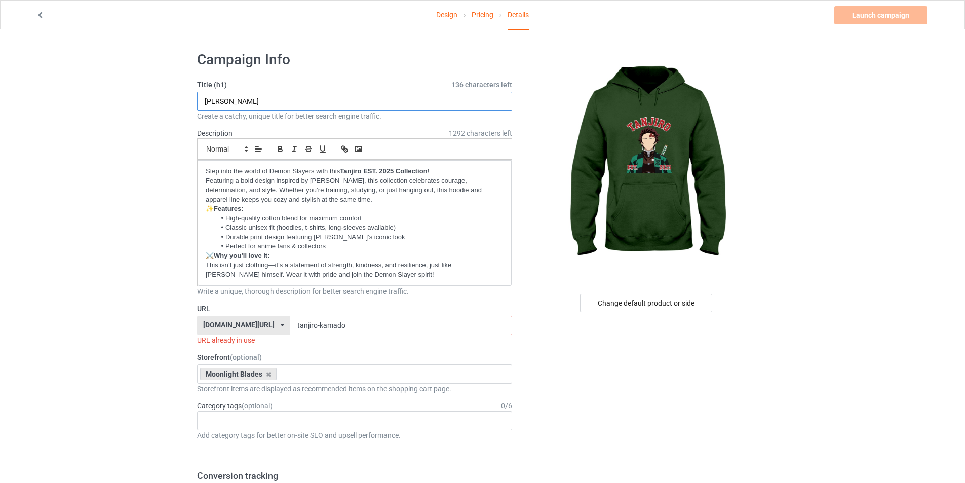
click at [280, 101] on input "[PERSON_NAME]" at bounding box center [354, 101] width 315 height 19
type input "Tanjiro Kamado1"
click at [327, 330] on input "tanjiro-kamado" at bounding box center [401, 325] width 222 height 19
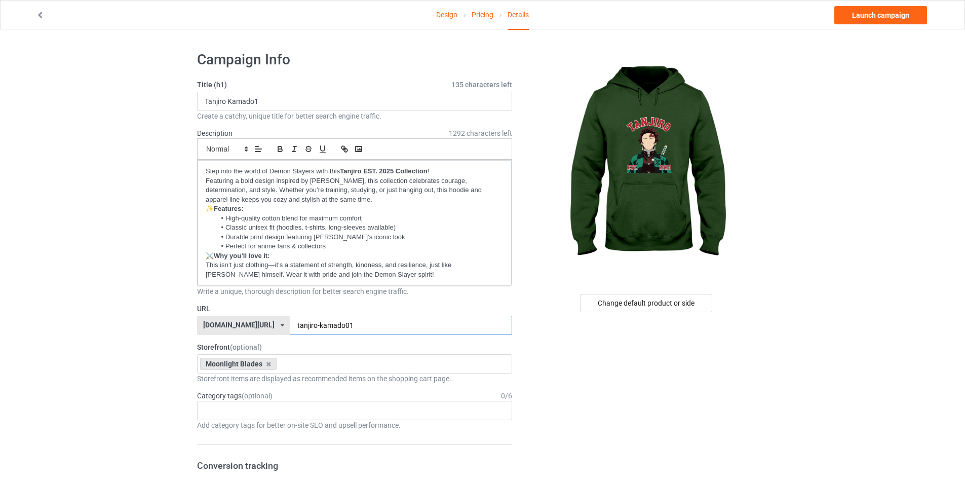
type input "tanjiro-kamado01"
click at [895, 17] on link "Launch campaign" at bounding box center [881, 15] width 93 height 18
